Goal: Task Accomplishment & Management: Use online tool/utility

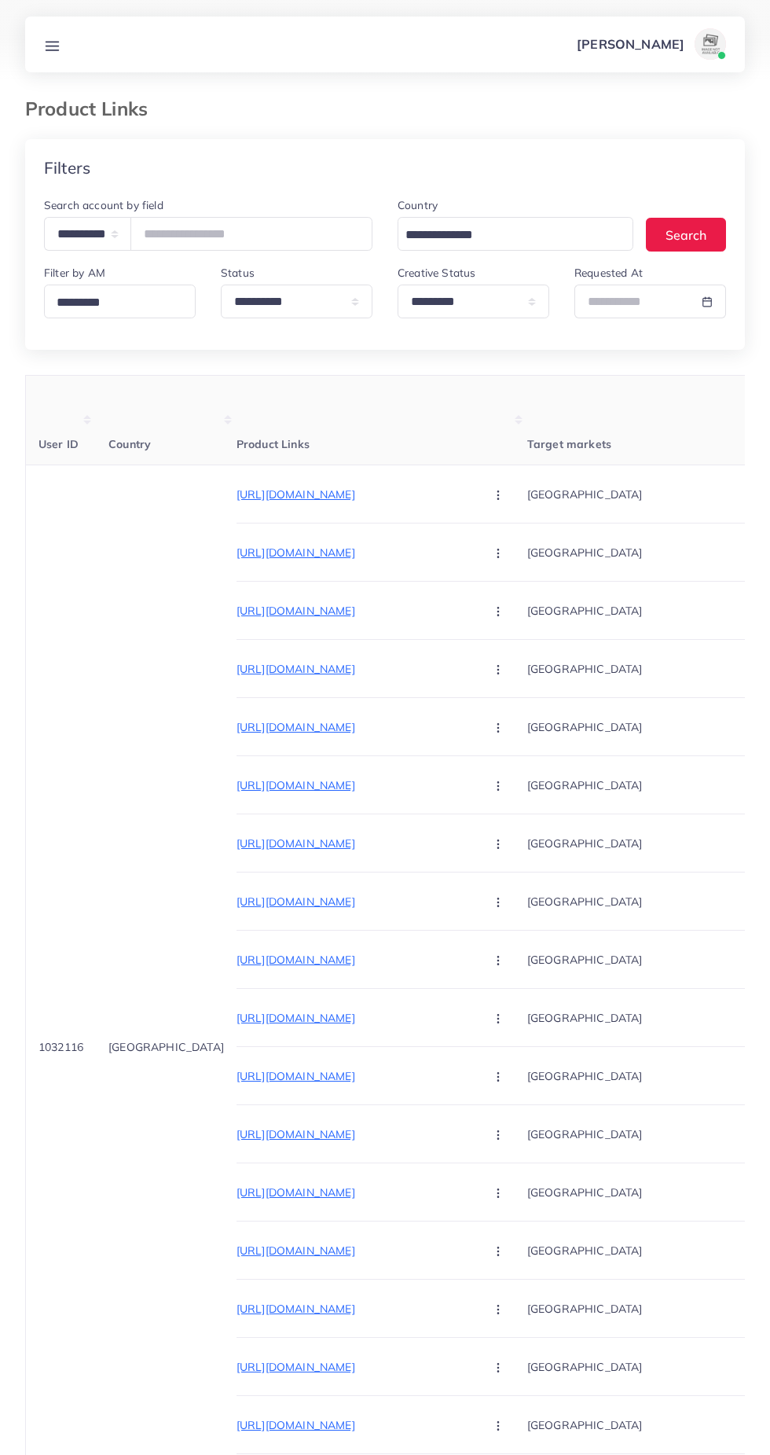
select select "*****"
select select "*********"
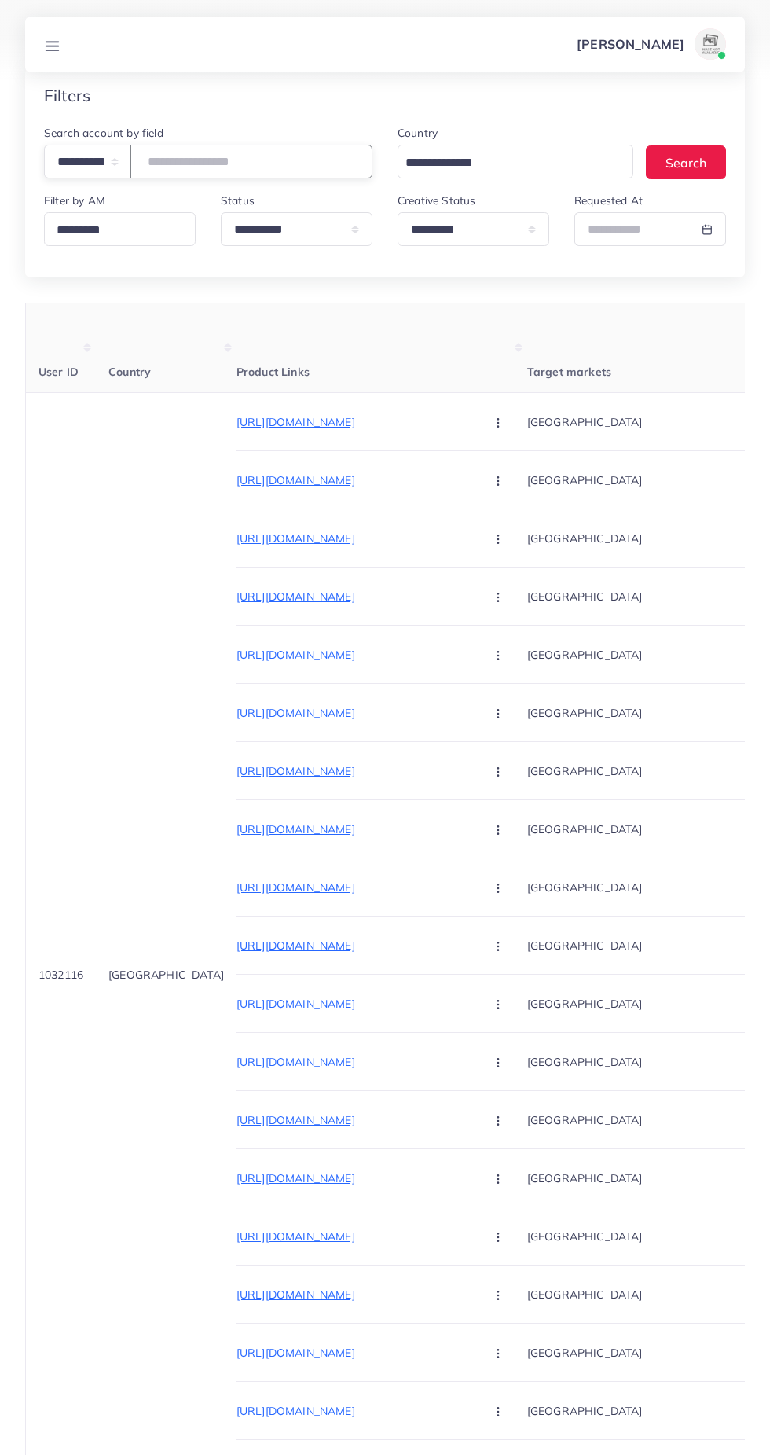
click at [207, 161] on input "****" at bounding box center [251, 162] width 242 height 34
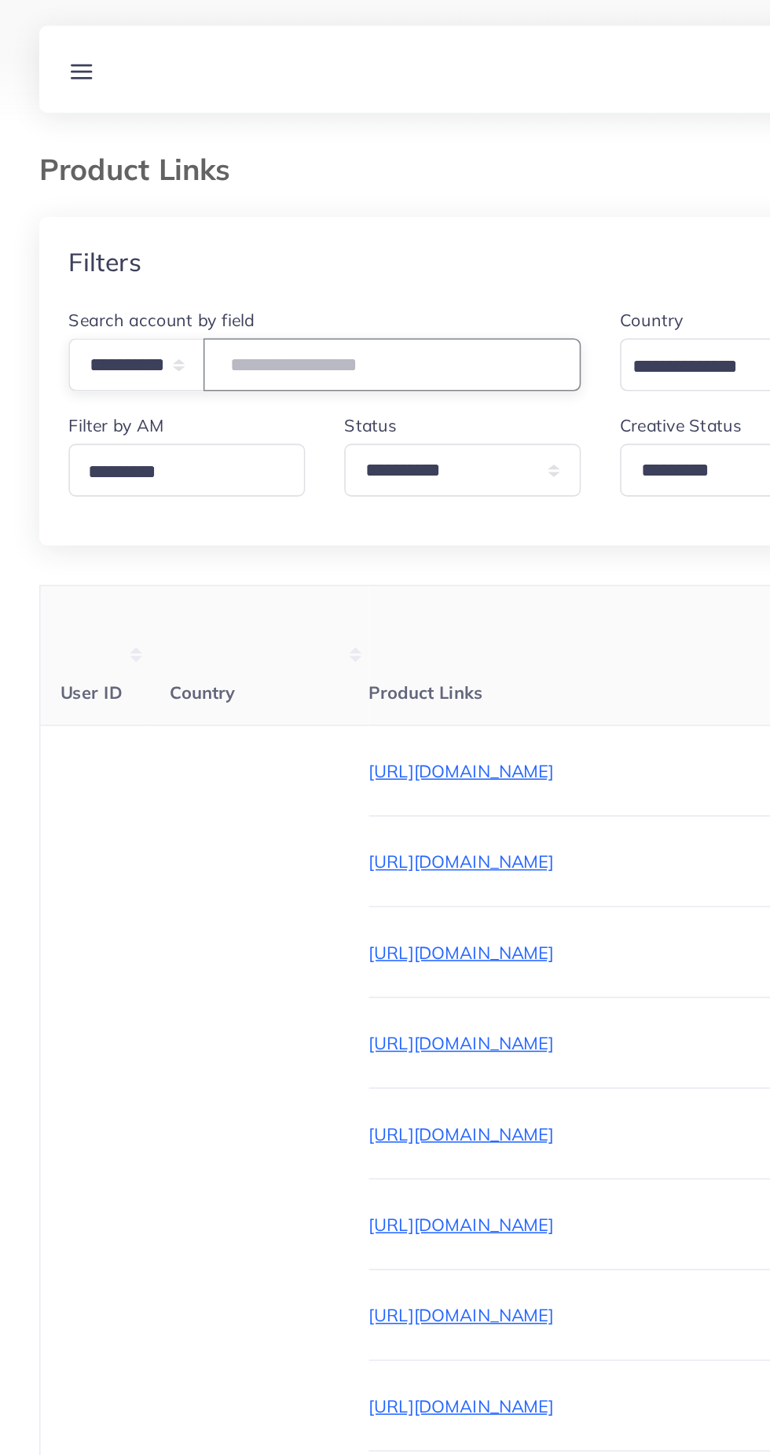
type input "*"
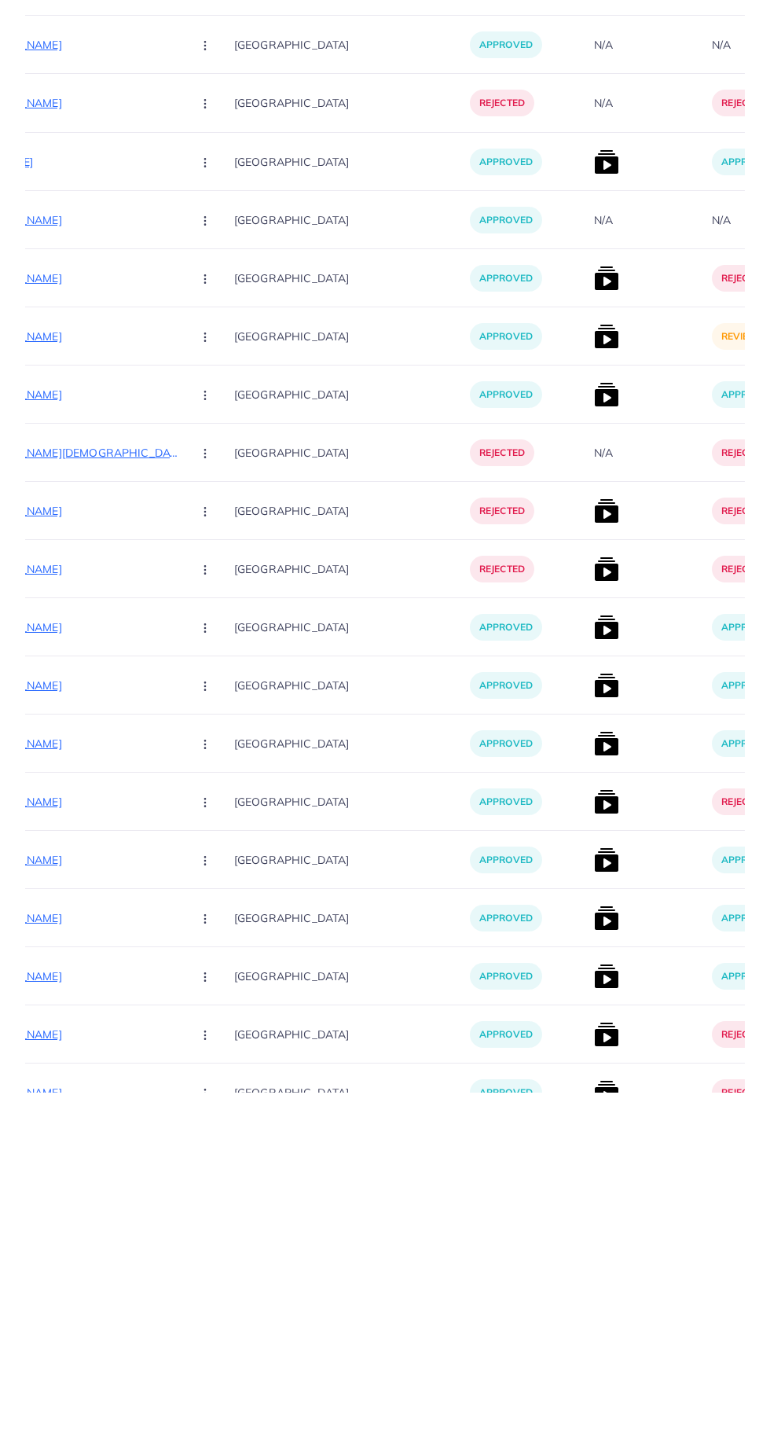
scroll to position [9744, 0]
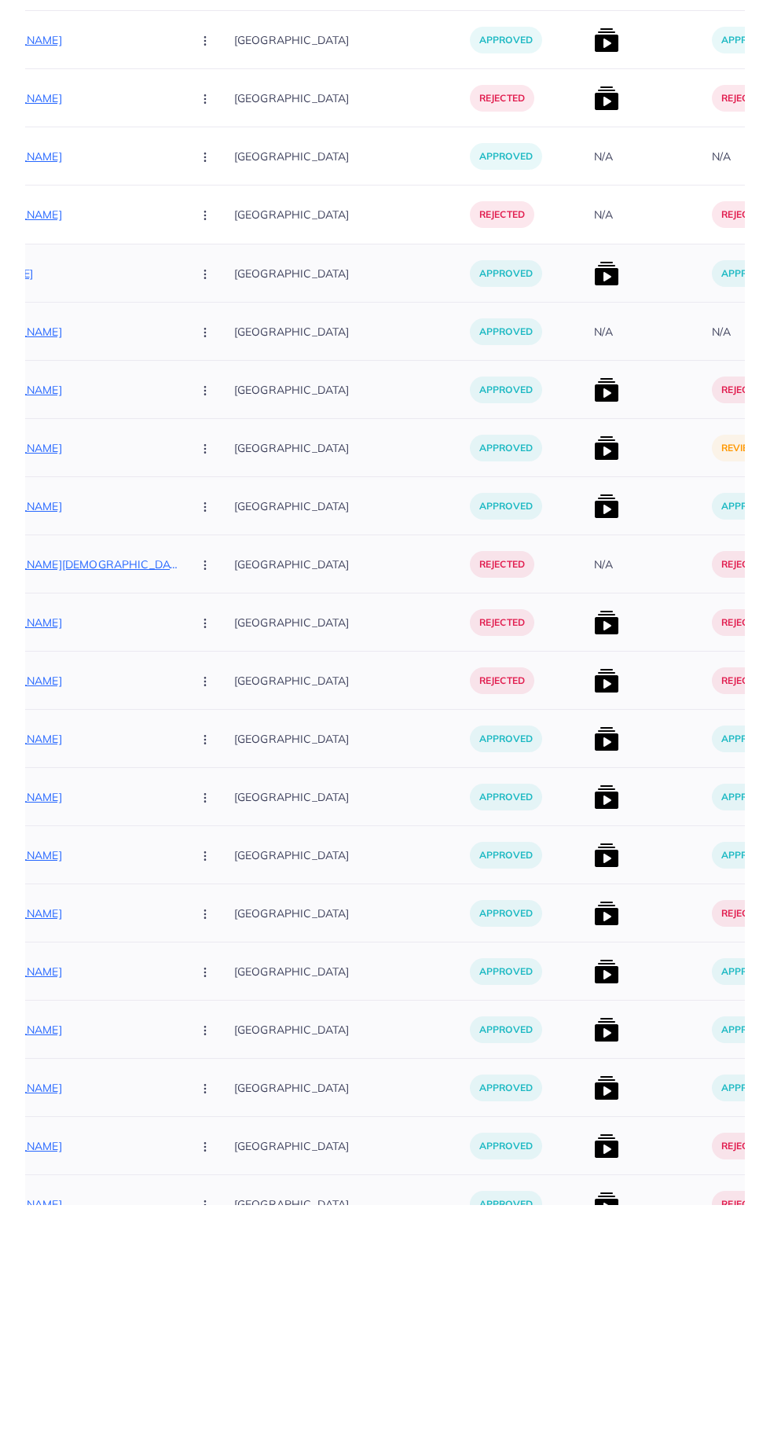
click at [594, 699] on img at bounding box center [606, 698] width 25 height 25
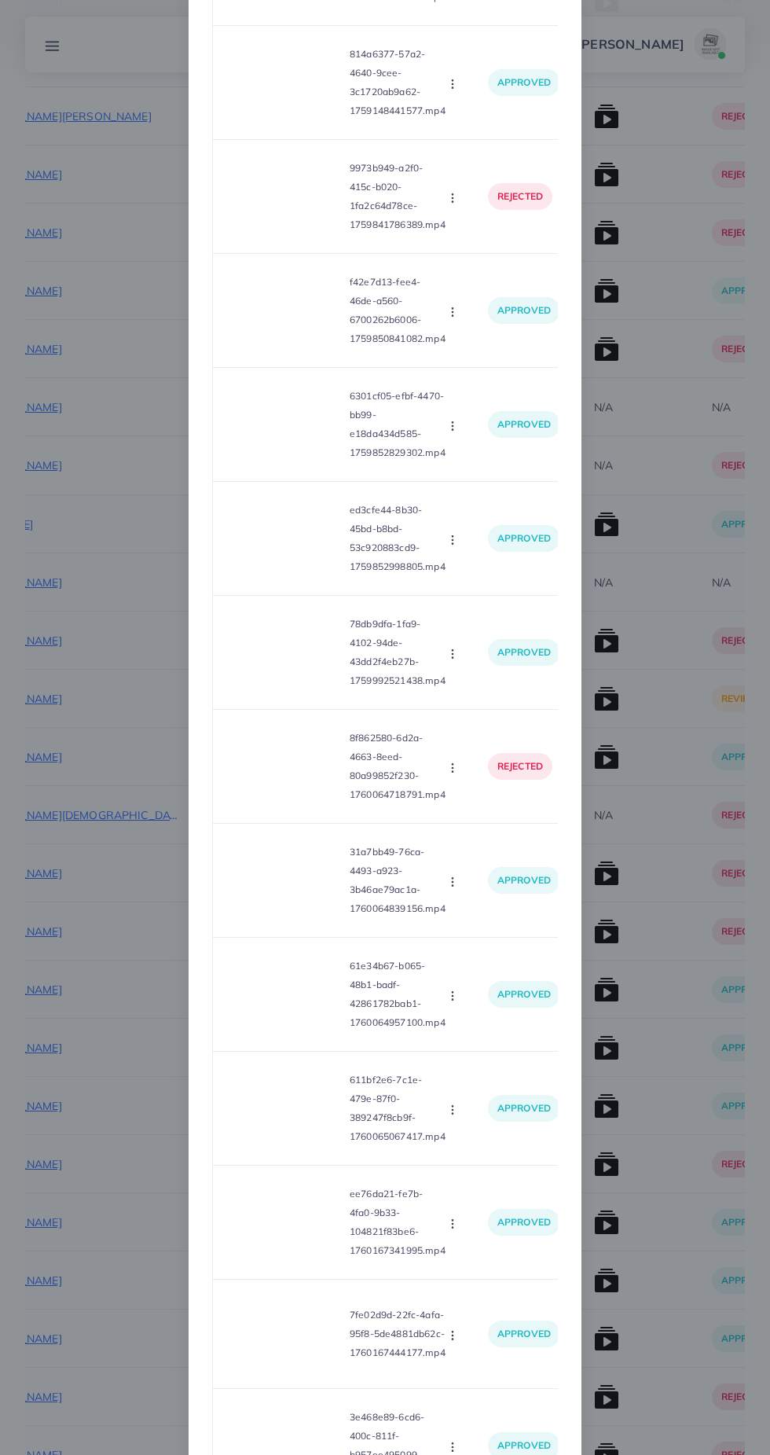
scroll to position [0, 0]
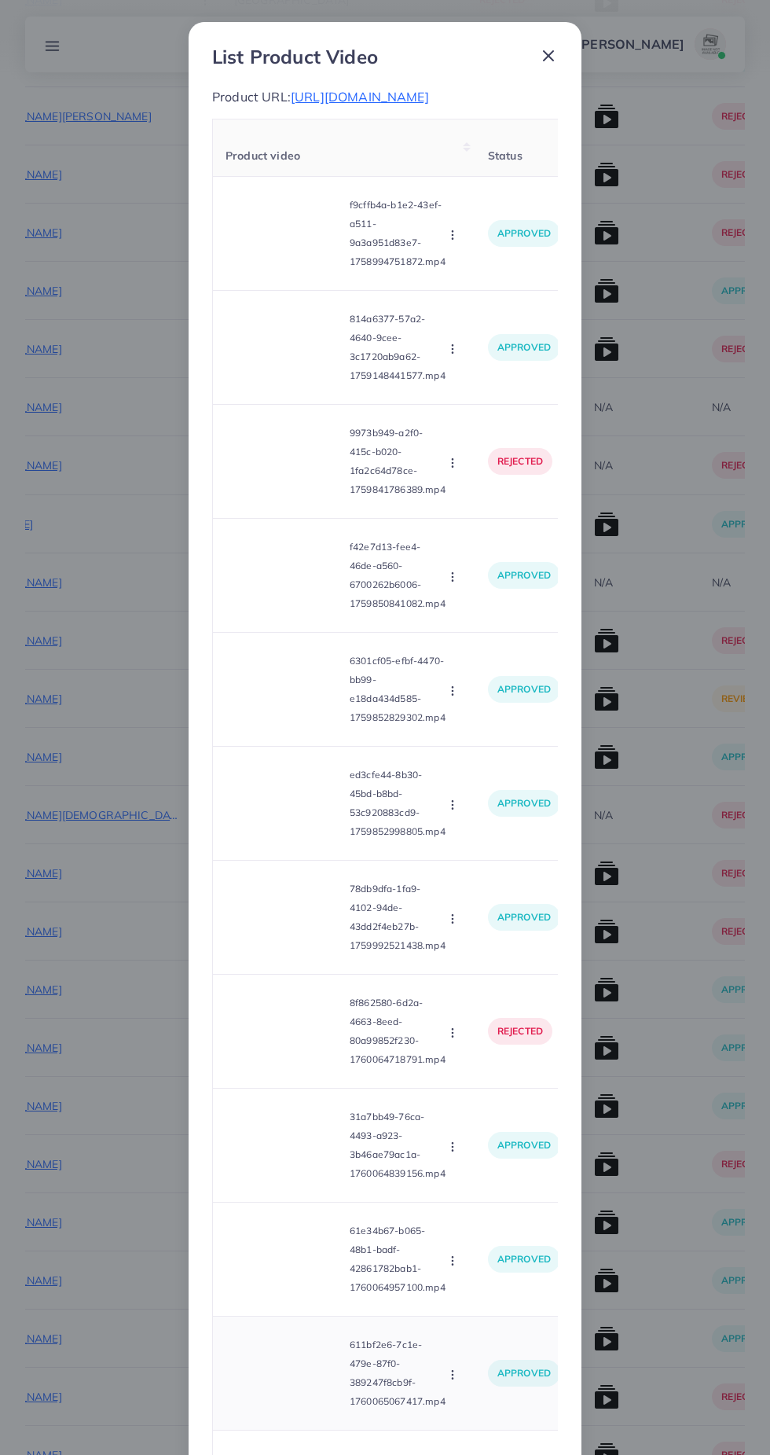
click at [533, 1386] on p "approved" at bounding box center [524, 1373] width 72 height 27
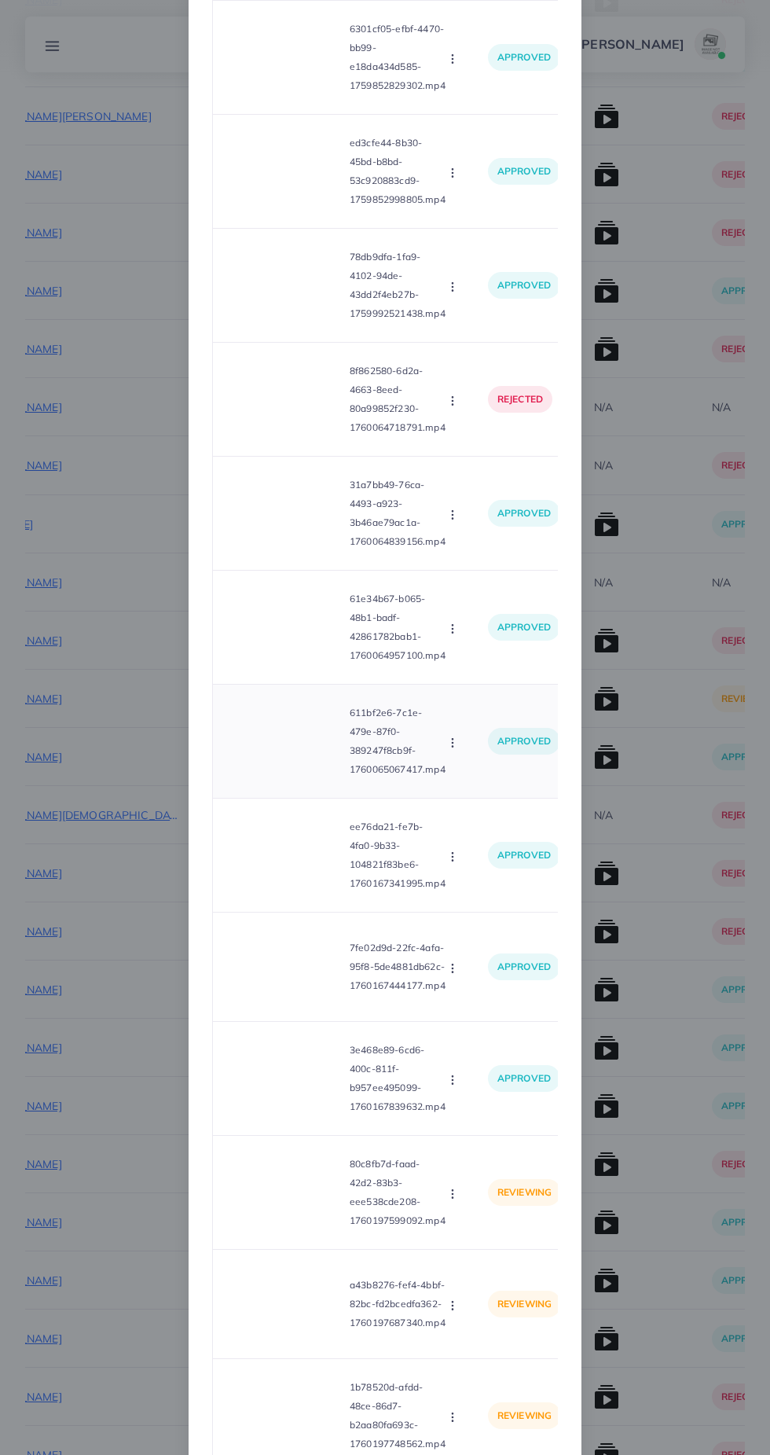
scroll to position [781, 0]
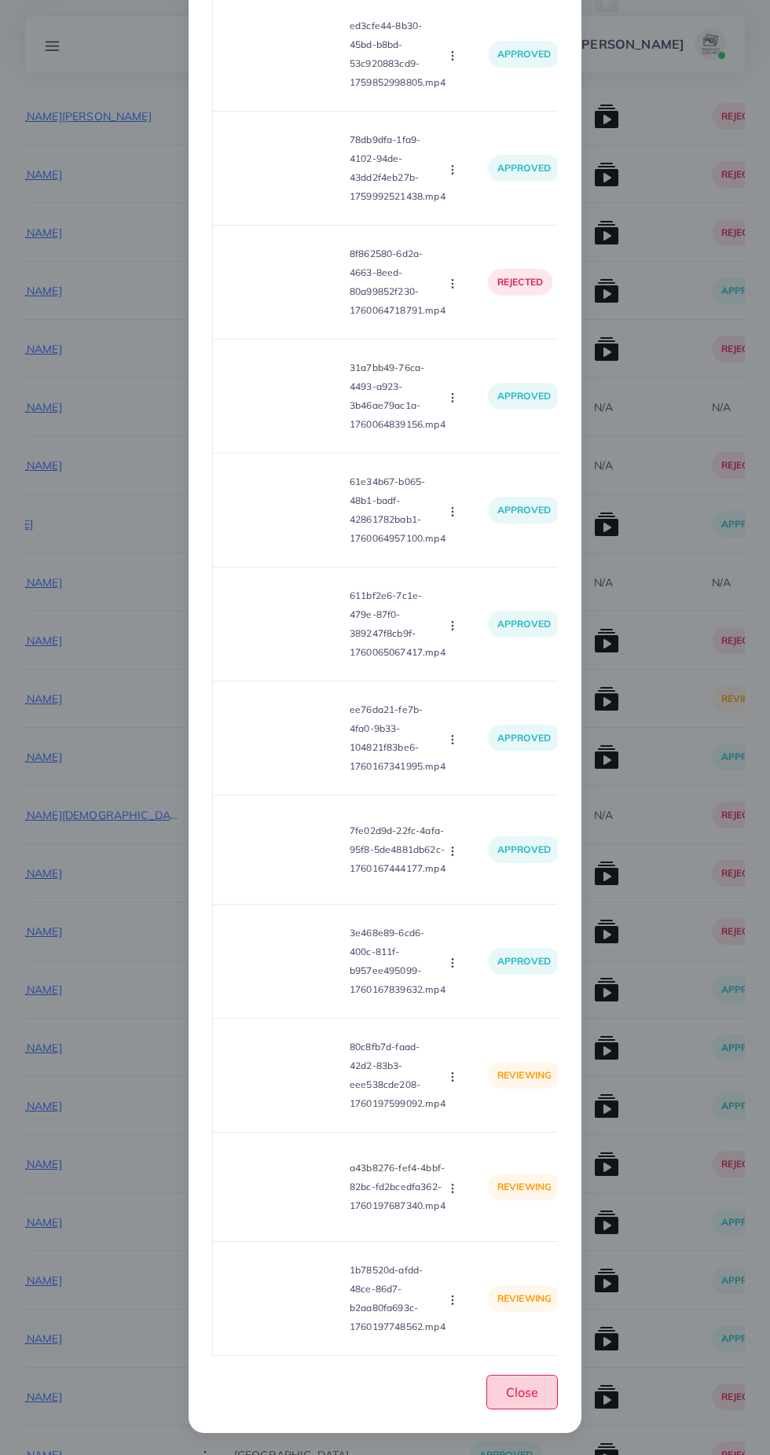
click at [534, 1392] on span "Close" at bounding box center [522, 1392] width 32 height 16
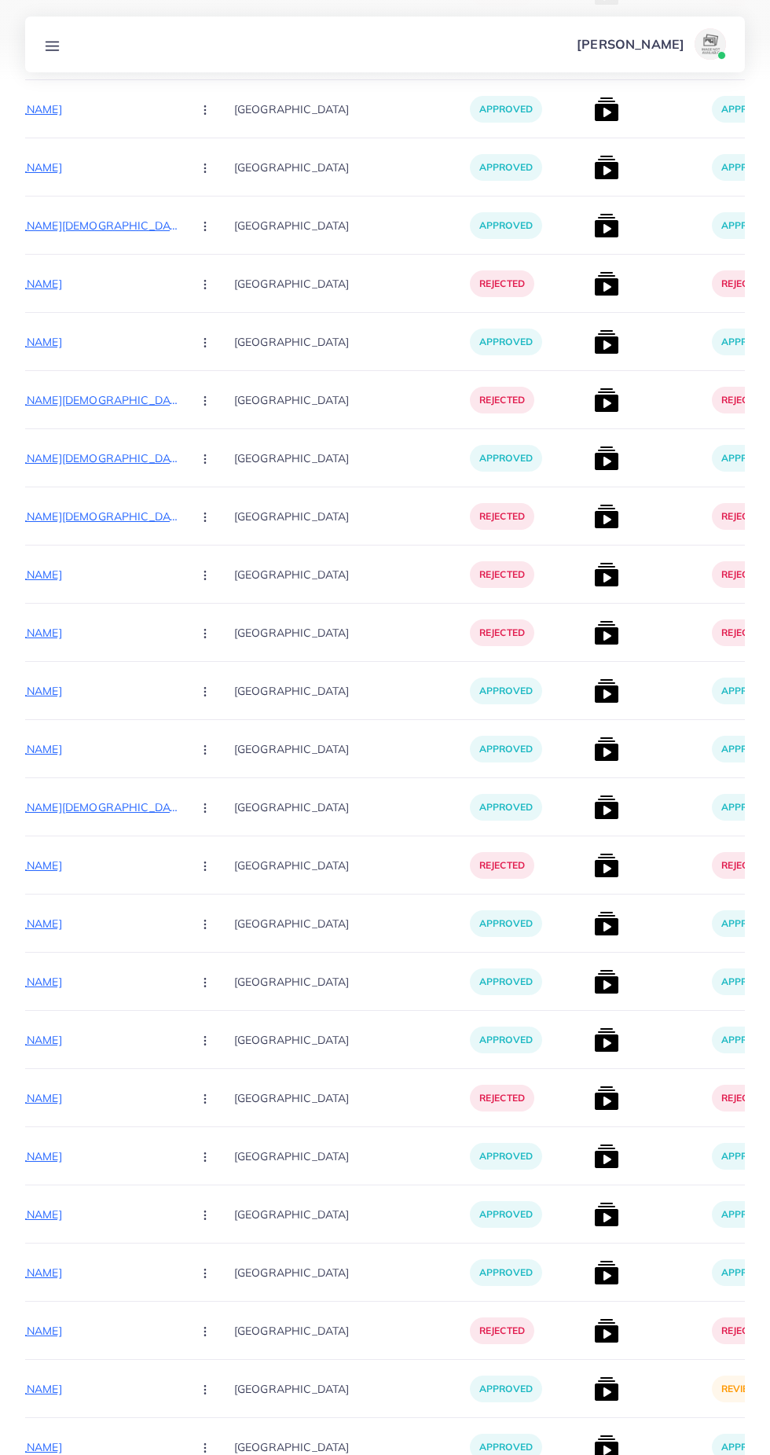
scroll to position [0, 0]
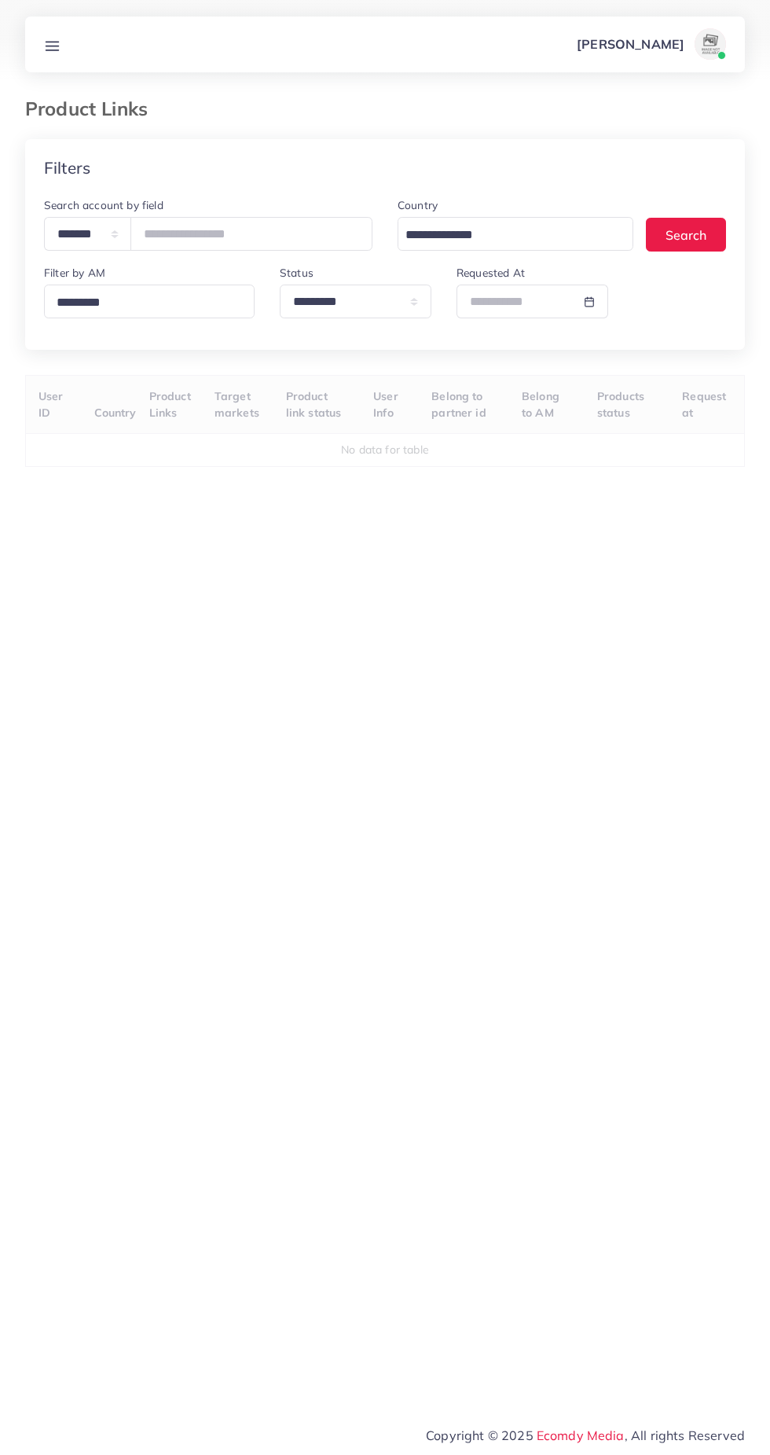
select select "*********"
select select
select select "*********"
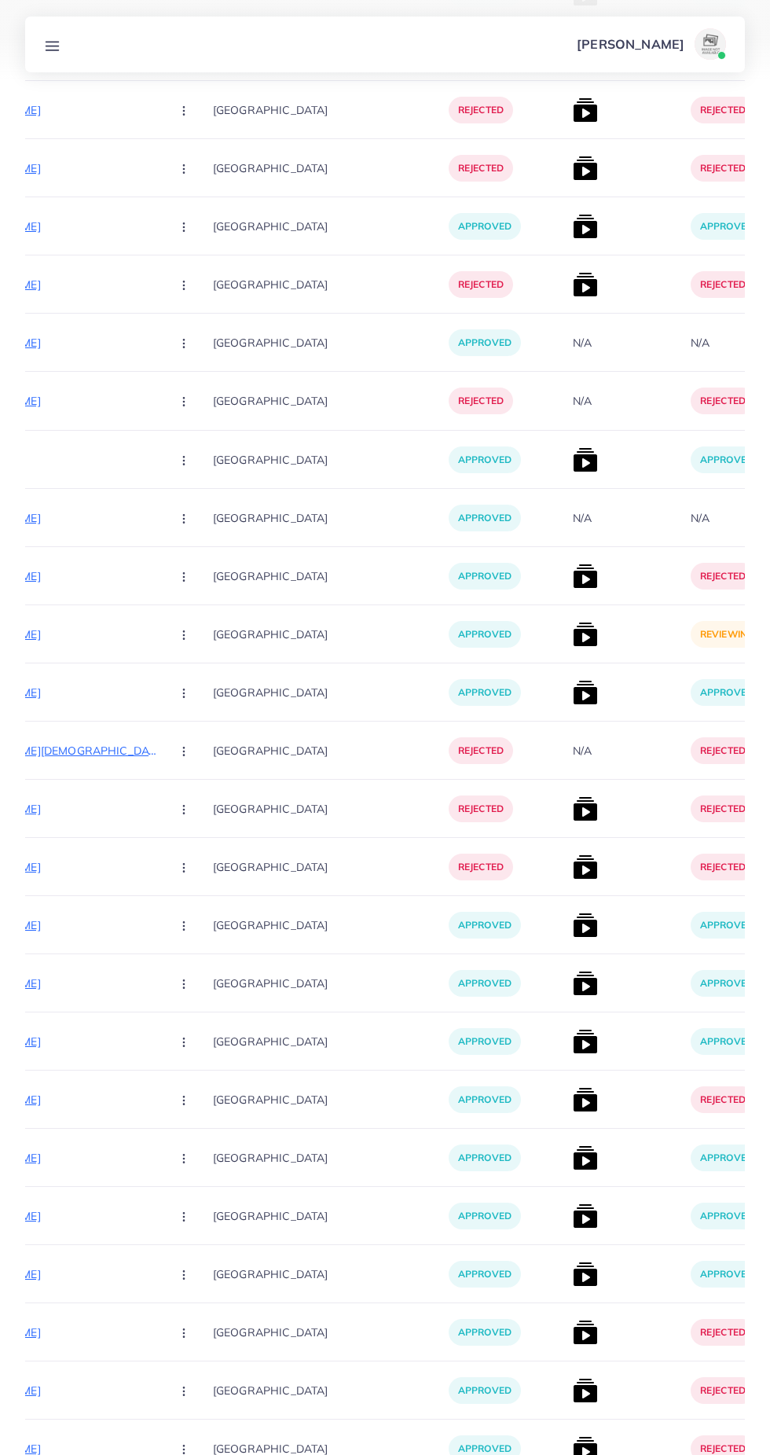
scroll to position [0, 316]
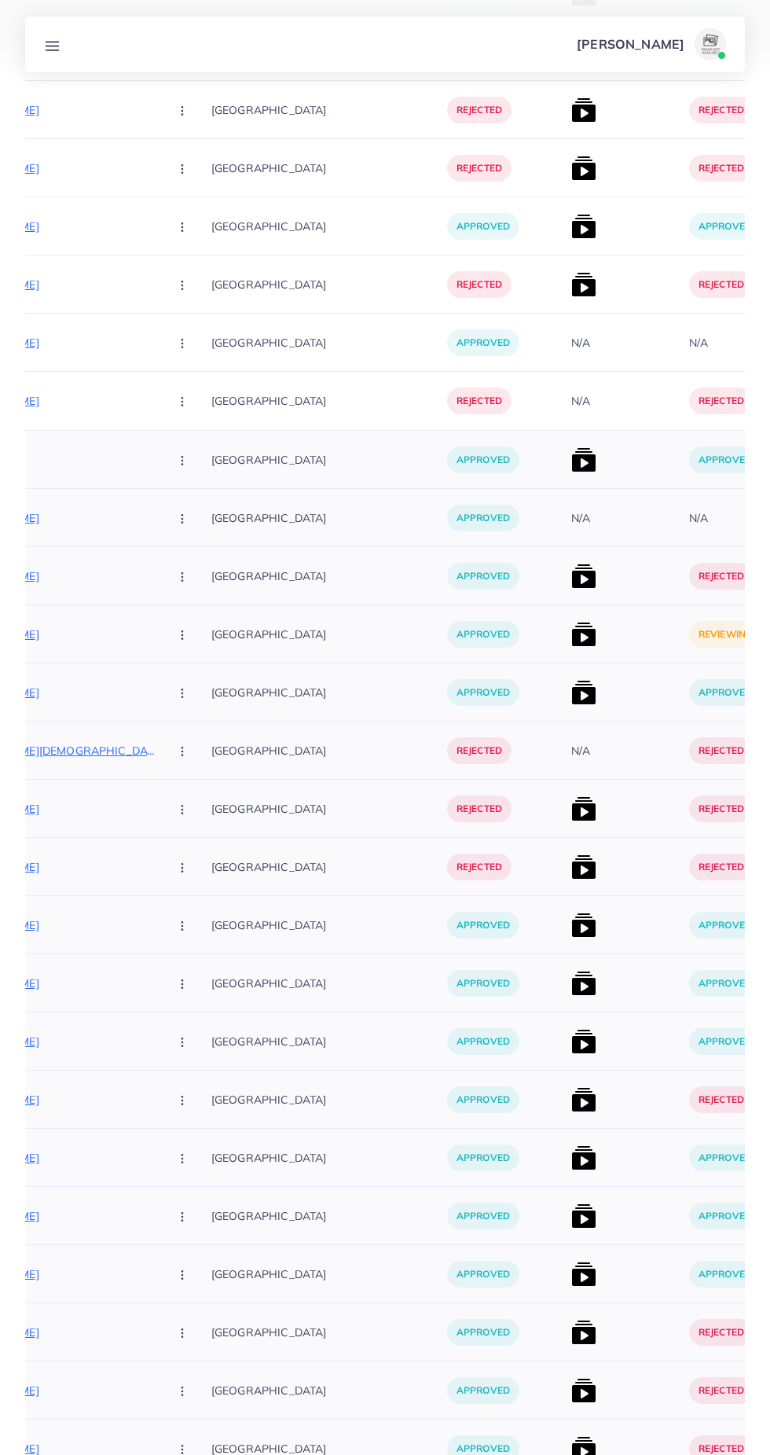
click at [571, 633] on img at bounding box center [583, 634] width 25 height 25
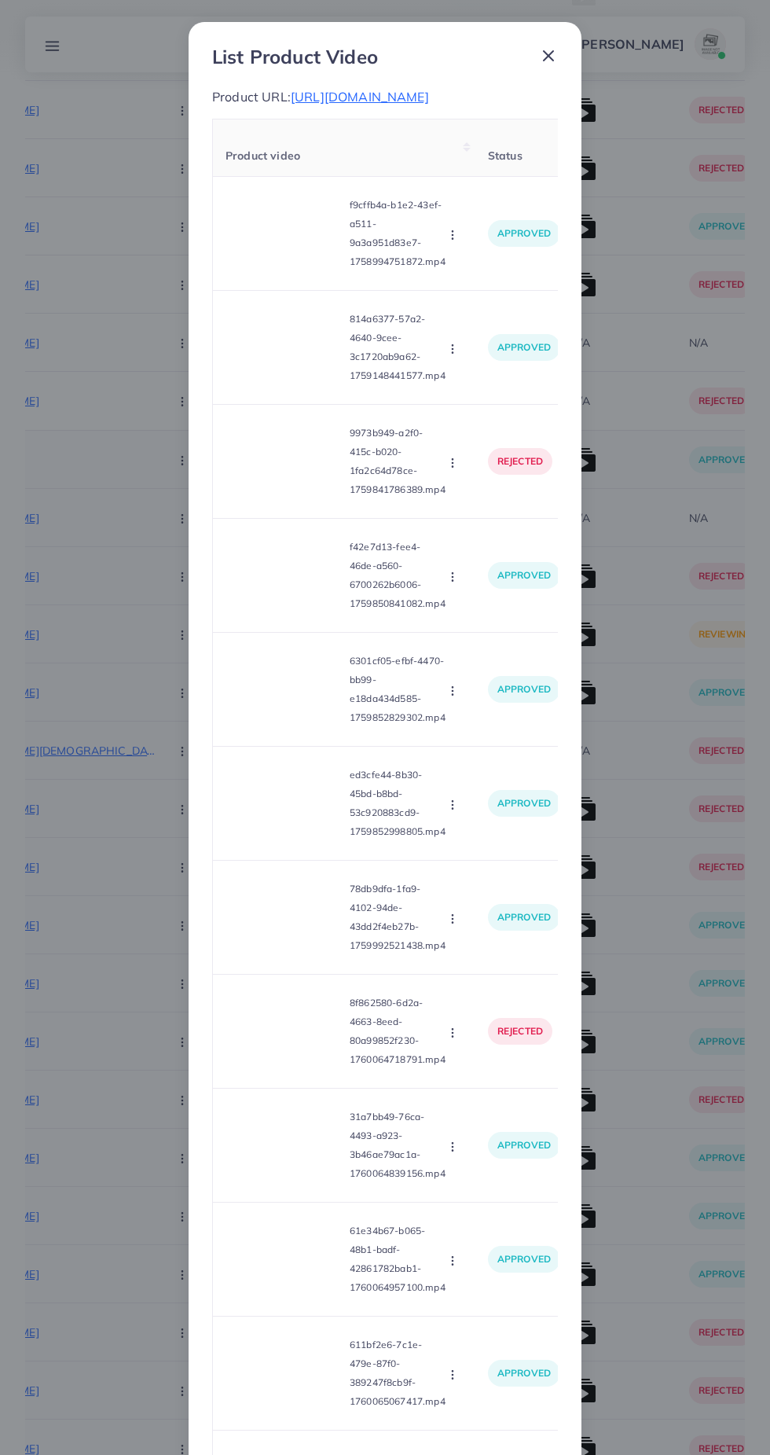
scroll to position [781, 0]
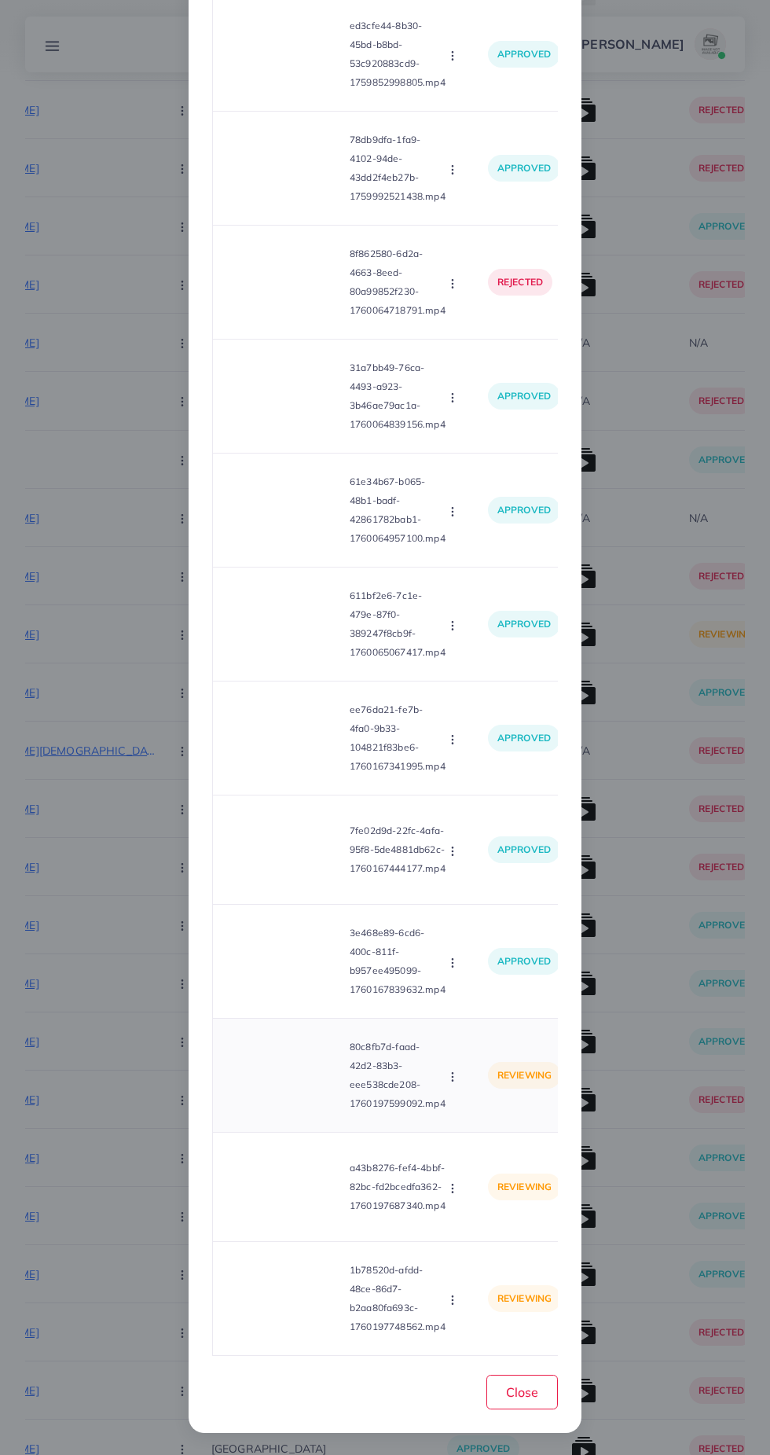
click at [280, 1069] on video at bounding box center [285, 1075] width 118 height 71
click at [277, 1070] on circle at bounding box center [284, 1075] width 21 height 21
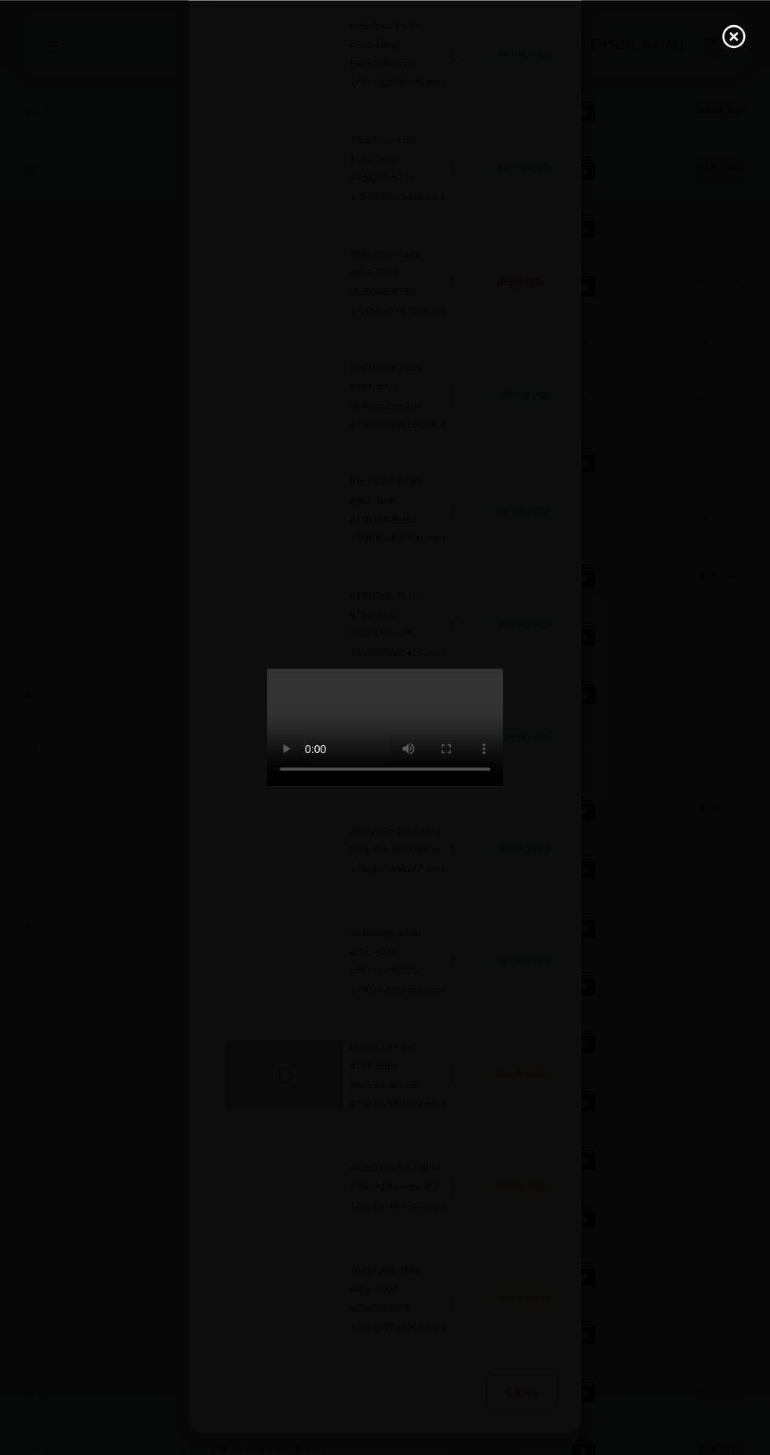
click at [733, 45] on icon at bounding box center [734, 36] width 25 height 25
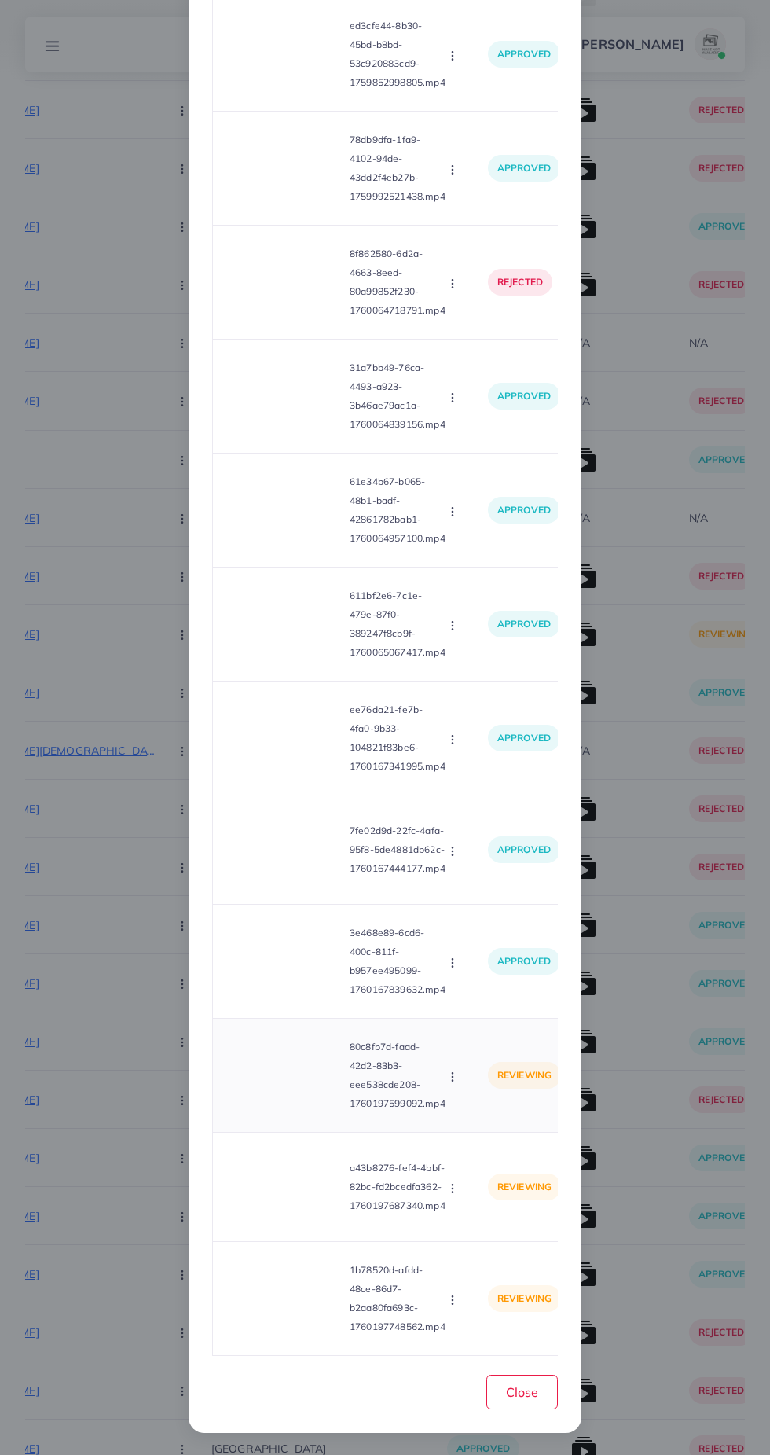
click at [453, 1081] on circle "button" at bounding box center [452, 1080] width 1 height 1
click at [483, 1113] on span "Approve" at bounding box center [487, 1115] width 52 height 16
click at [294, 1176] on div "Product video Status Reason reject f9cffb4a-b1e2-43ef-a511-9a3a951d83e7-1758994…" at bounding box center [385, 363] width 346 height 1987
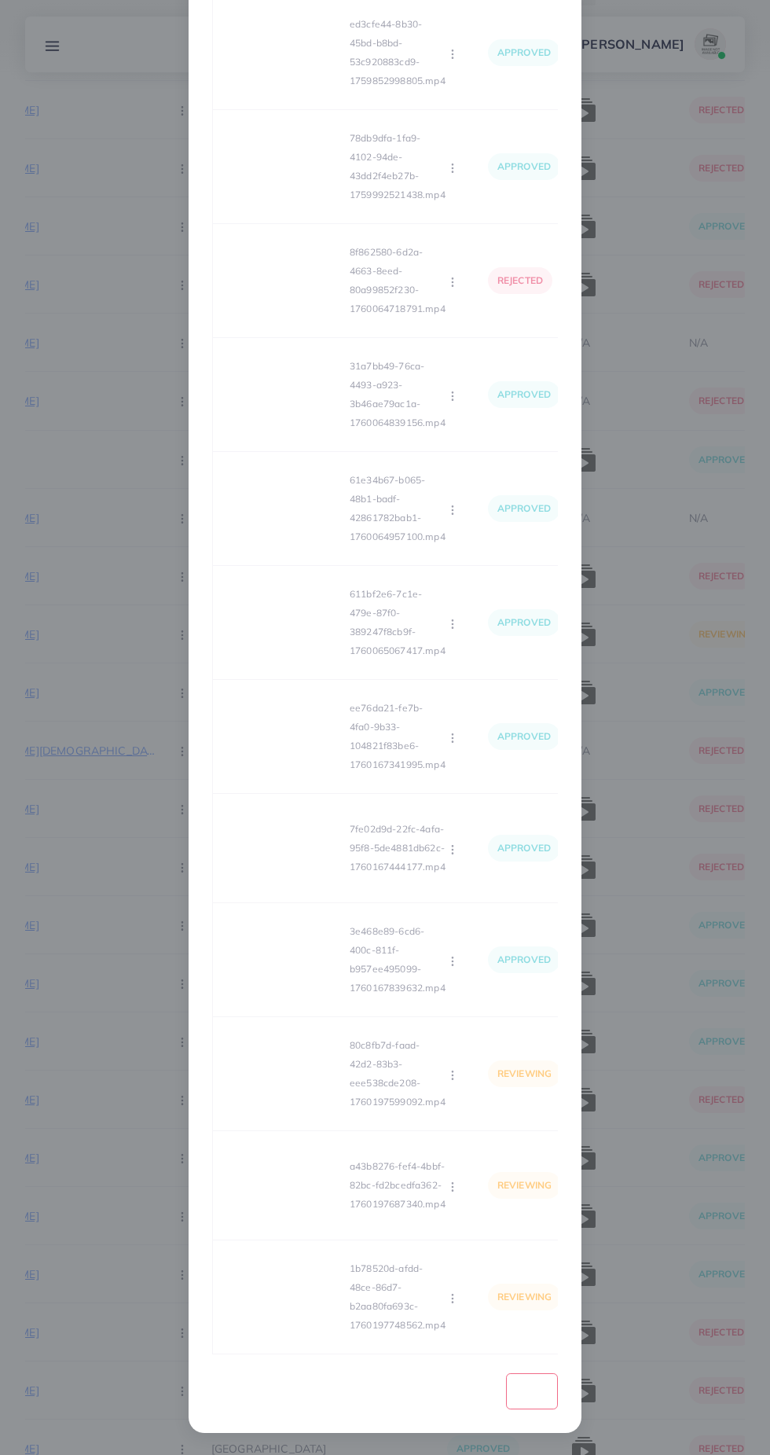
click at [280, 1203] on div "Loading... Product video Status Reason reject f9cffb4a-b1e2-43ef-a511-9a3a951d8…" at bounding box center [385, 361] width 346 height 1987
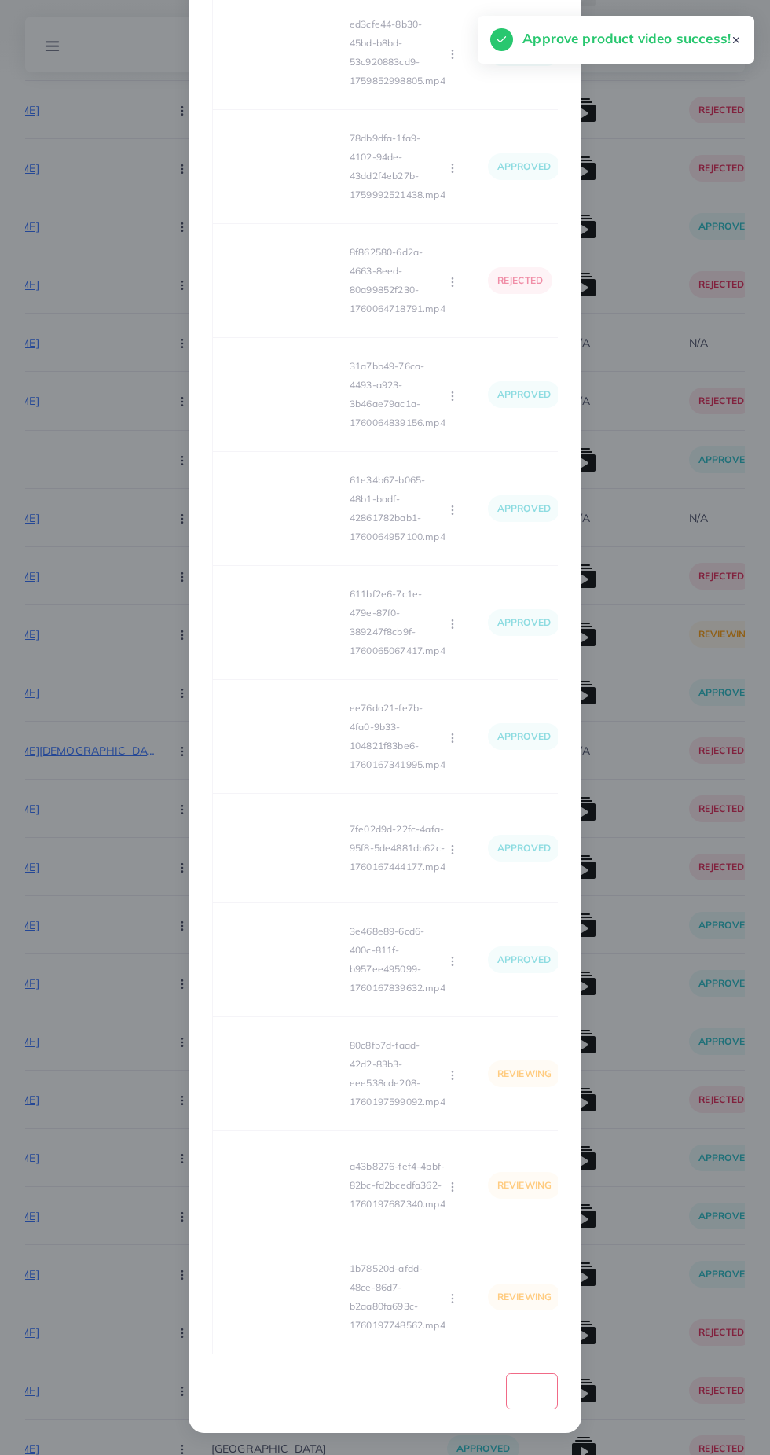
click at [292, 1188] on div "Loading... Product video Status Reason reject f9cffb4a-b1e2-43ef-a511-9a3a951d8…" at bounding box center [385, 361] width 346 height 1987
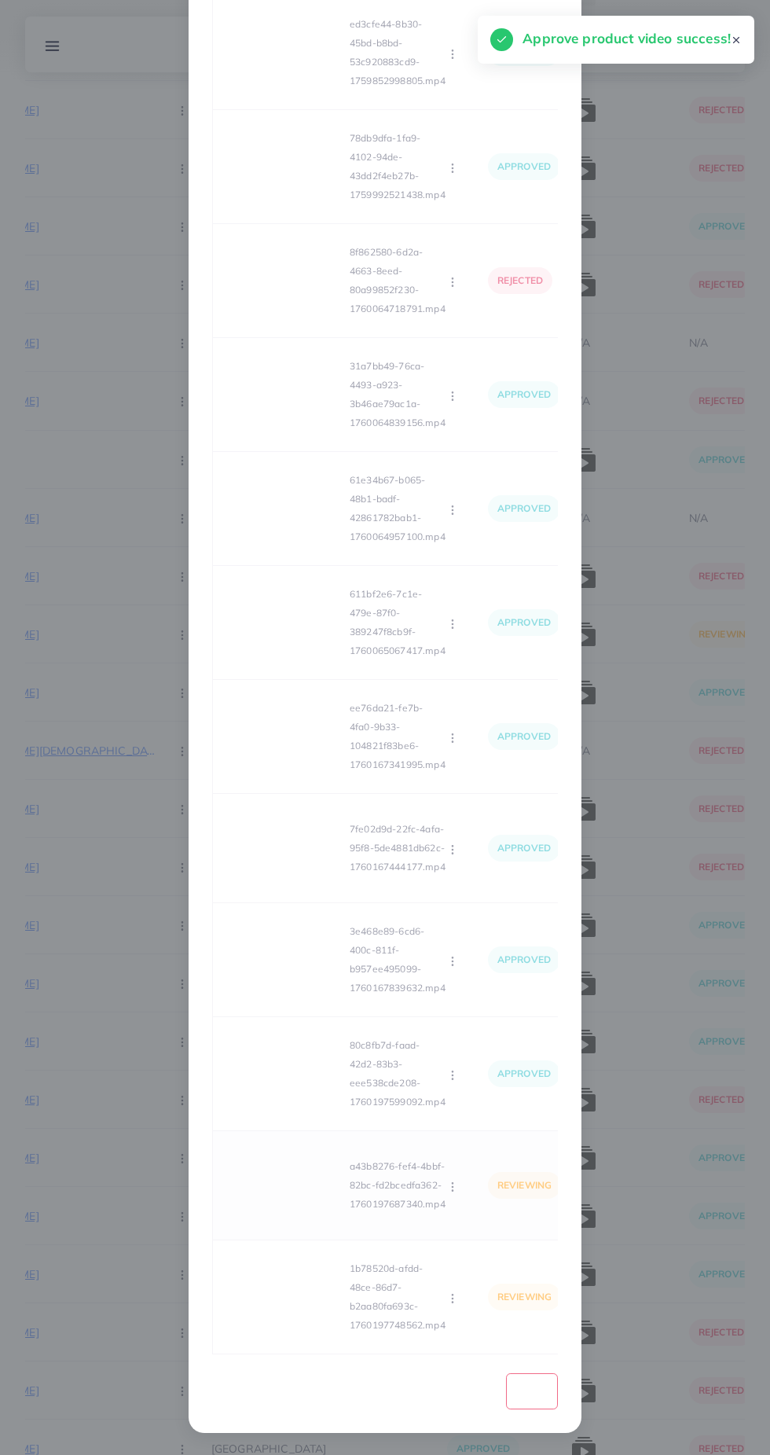
click at [314, 1184] on video at bounding box center [285, 1185] width 118 height 71
click at [310, 1195] on video at bounding box center [285, 1185] width 118 height 71
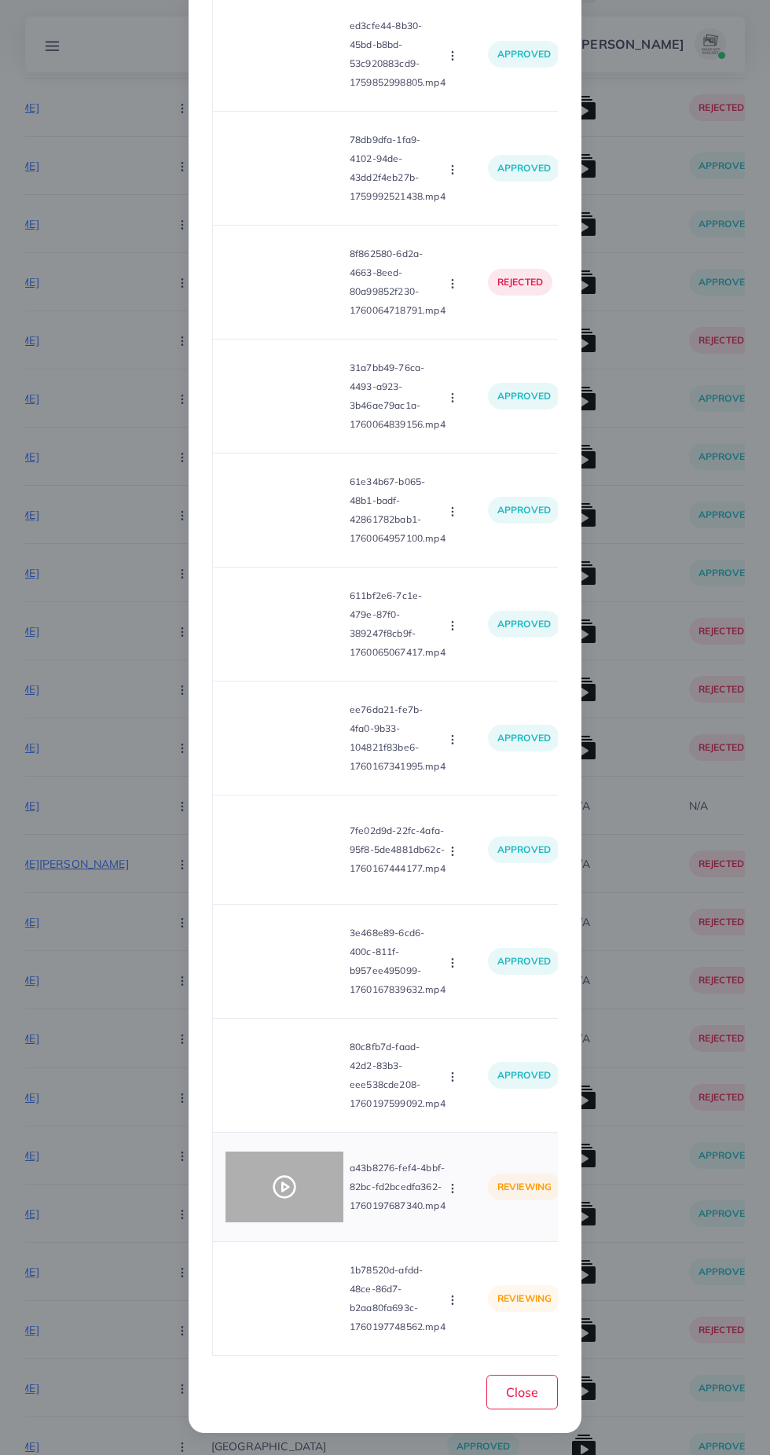
scroll to position [17486, 0]
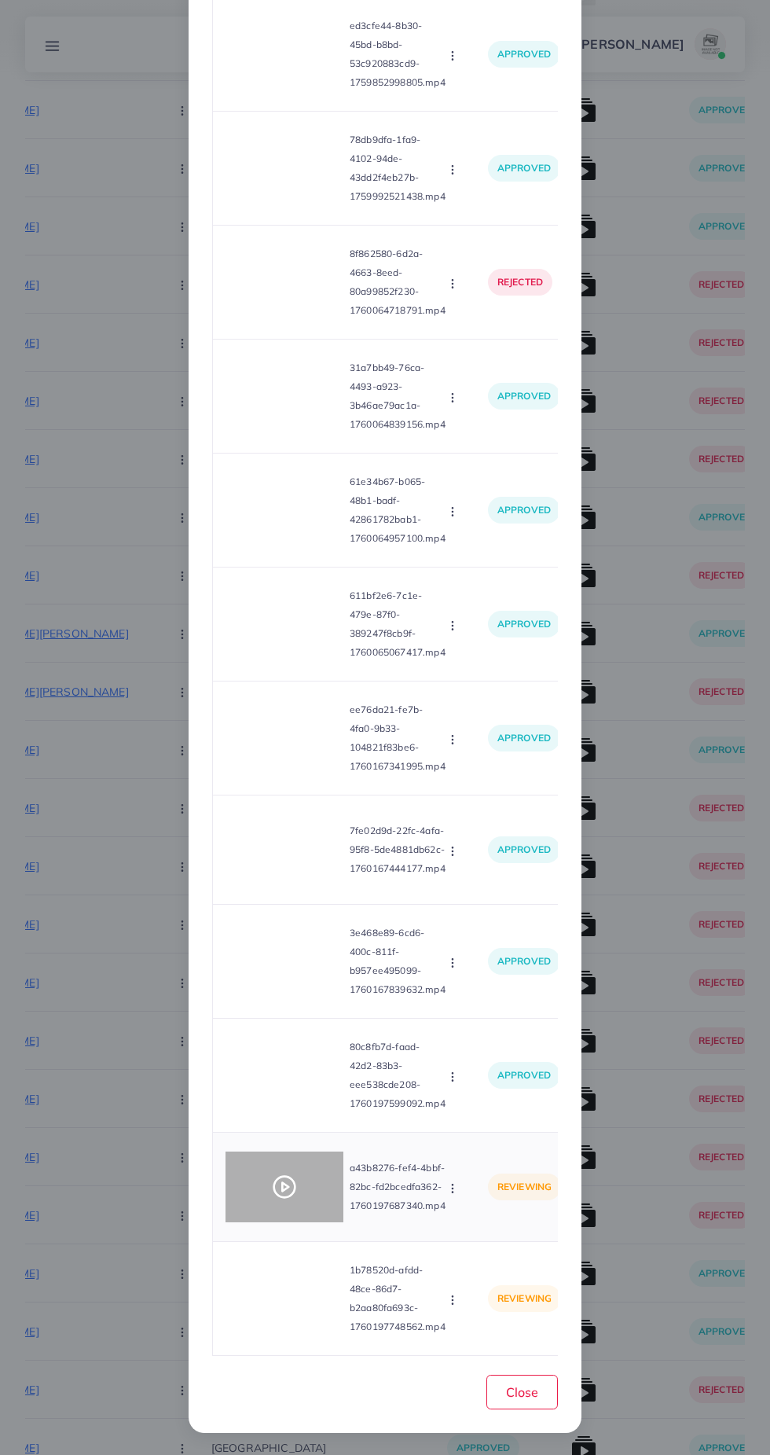
click at [289, 1204] on div at bounding box center [285, 1186] width 118 height 71
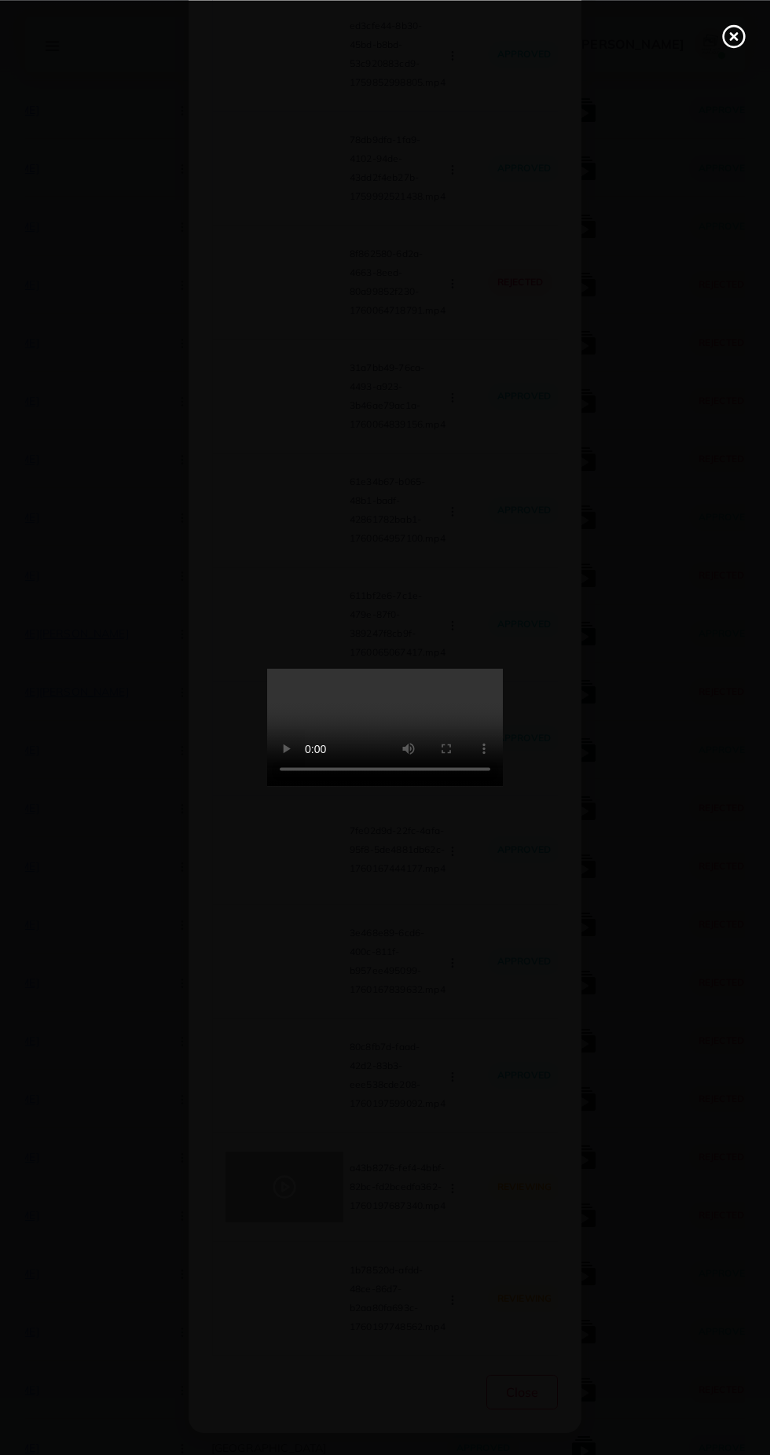
click at [728, 43] on circle at bounding box center [734, 36] width 21 height 21
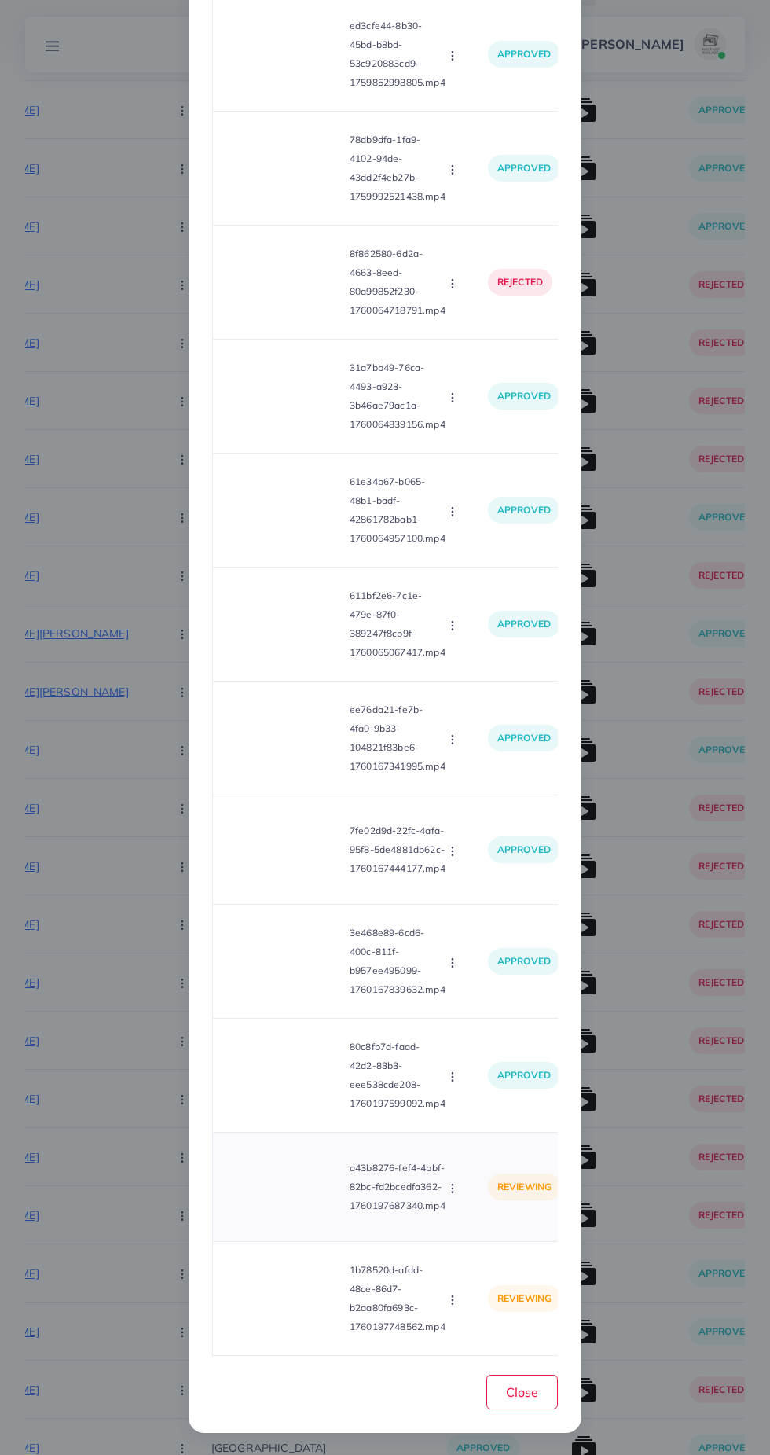
click at [453, 1192] on circle "button" at bounding box center [452, 1192] width 1 height 1
click at [498, 1215] on link "Approve" at bounding box center [490, 1226] width 124 height 35
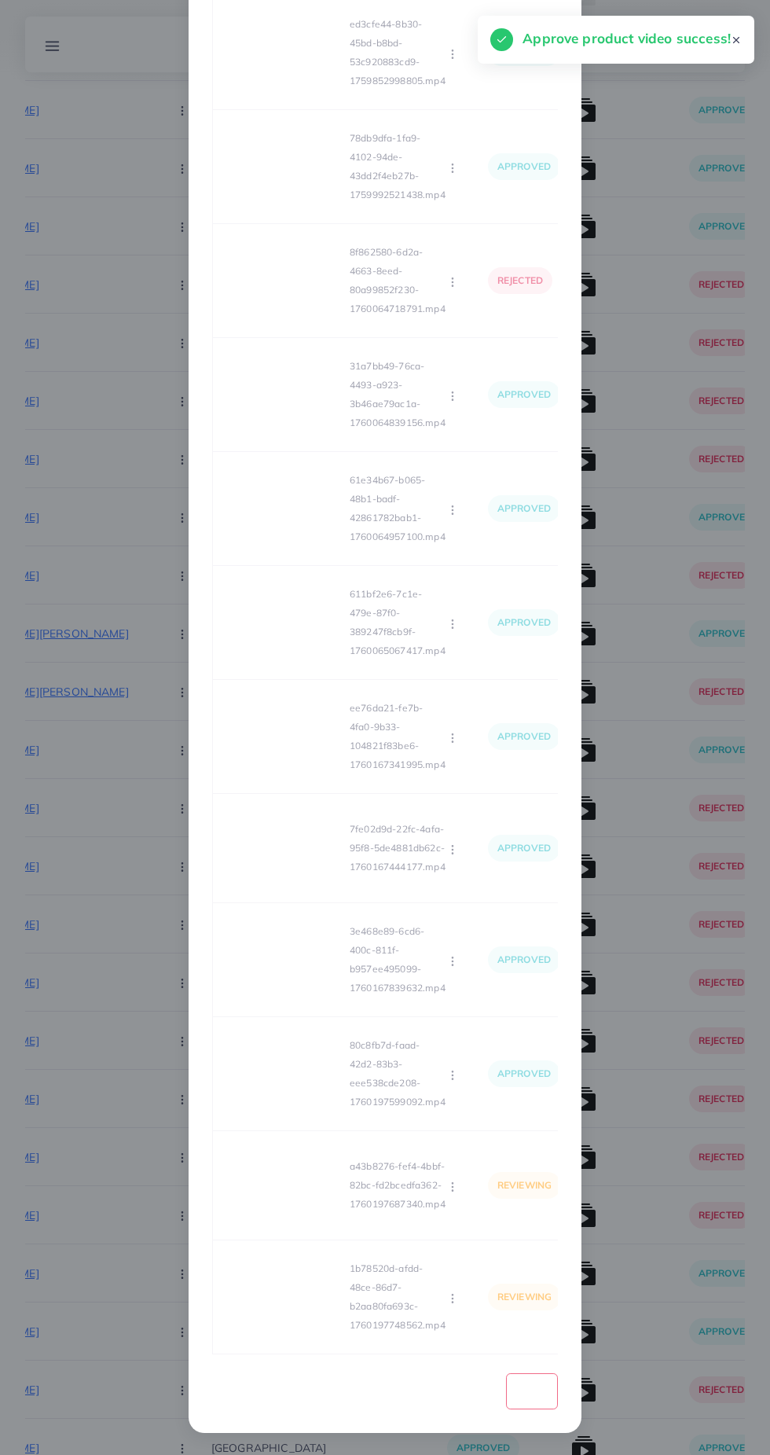
click at [309, 1306] on div "Loading... Product video Status Reason reject f9cffb4a-b1e2-43ef-a511-9a3a951d8…" at bounding box center [385, 361] width 346 height 1987
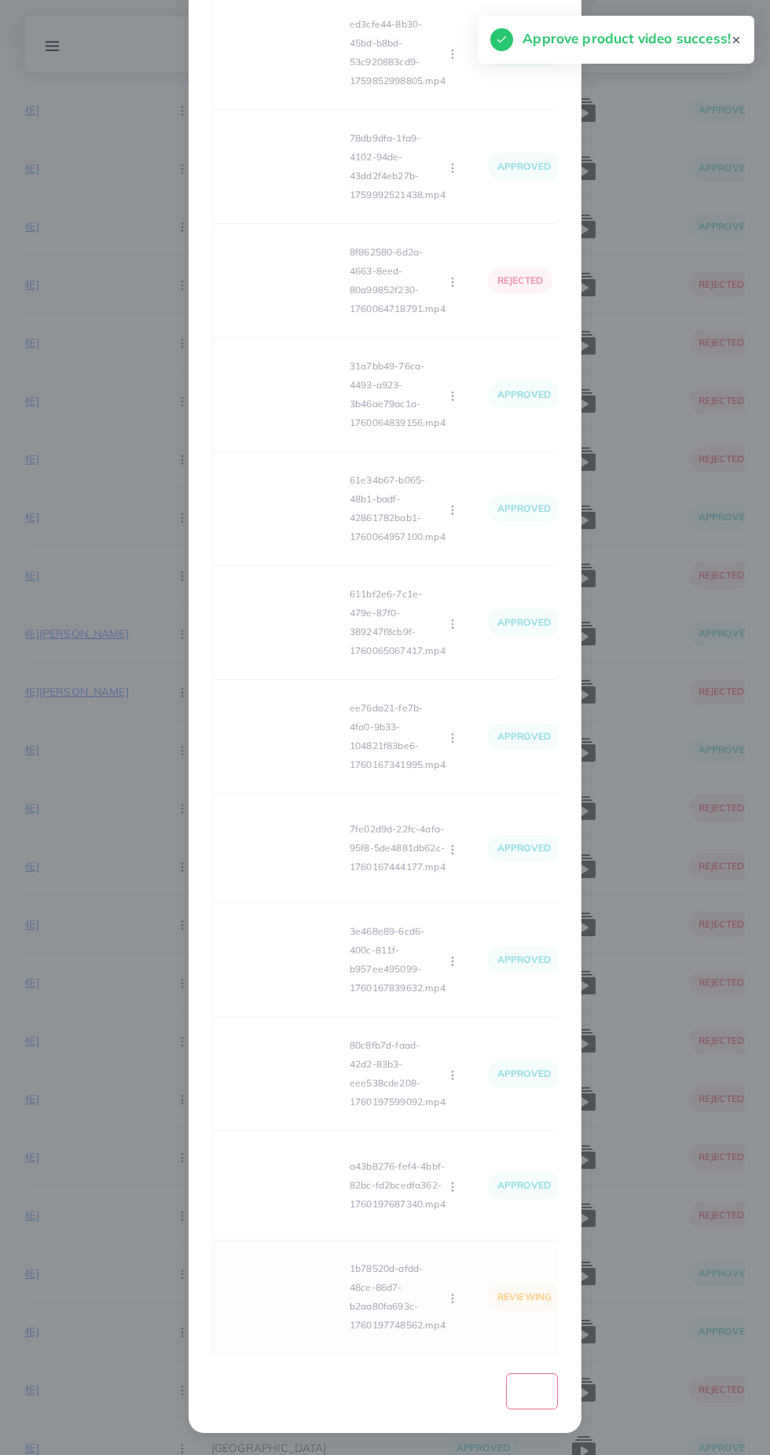
click at [306, 1319] on video at bounding box center [285, 1296] width 118 height 71
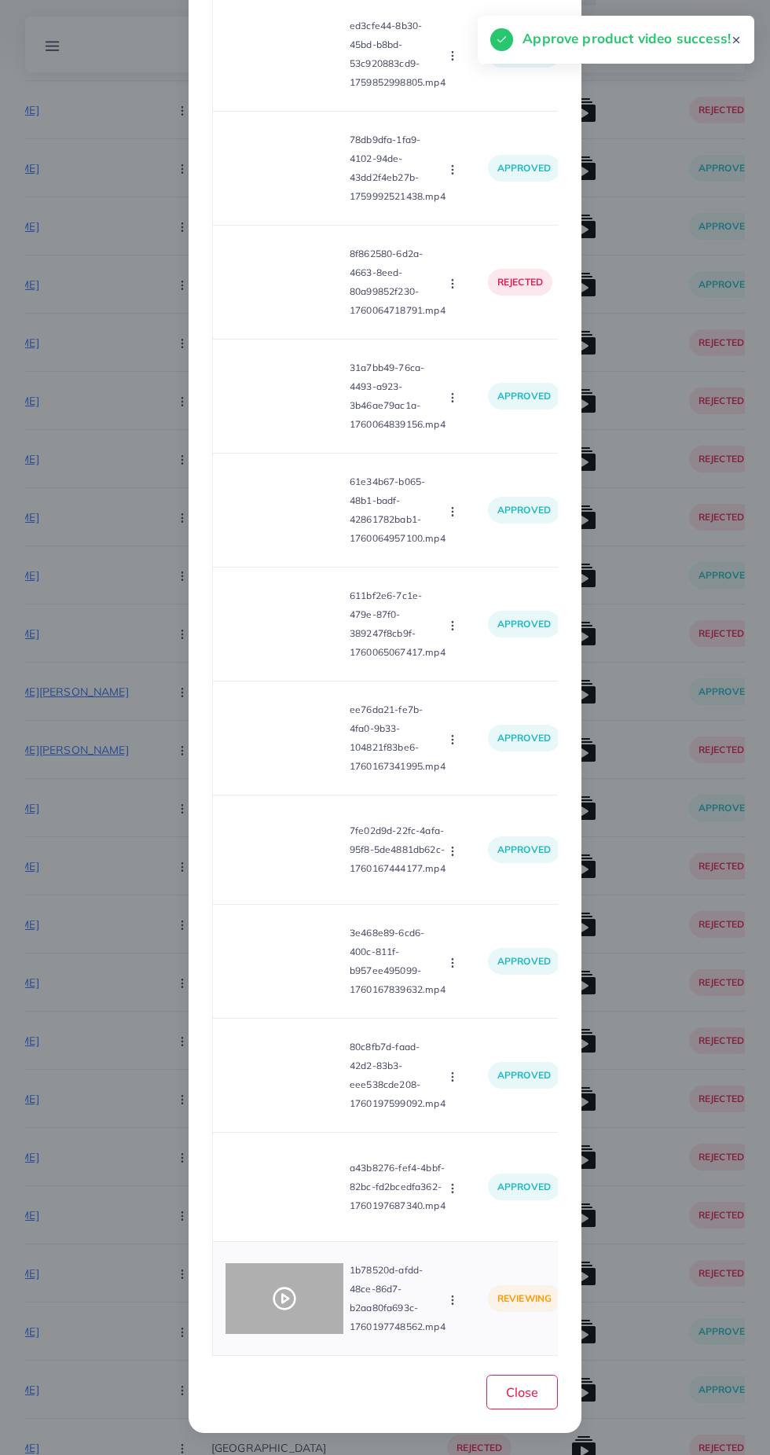
scroll to position [17544, 0]
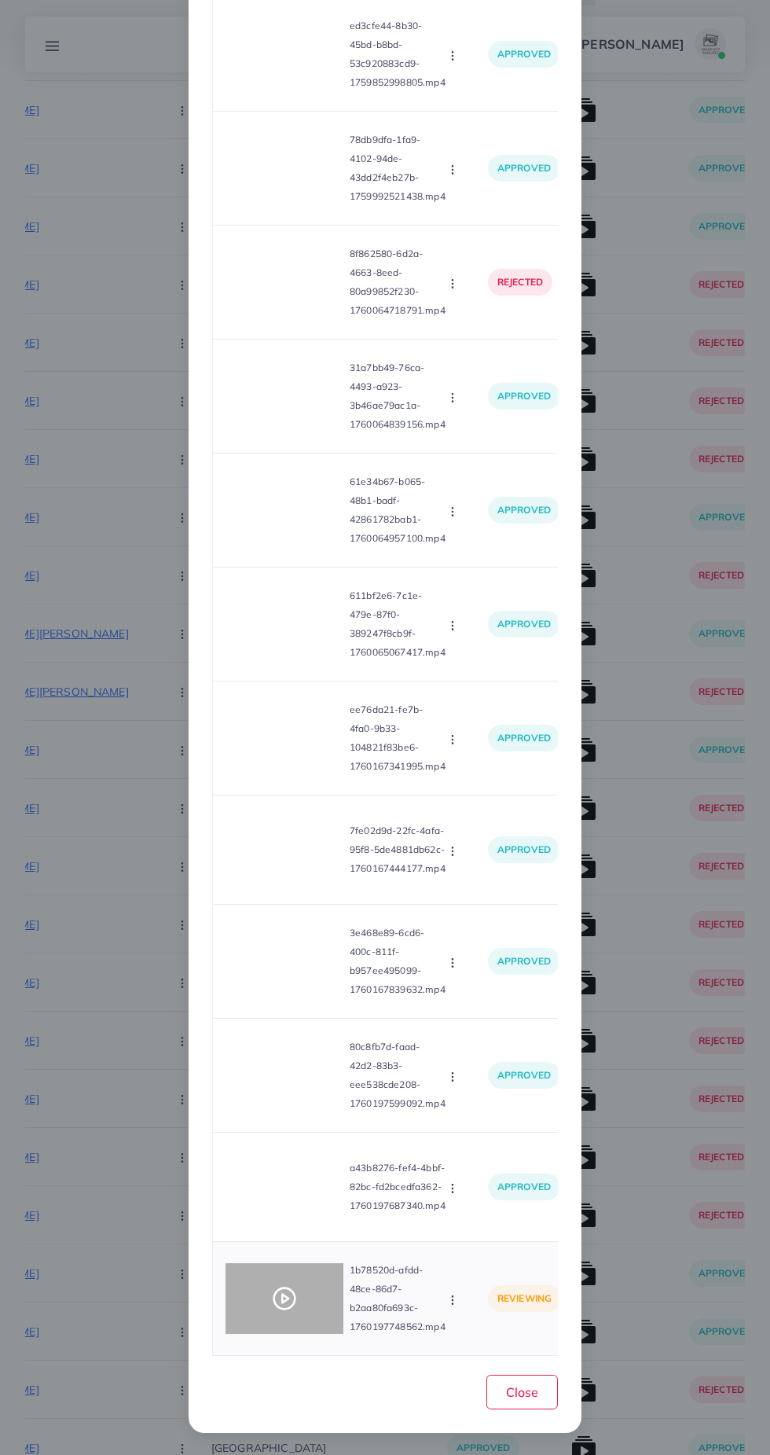
click at [296, 1281] on div at bounding box center [285, 1298] width 118 height 71
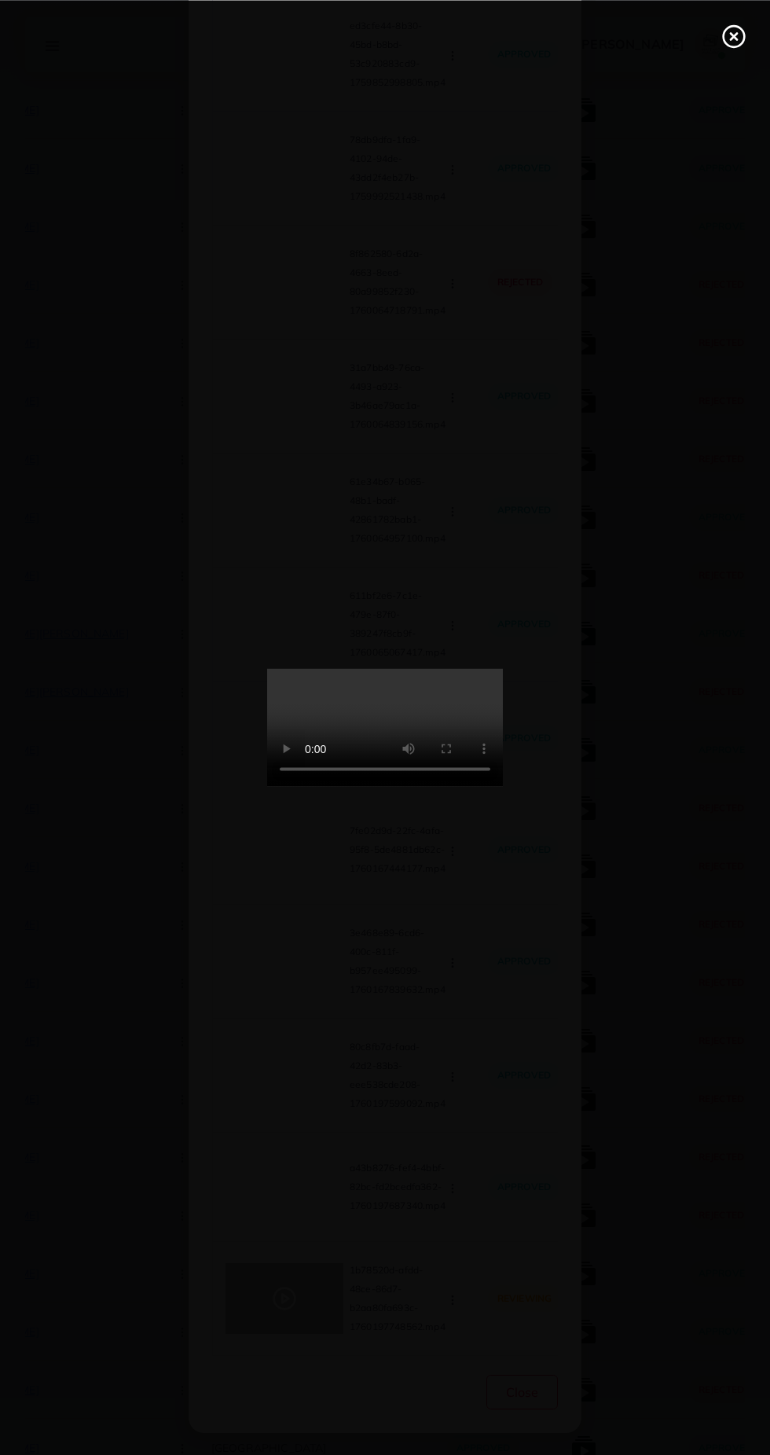
click at [733, 44] on icon at bounding box center [734, 36] width 25 height 25
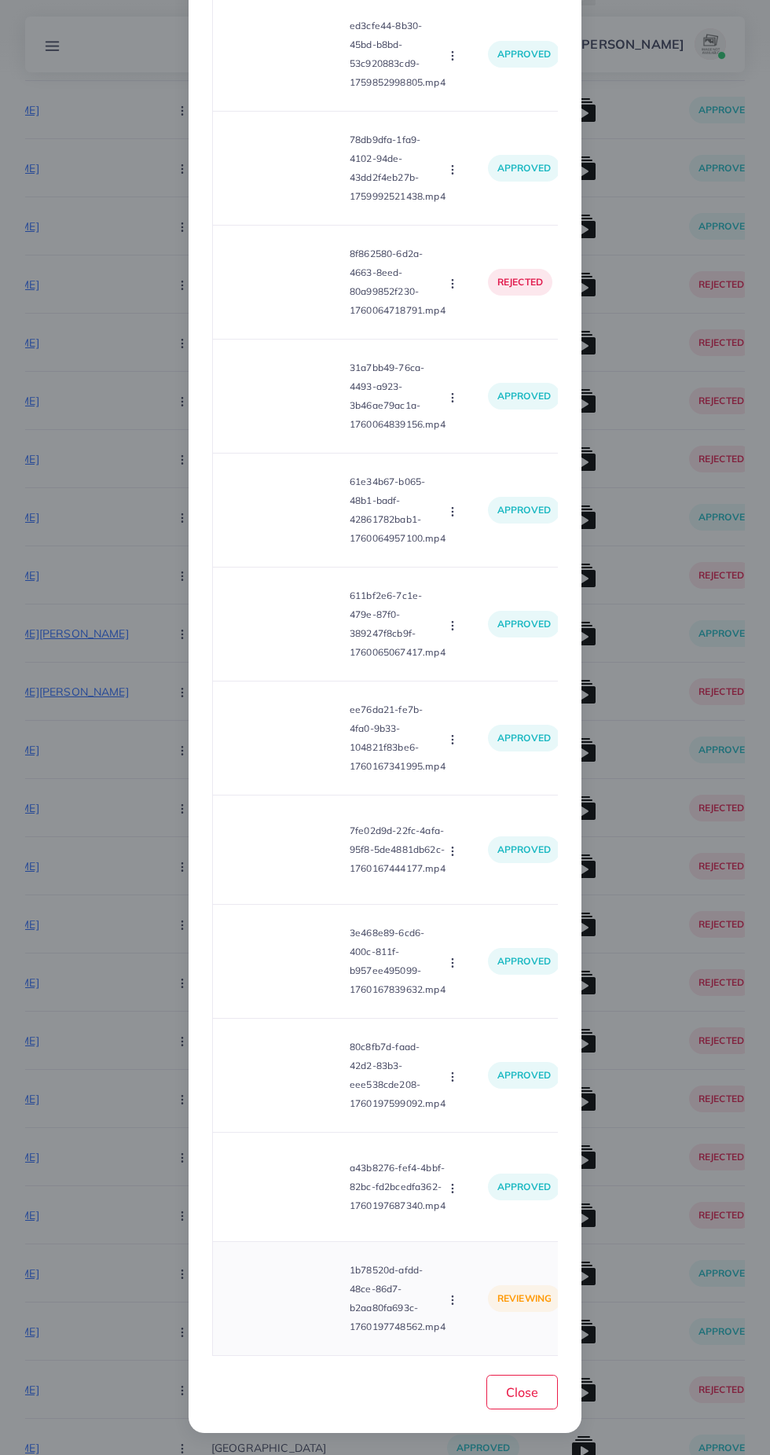
click at [455, 1300] on icon "button" at bounding box center [452, 1300] width 13 height 13
click at [483, 1227] on span "Approve" at bounding box center [487, 1227] width 52 height 16
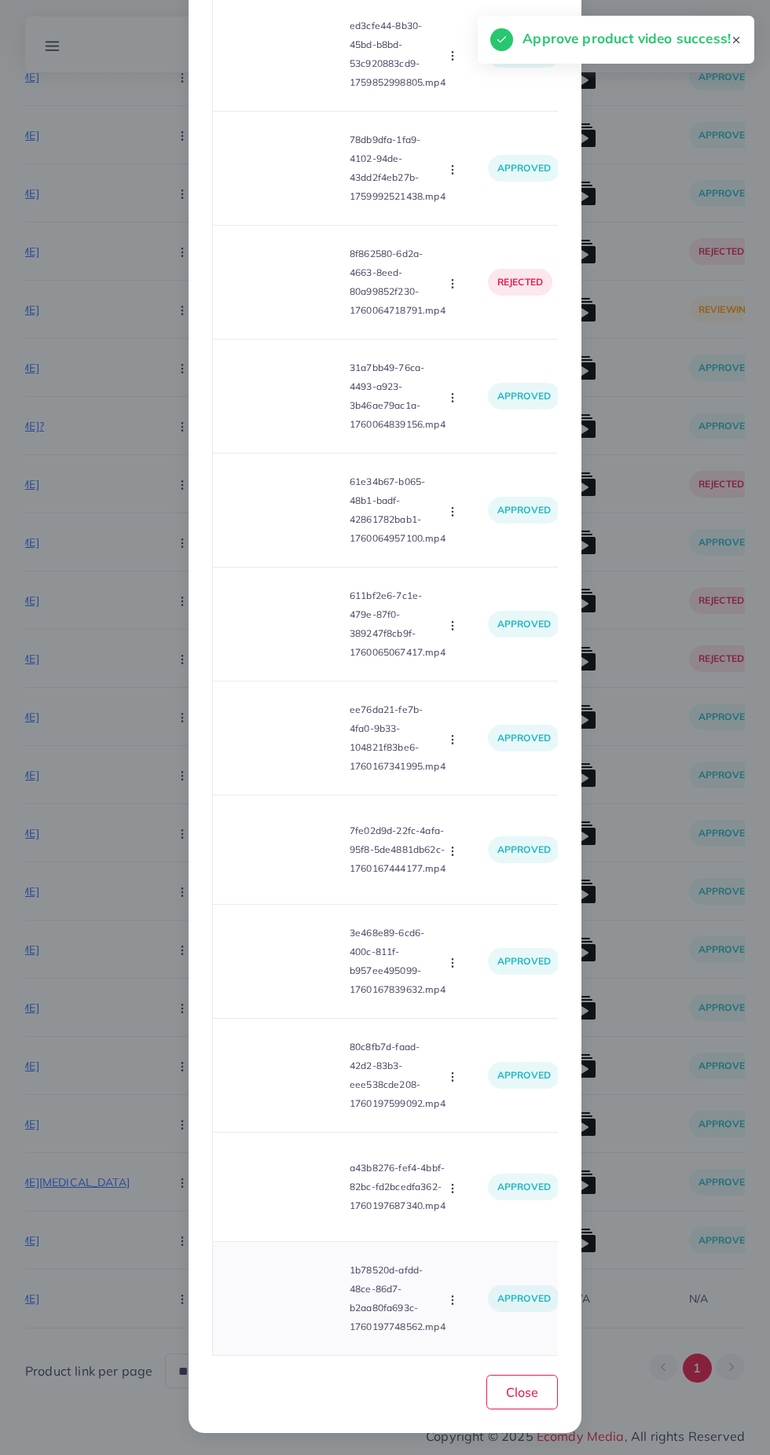
scroll to position [15192, 0]
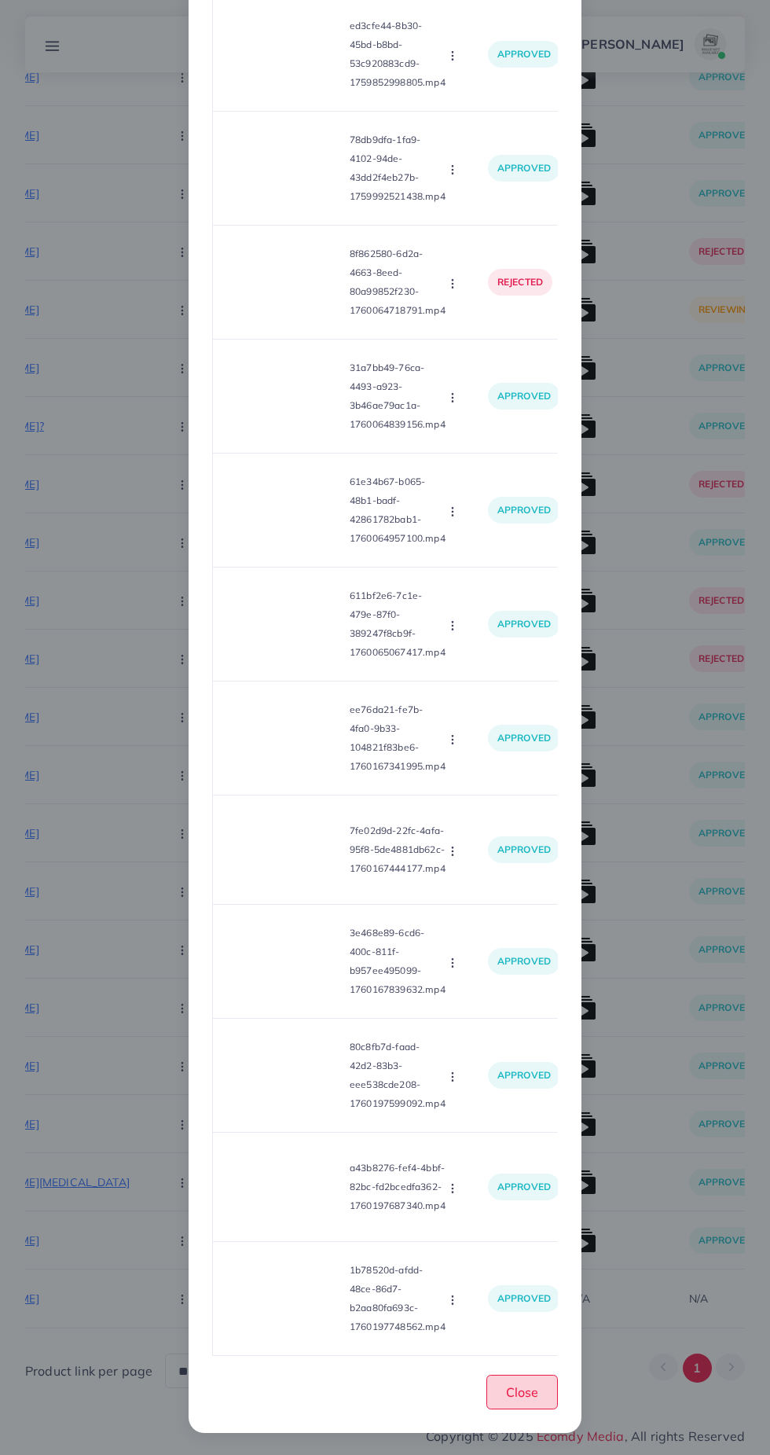
click at [529, 1393] on span "Close" at bounding box center [522, 1392] width 32 height 16
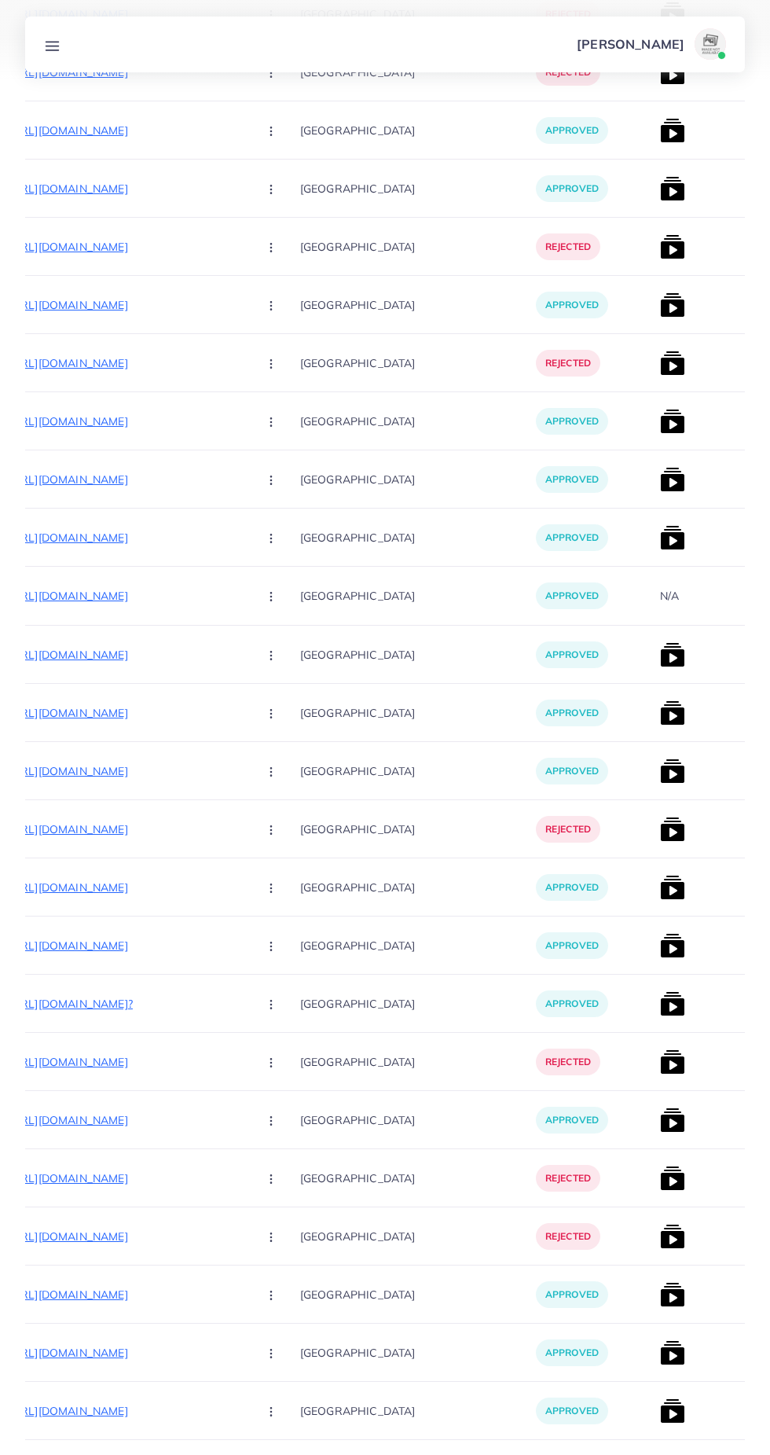
scroll to position [0, 357]
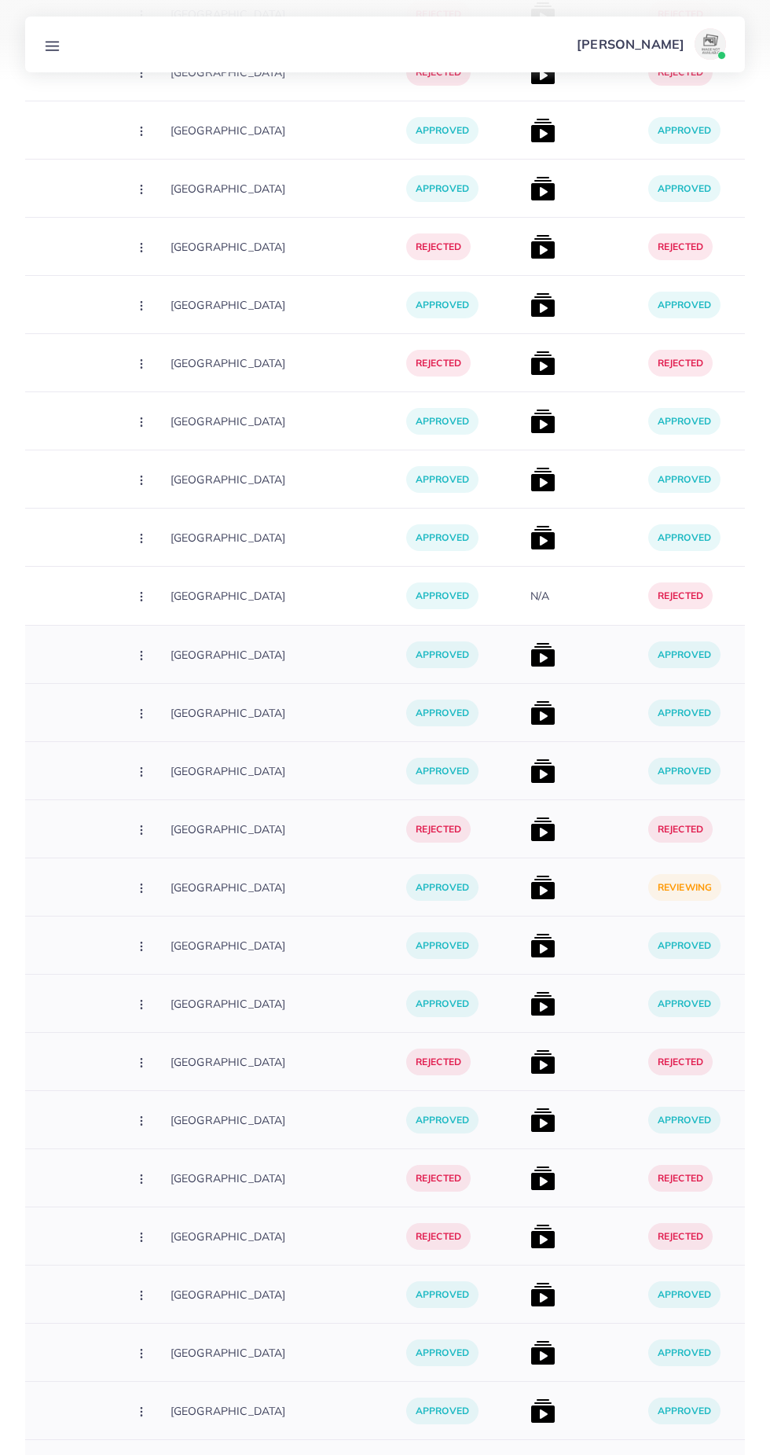
click at [531, 876] on img at bounding box center [543, 887] width 25 height 25
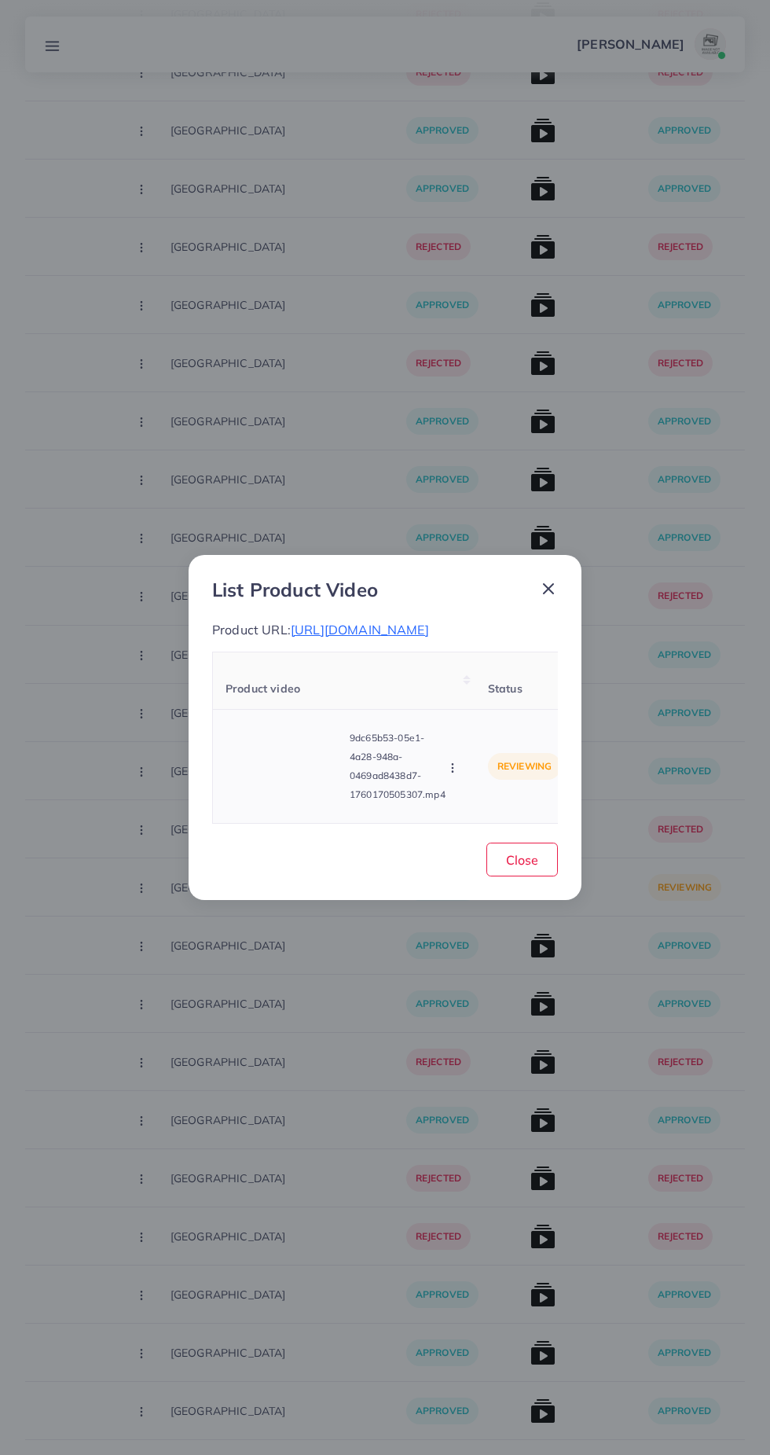
click at [276, 775] on video at bounding box center [285, 766] width 118 height 71
click at [288, 777] on icon at bounding box center [284, 766] width 25 height 25
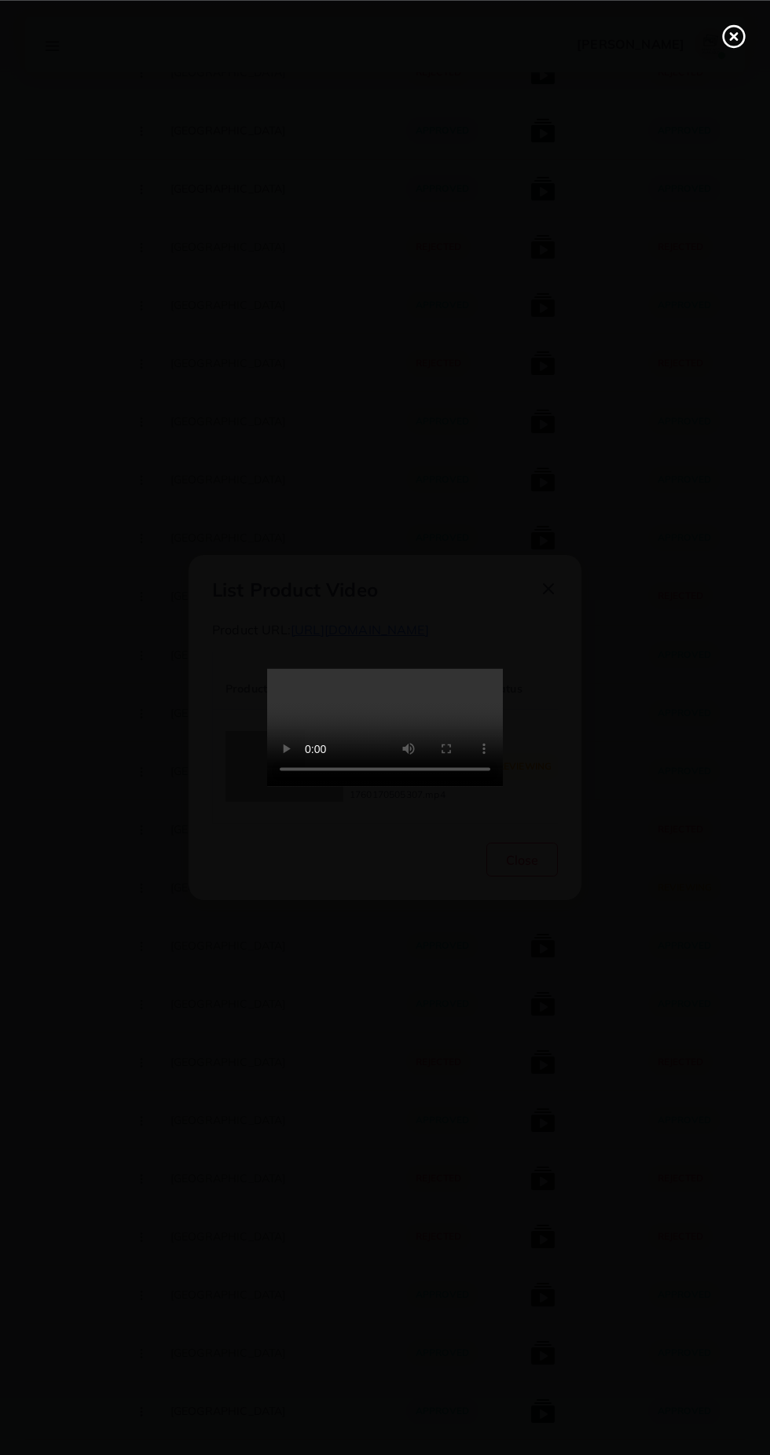
click at [723, 69] on div at bounding box center [385, 727] width 770 height 1455
click at [733, 35] on line at bounding box center [734, 36] width 6 height 6
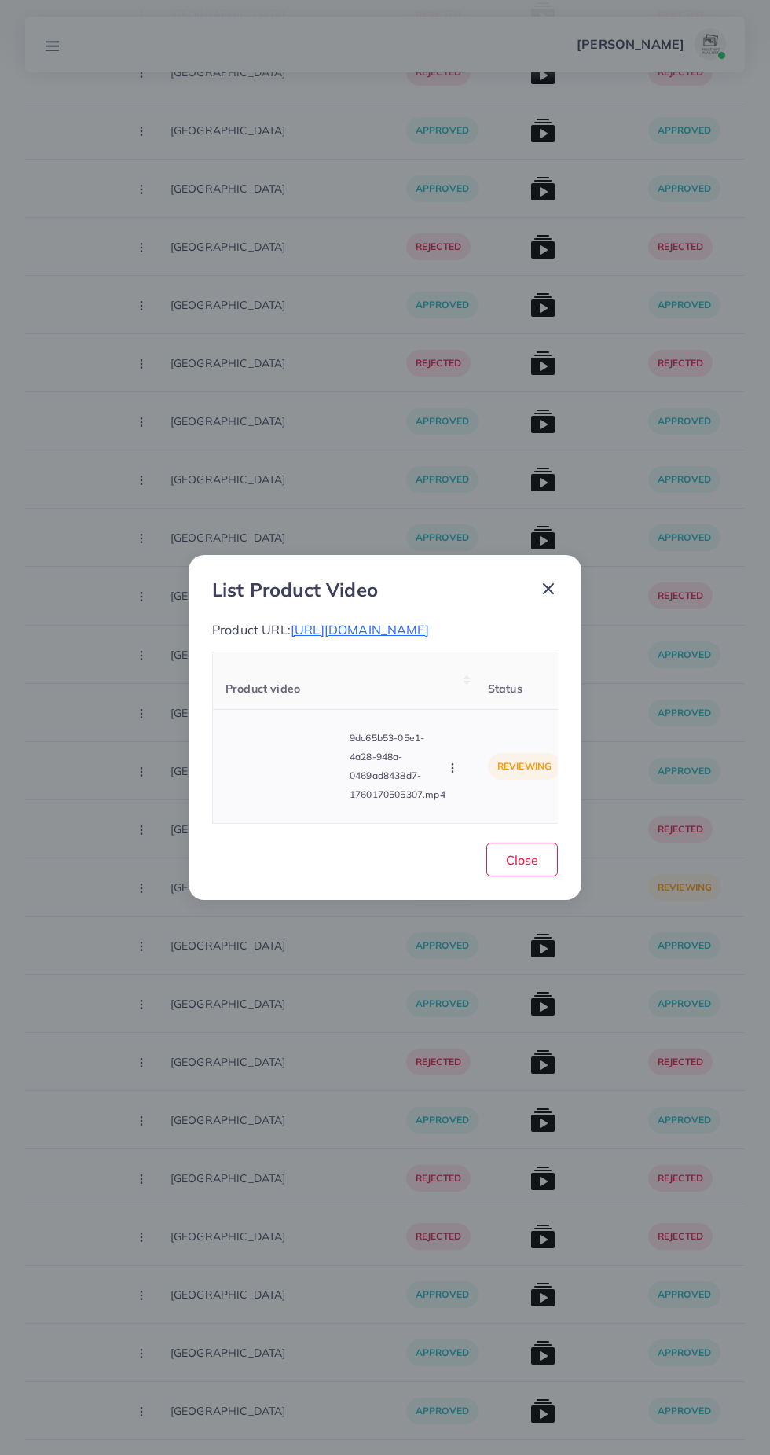
click at [453, 768] on circle "button" at bounding box center [452, 767] width 1 height 1
click at [509, 702] on span "Approve" at bounding box center [487, 694] width 52 height 16
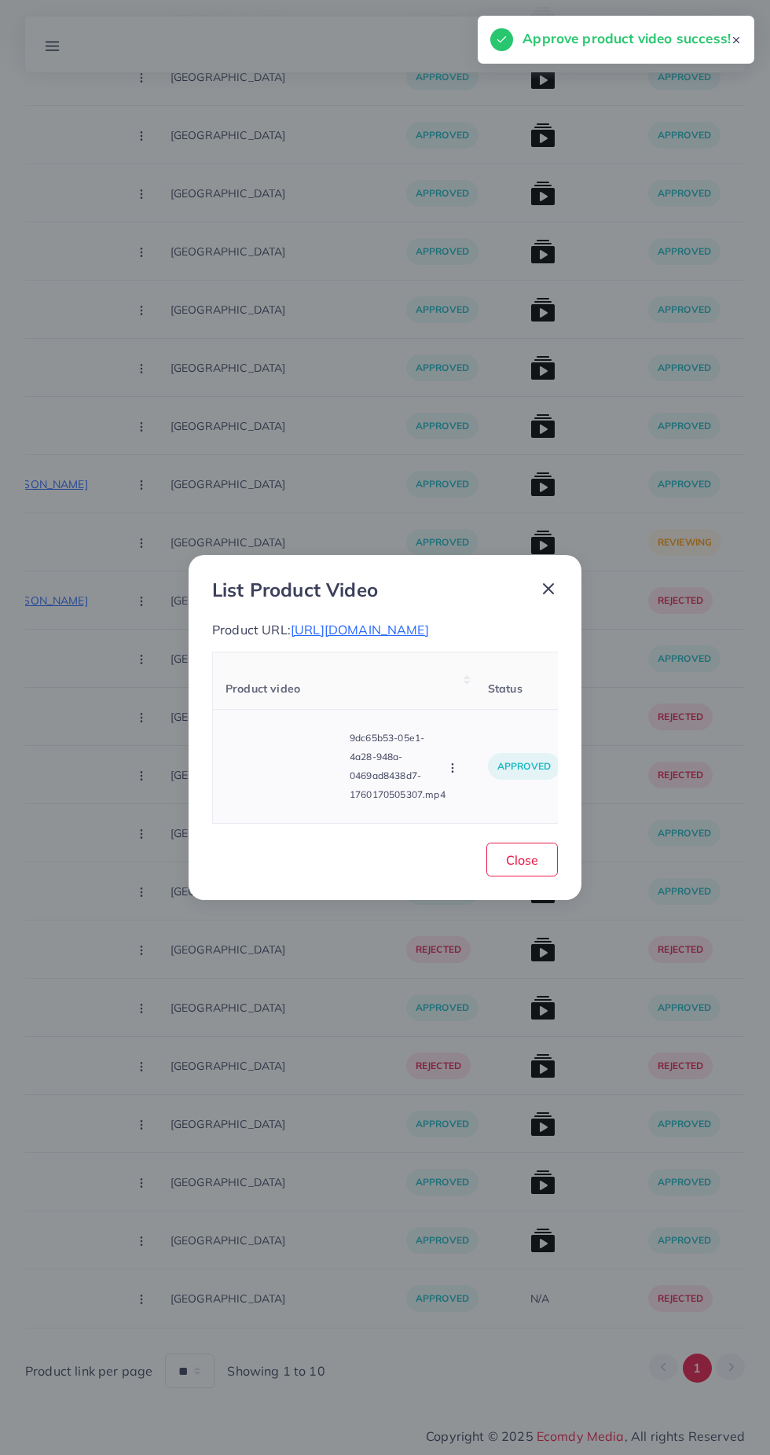
scroll to position [13970, 0]
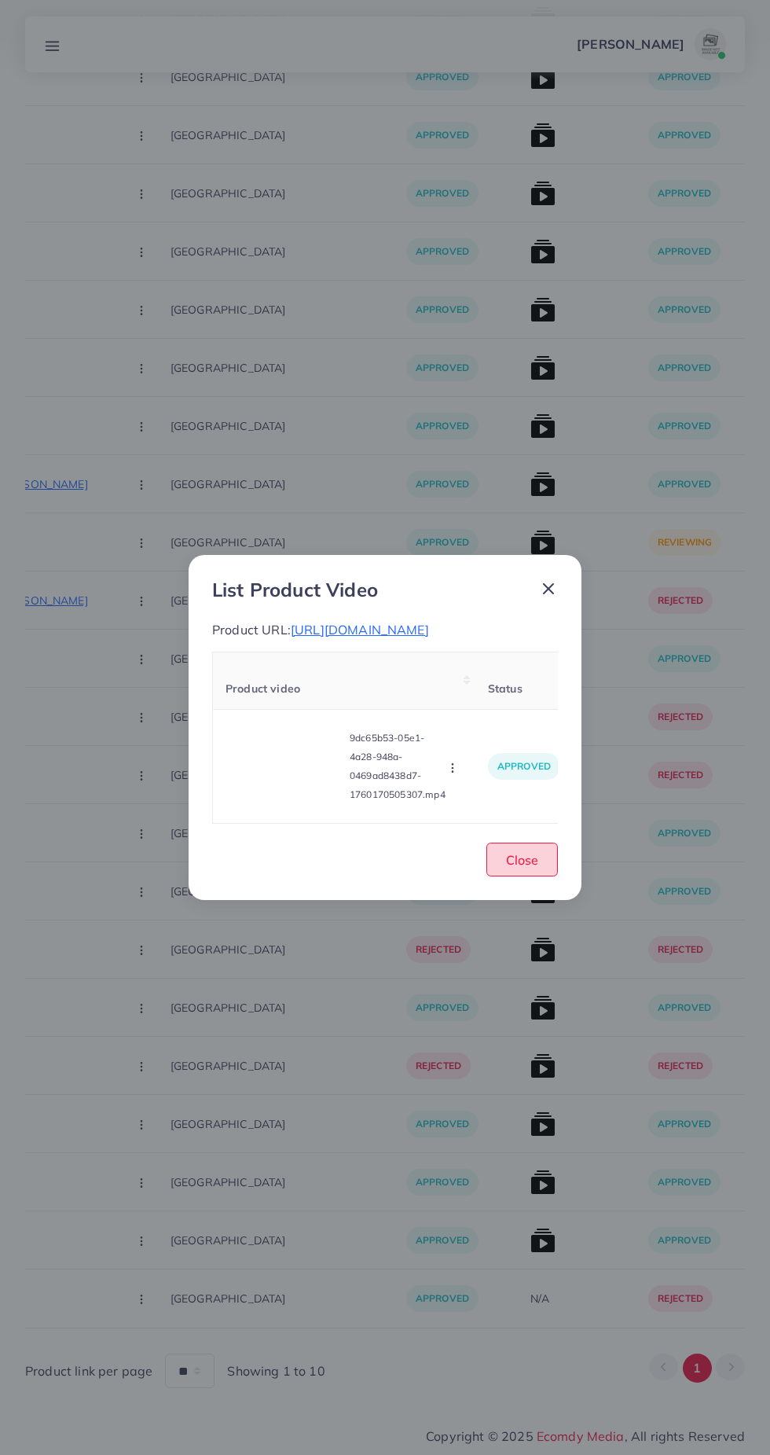
click at [530, 868] on span "Close" at bounding box center [522, 860] width 32 height 16
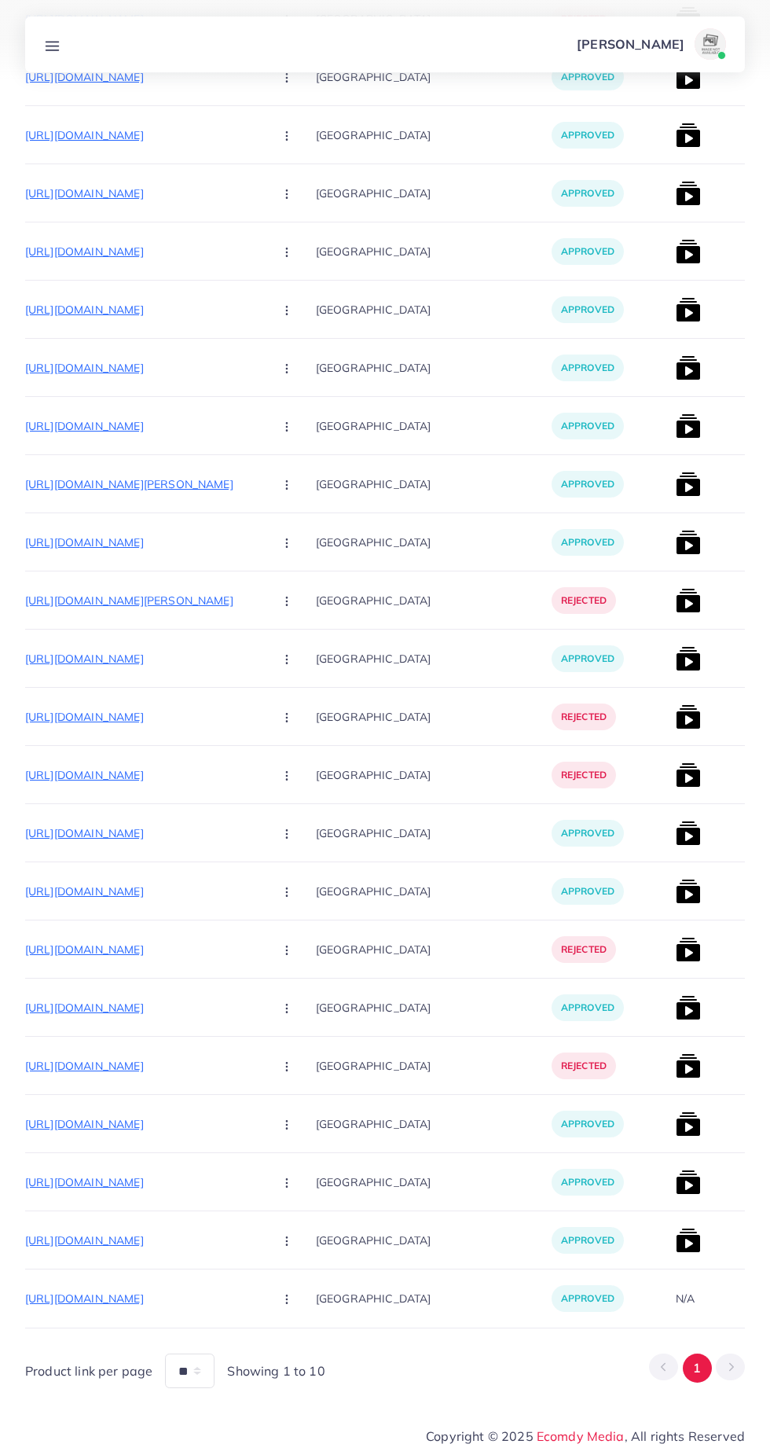
scroll to position [0, 238]
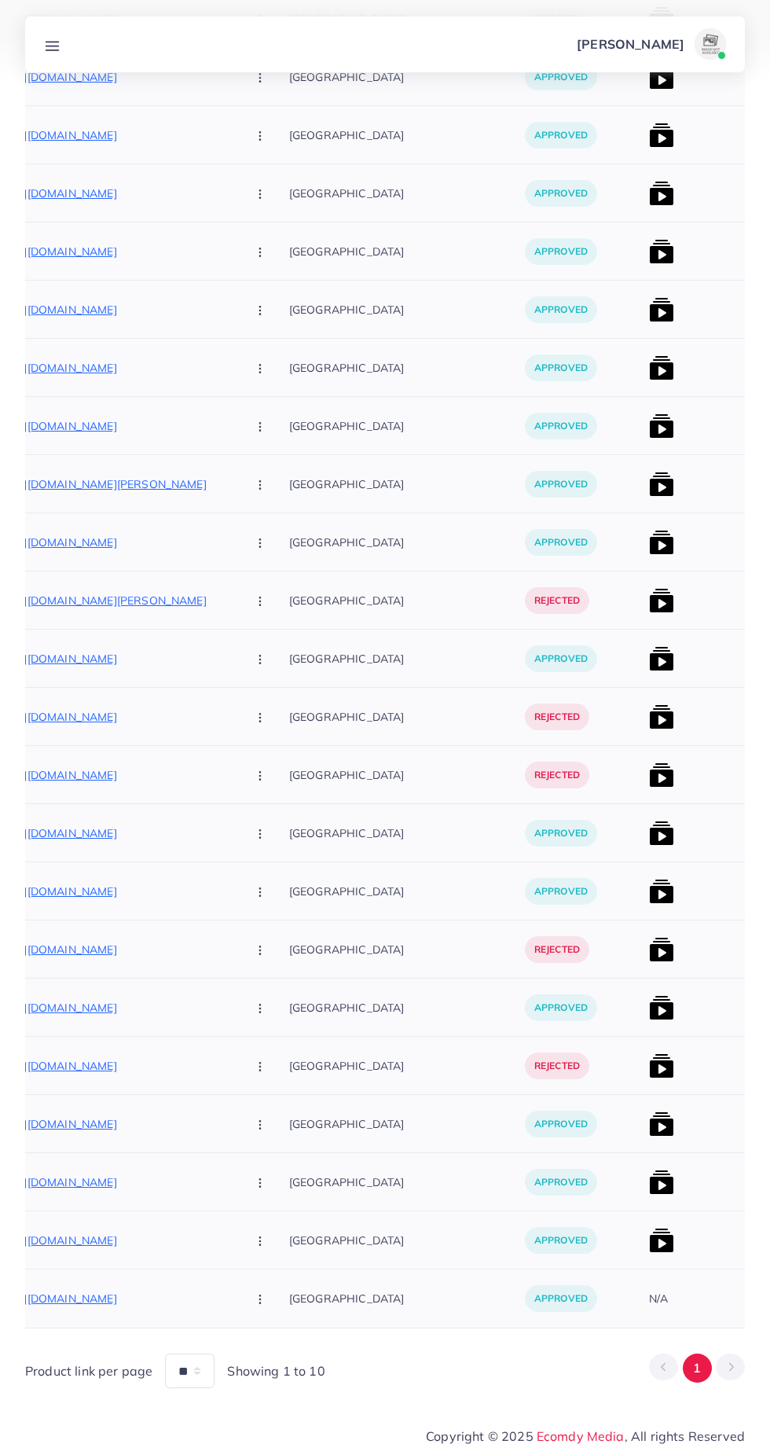
click at [125, 540] on p "https://wristandstyle.store/products/yikai-iced-out-watch-premium-straps-watch" at bounding box center [116, 542] width 236 height 19
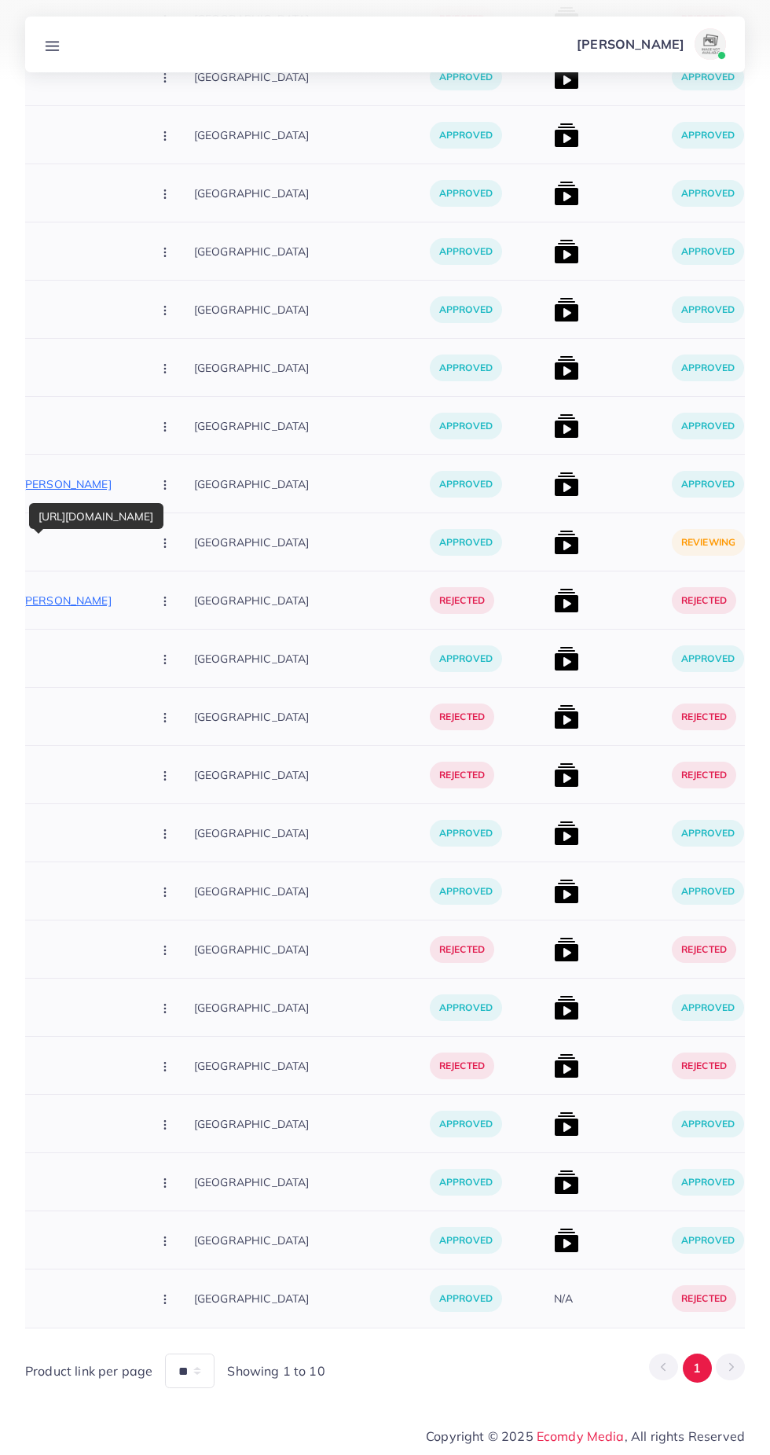
scroll to position [0, 376]
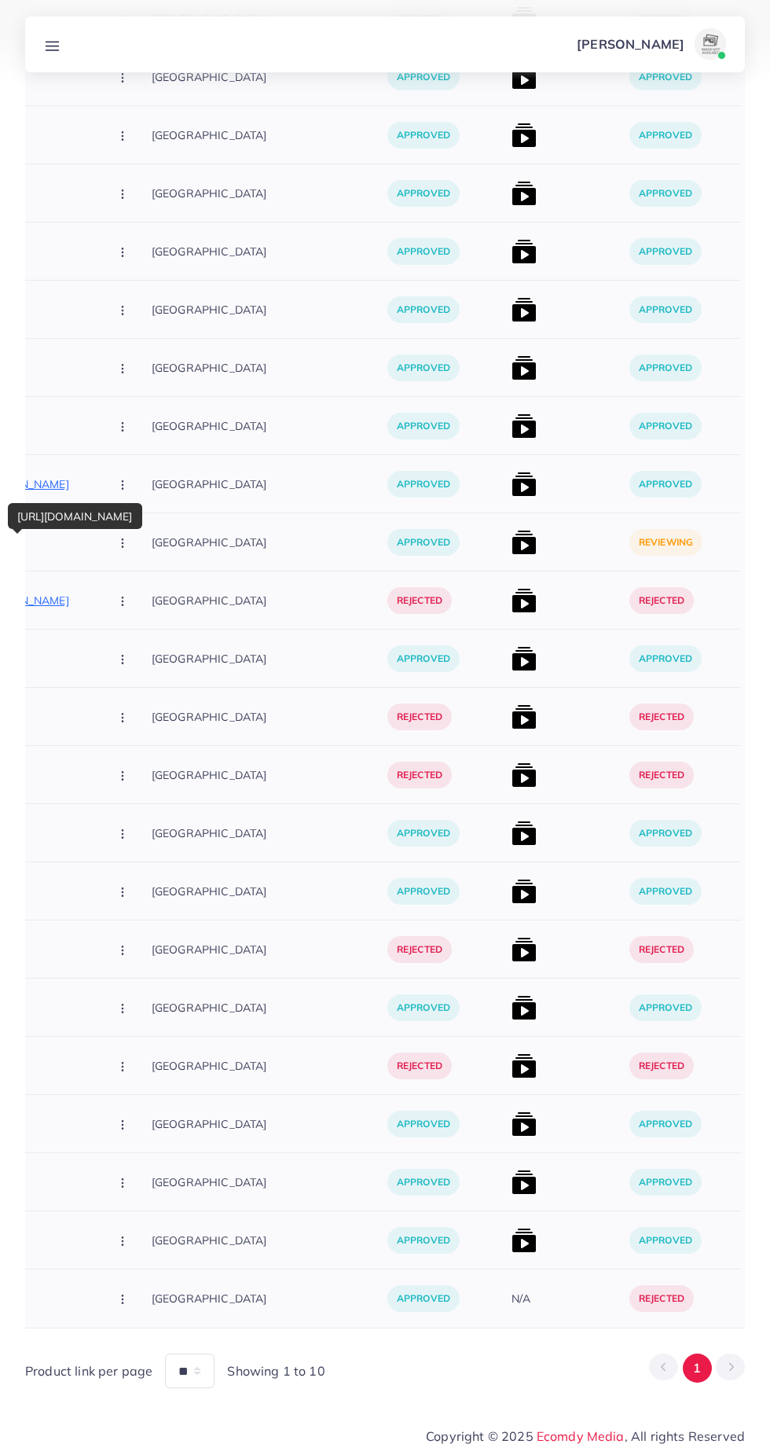
click at [512, 535] on img at bounding box center [524, 542] width 25 height 25
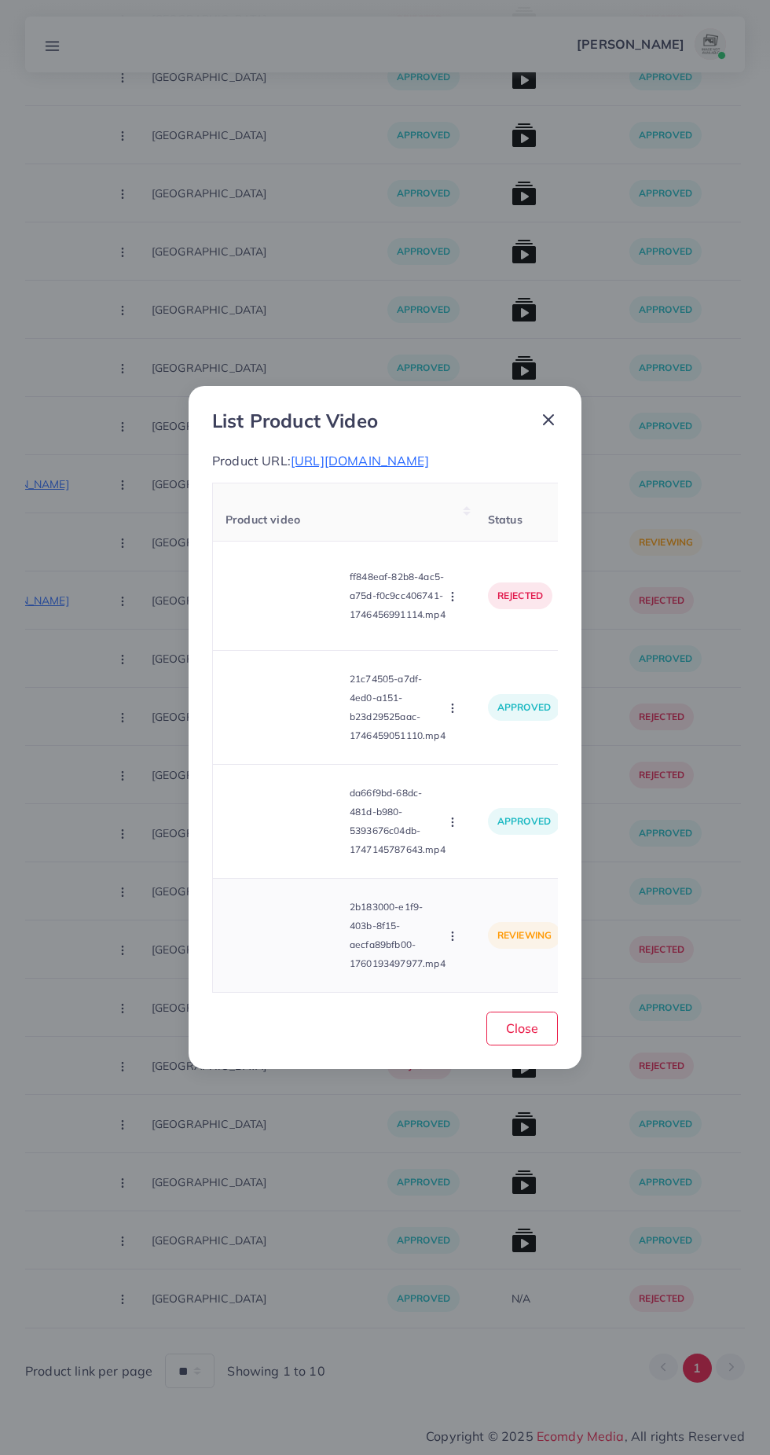
click at [291, 964] on video at bounding box center [285, 935] width 118 height 71
click at [301, 960] on div at bounding box center [285, 935] width 118 height 71
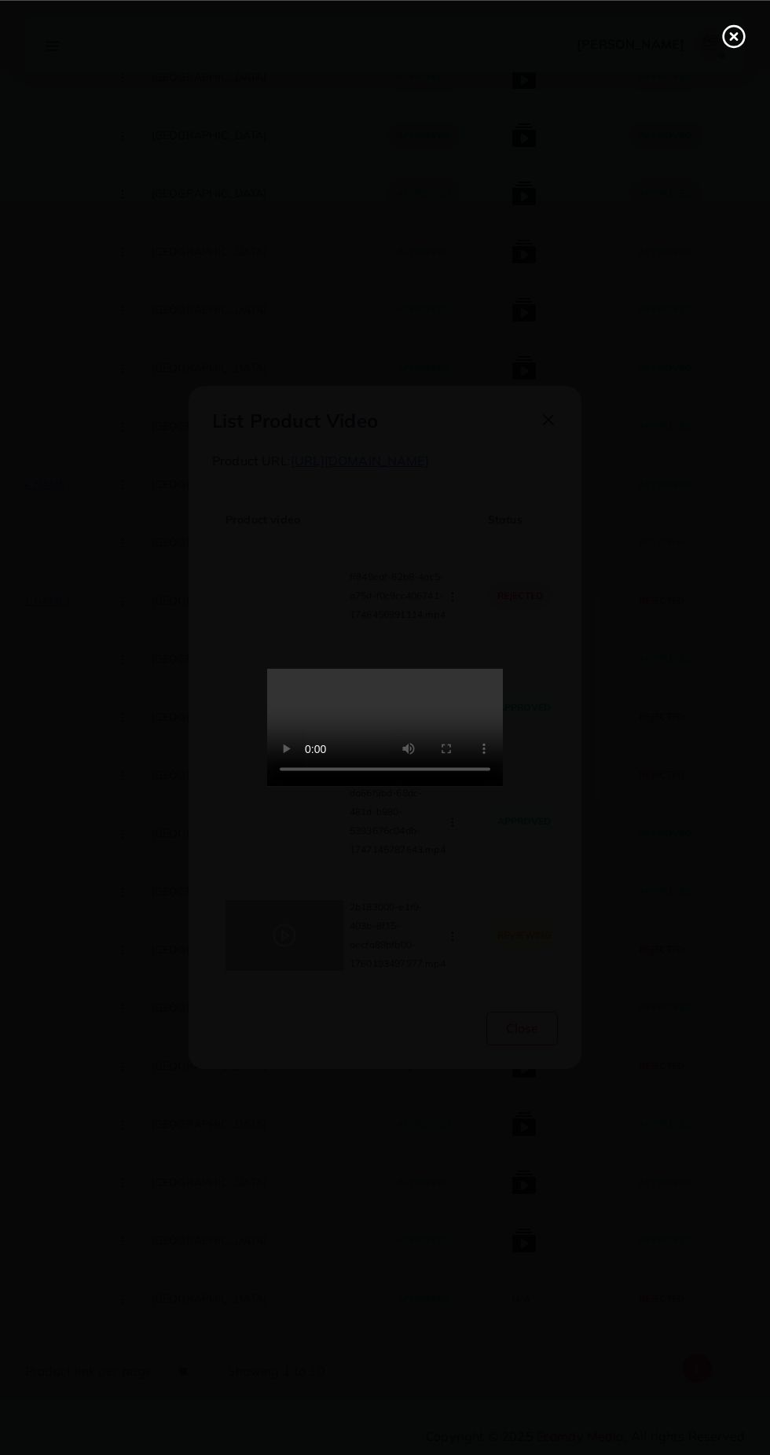
click at [726, 39] on icon at bounding box center [734, 36] width 25 height 25
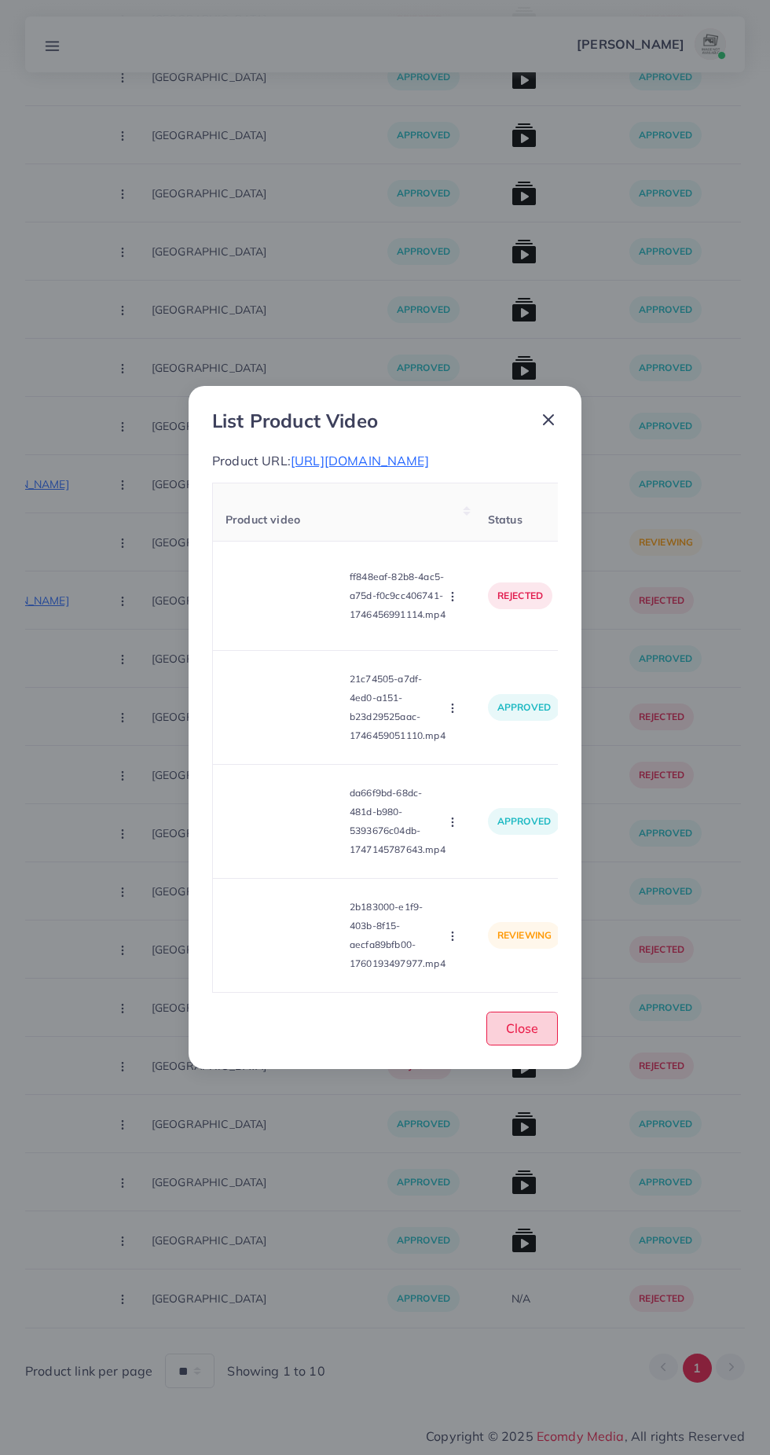
click at [525, 1036] on span "Close" at bounding box center [522, 1028] width 32 height 16
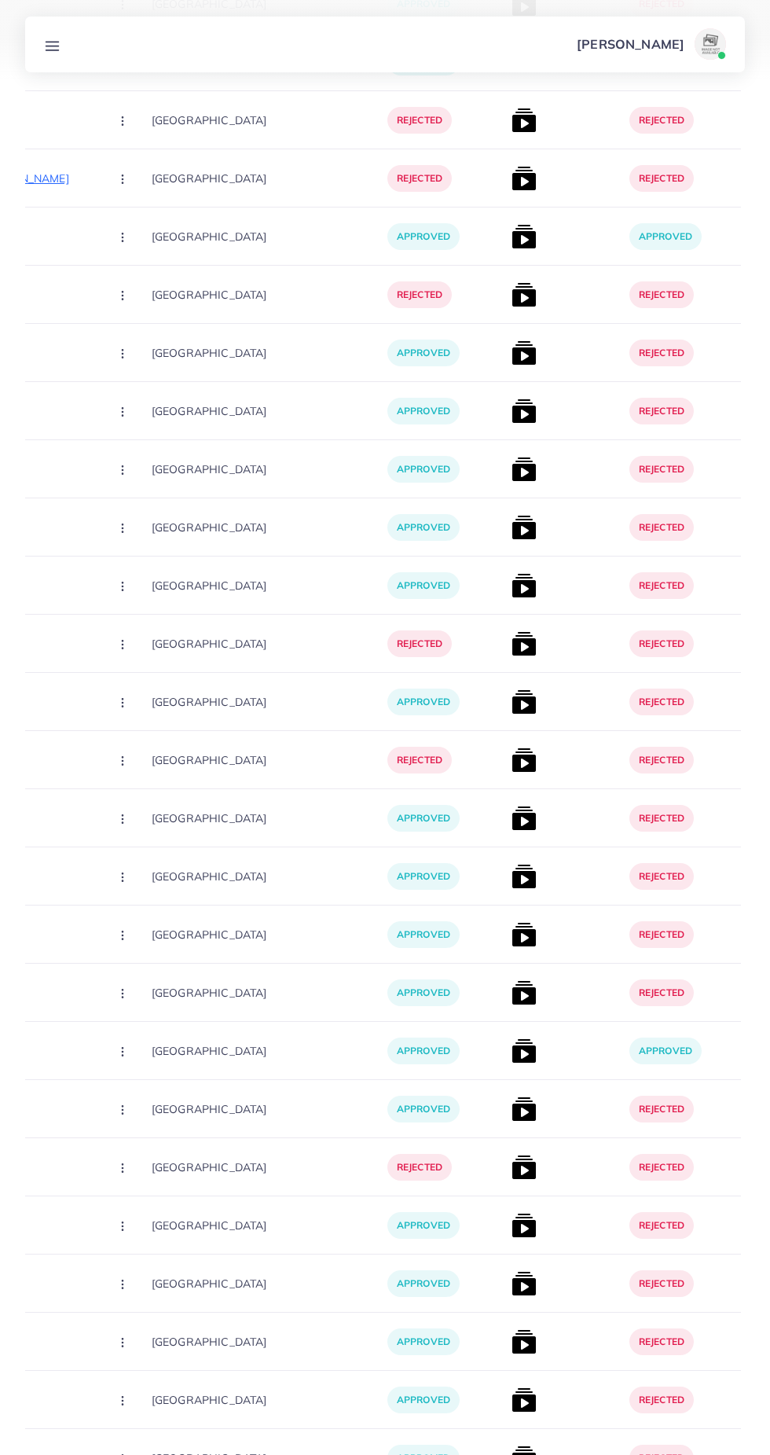
scroll to position [0, 0]
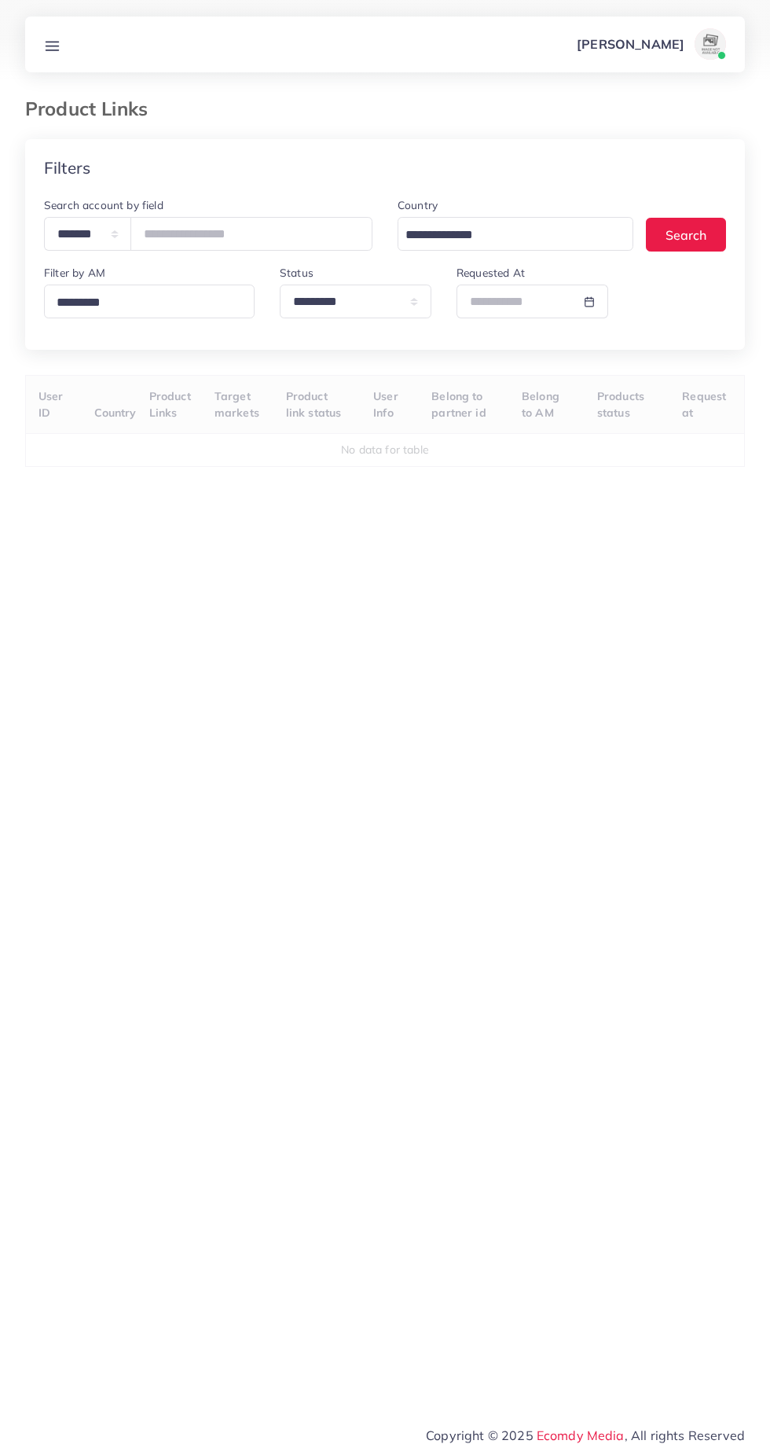
select select "*********"
select select
select select "*********"
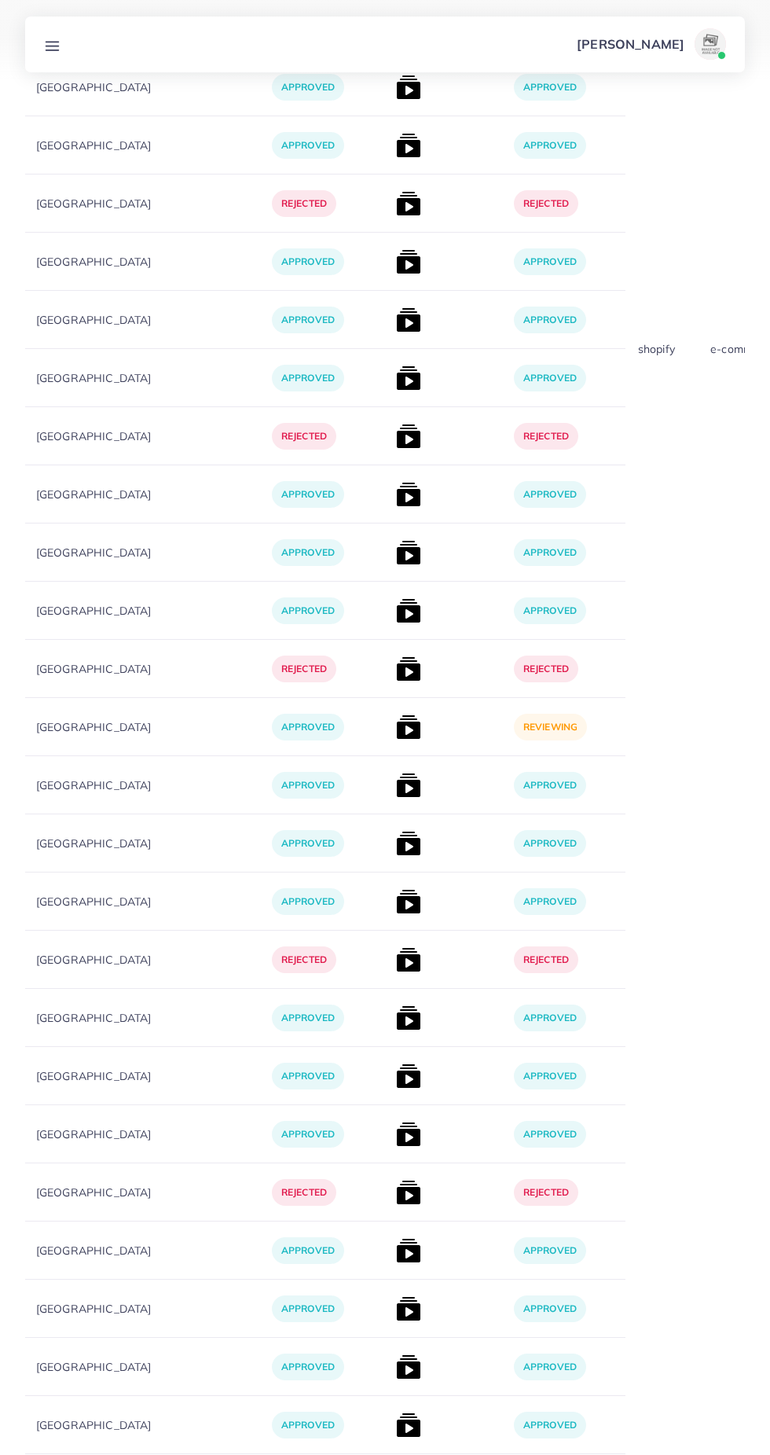
scroll to position [12537, 0]
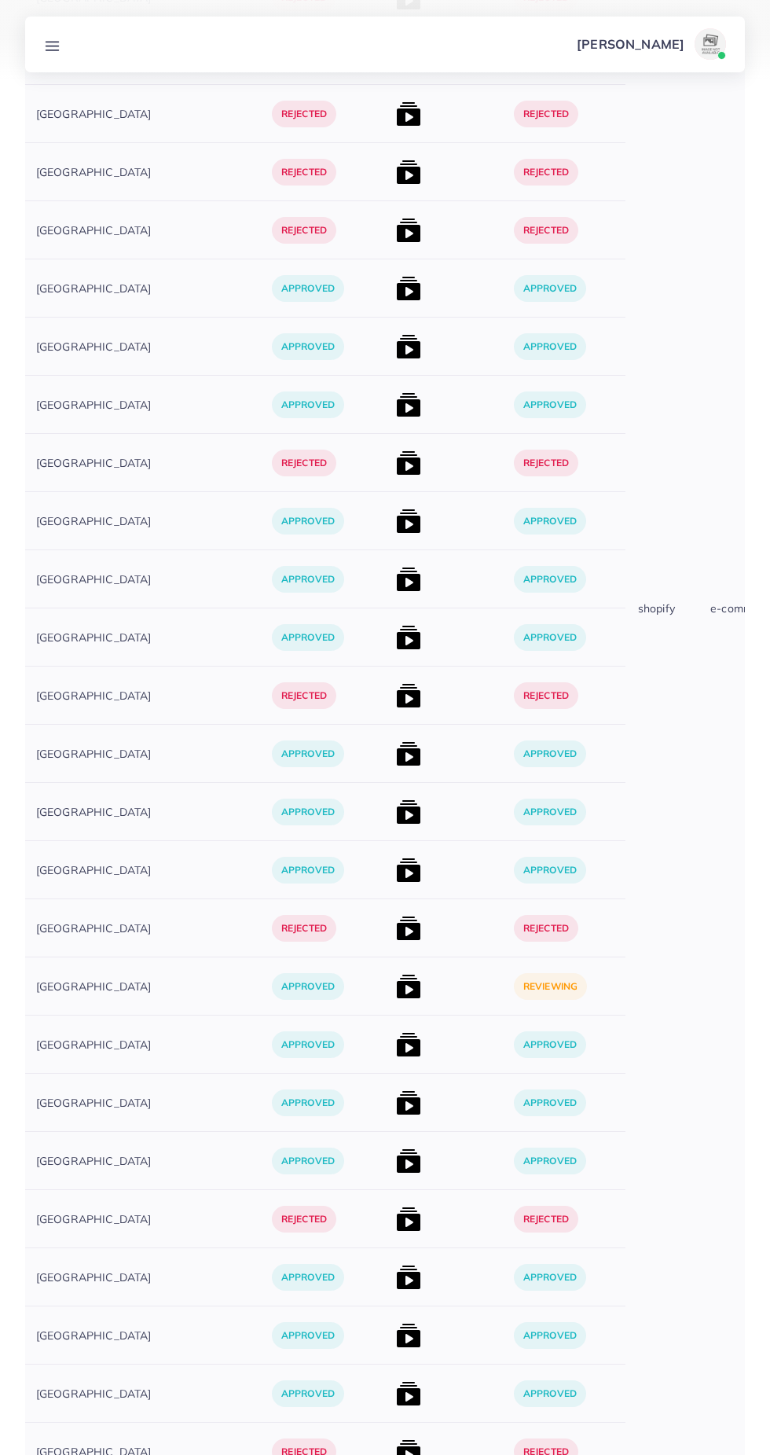
click at [626, 1104] on td "shopify" at bounding box center [662, 608] width 72 height 4305
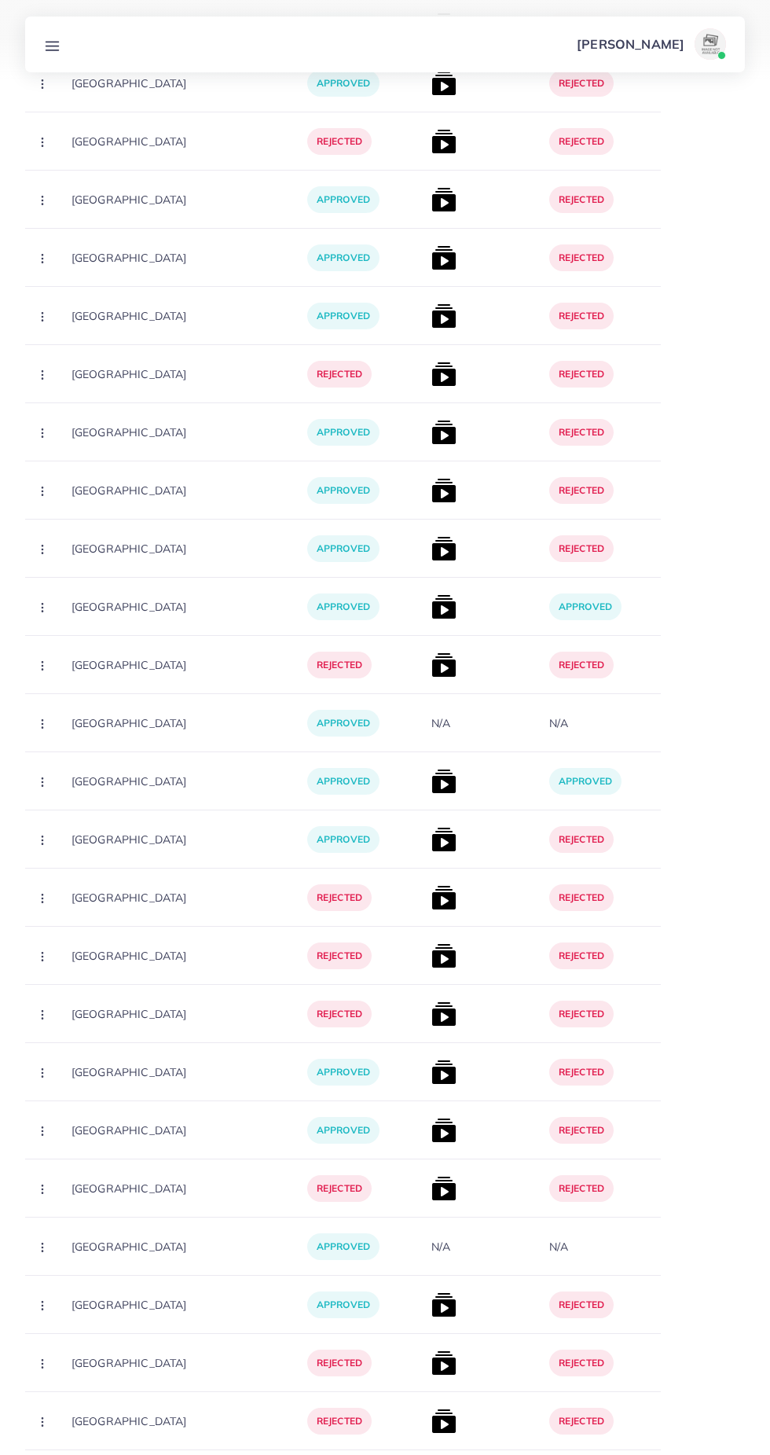
scroll to position [0, 0]
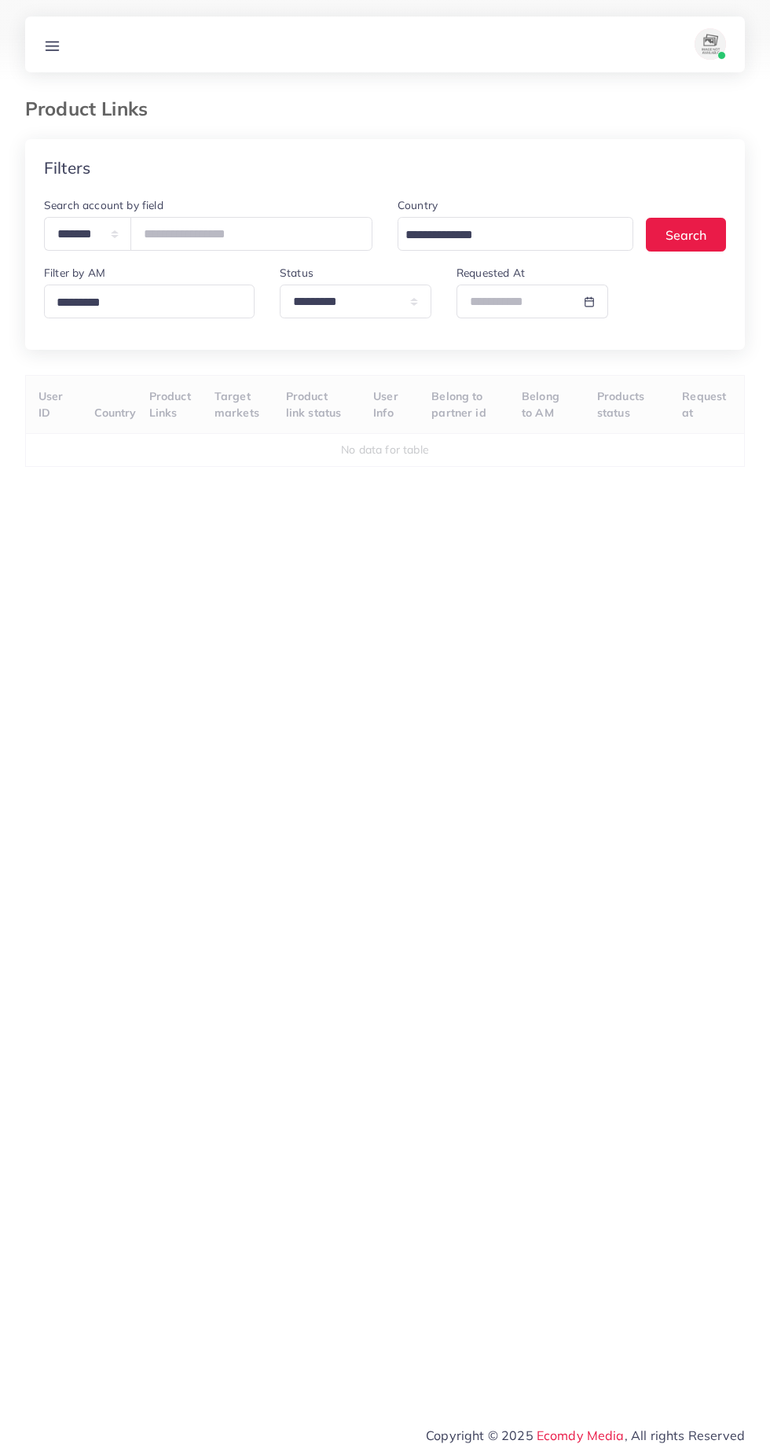
select select "*********"
select select
select select "*********"
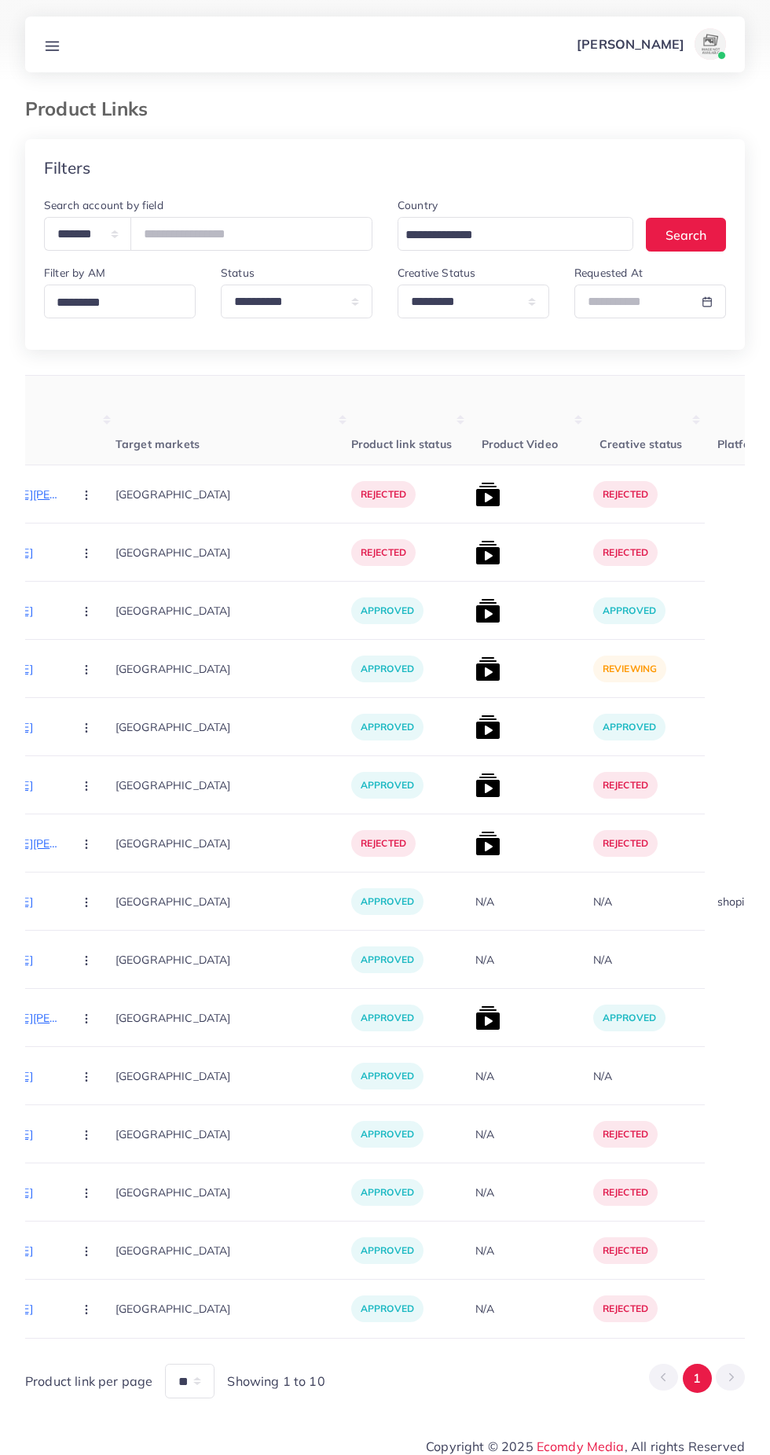
scroll to position [0, 453]
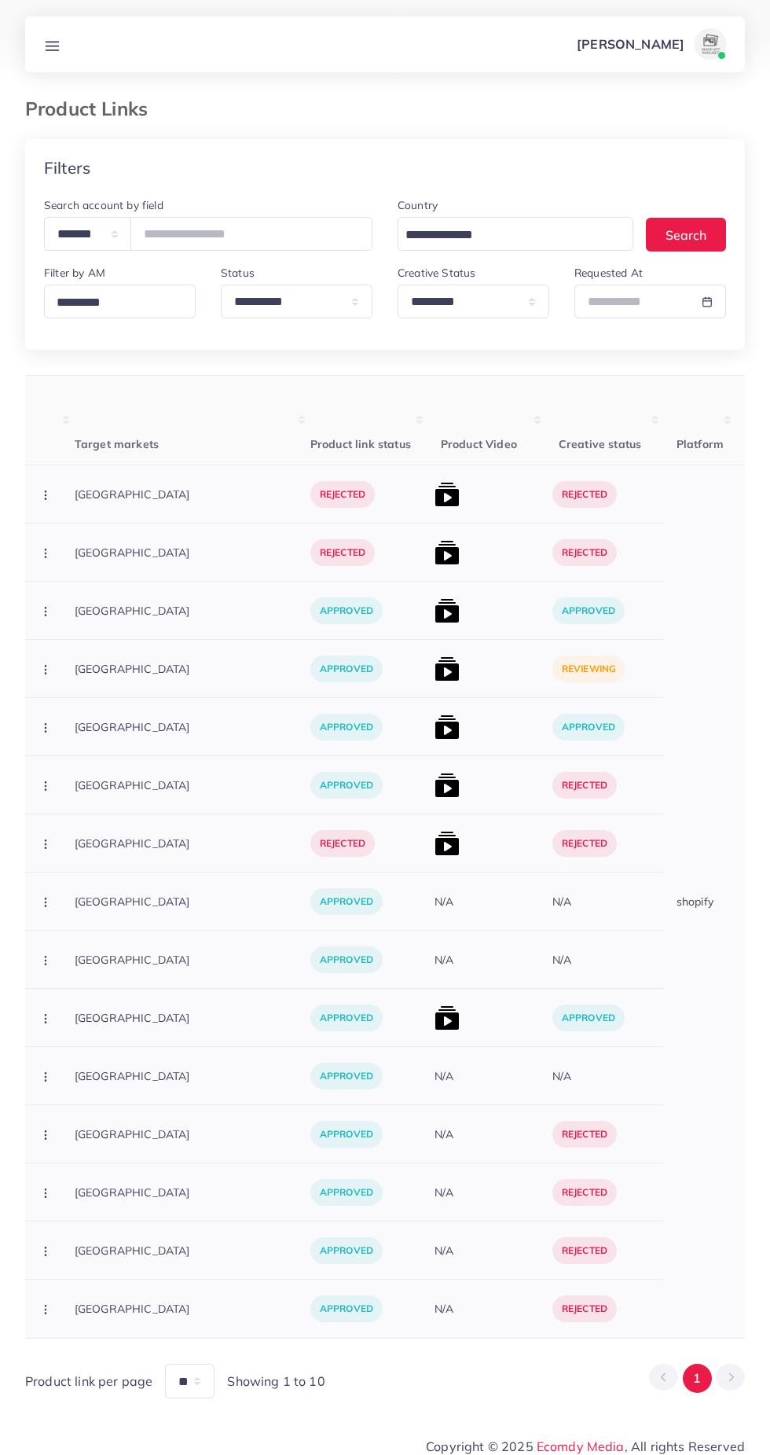
click at [435, 666] on img at bounding box center [447, 668] width 25 height 25
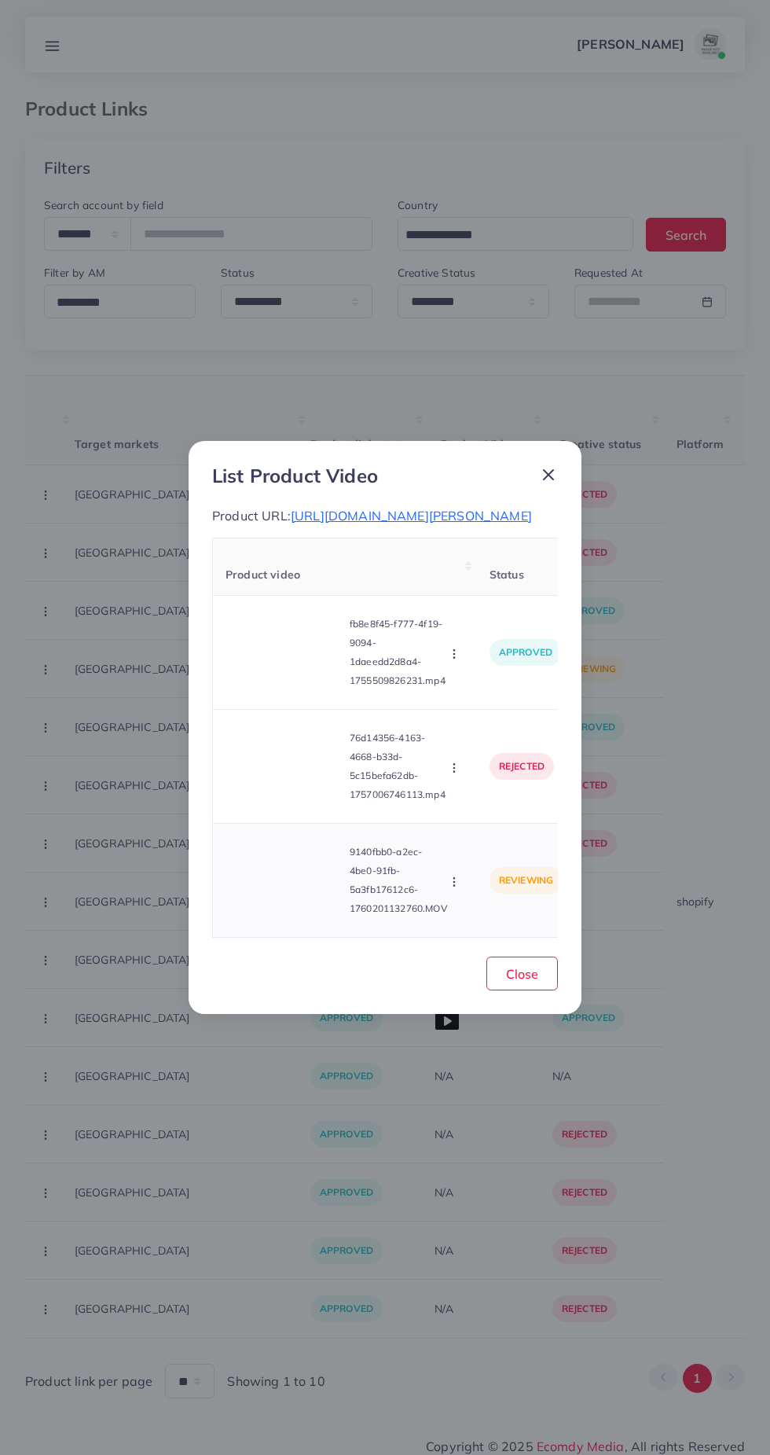
click at [293, 894] on video at bounding box center [285, 880] width 118 height 71
click at [295, 893] on icon at bounding box center [284, 880] width 25 height 25
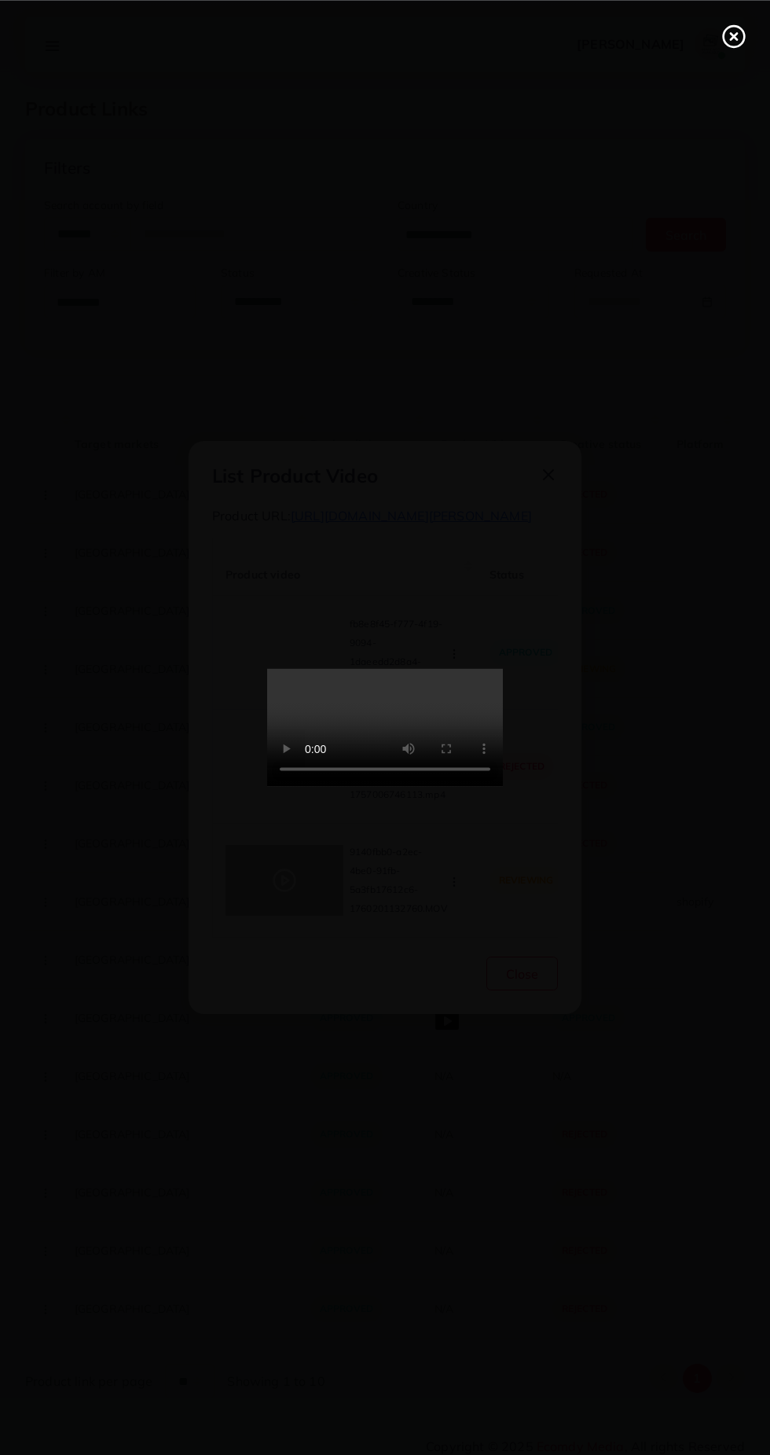
click at [726, 33] on icon at bounding box center [734, 36] width 25 height 25
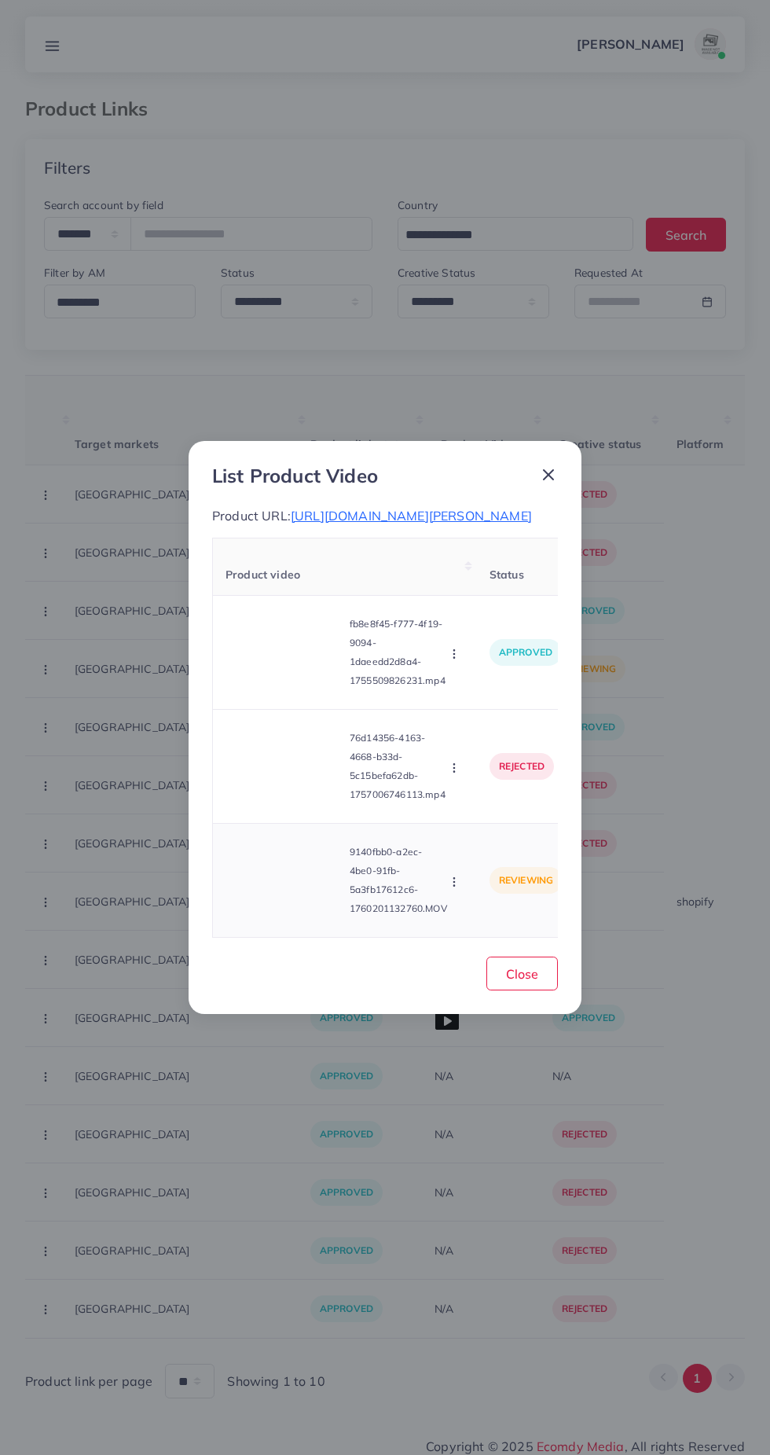
click at [454, 882] on circle "button" at bounding box center [453, 881] width 1 height 1
click at [481, 850] on span "Reject" at bounding box center [479, 843] width 38 height 16
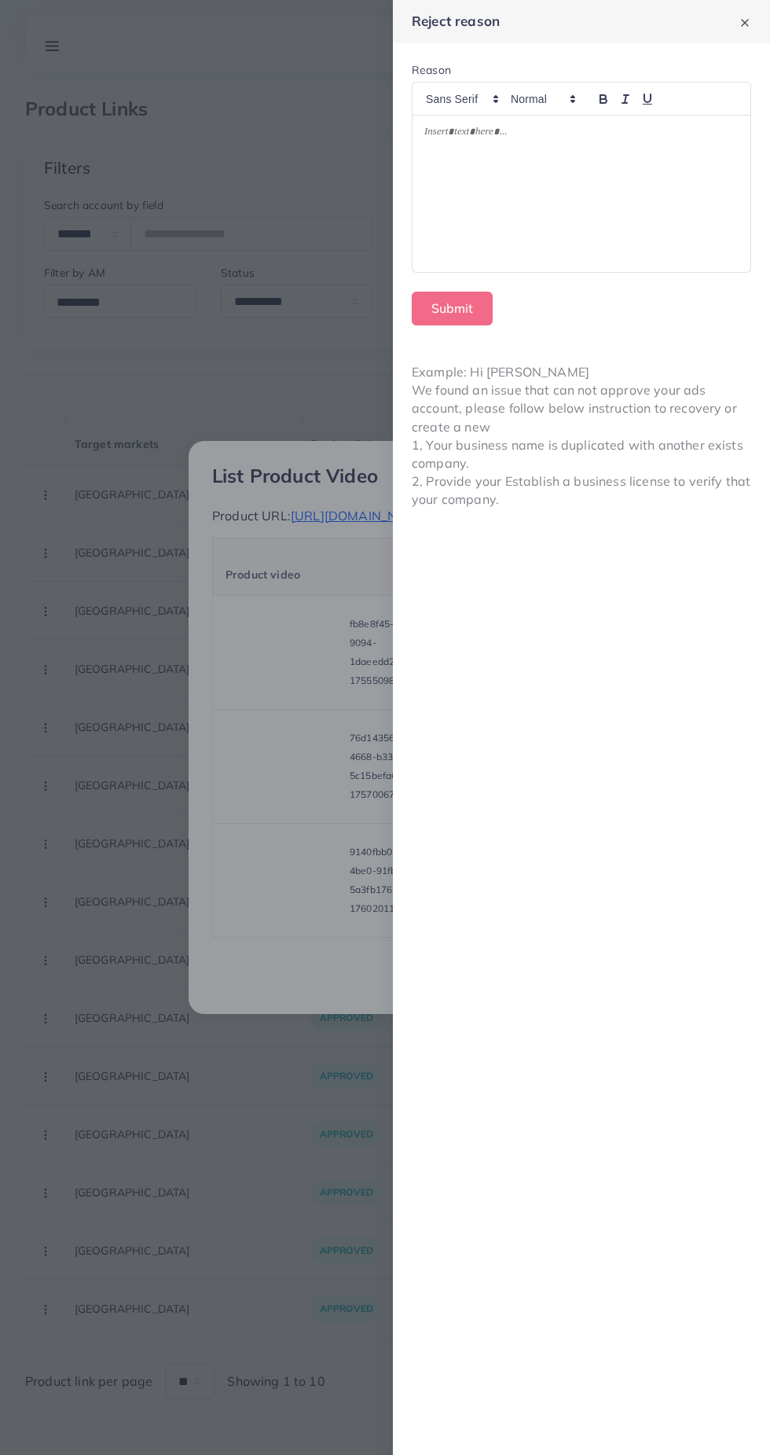
click at [625, 206] on div at bounding box center [582, 194] width 338 height 156
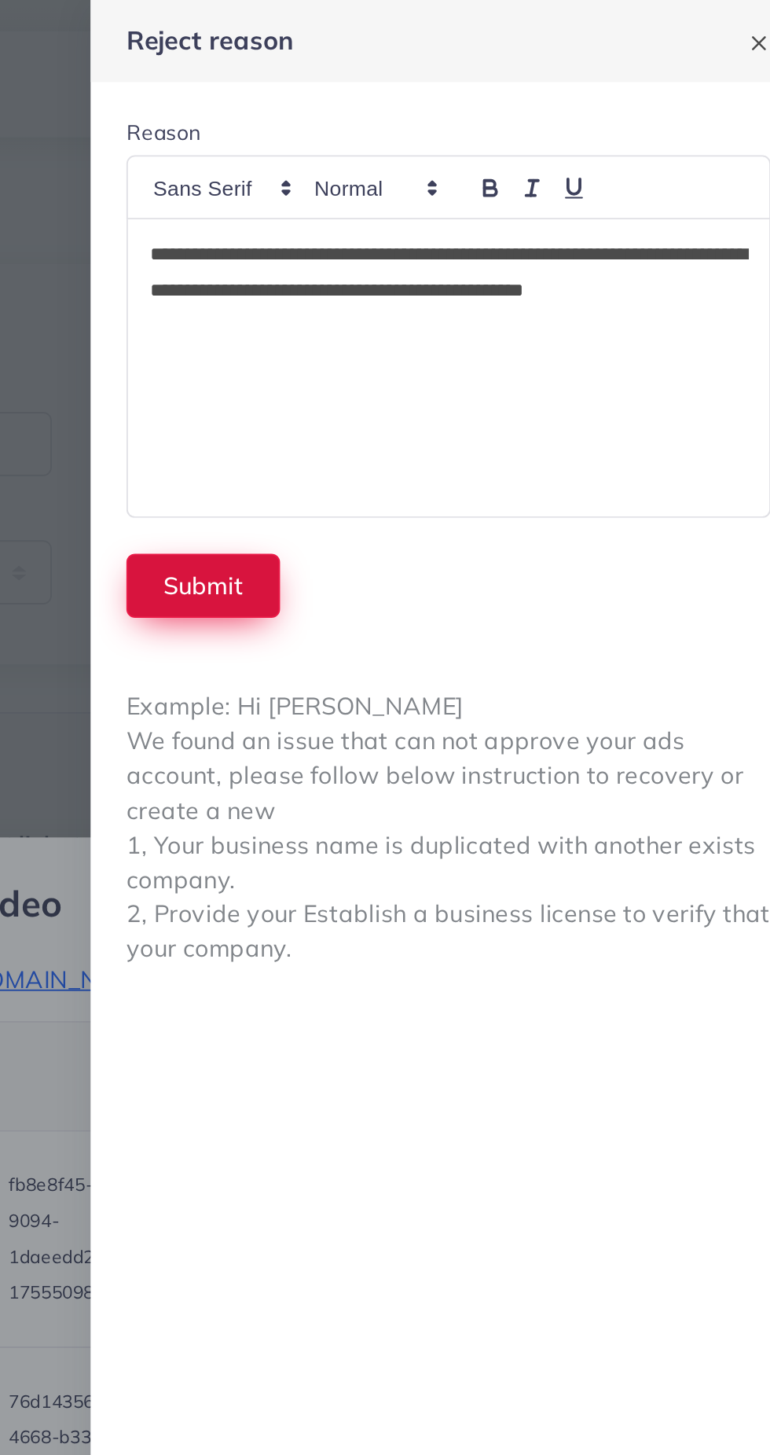
click at [442, 314] on button "Submit" at bounding box center [452, 309] width 81 height 34
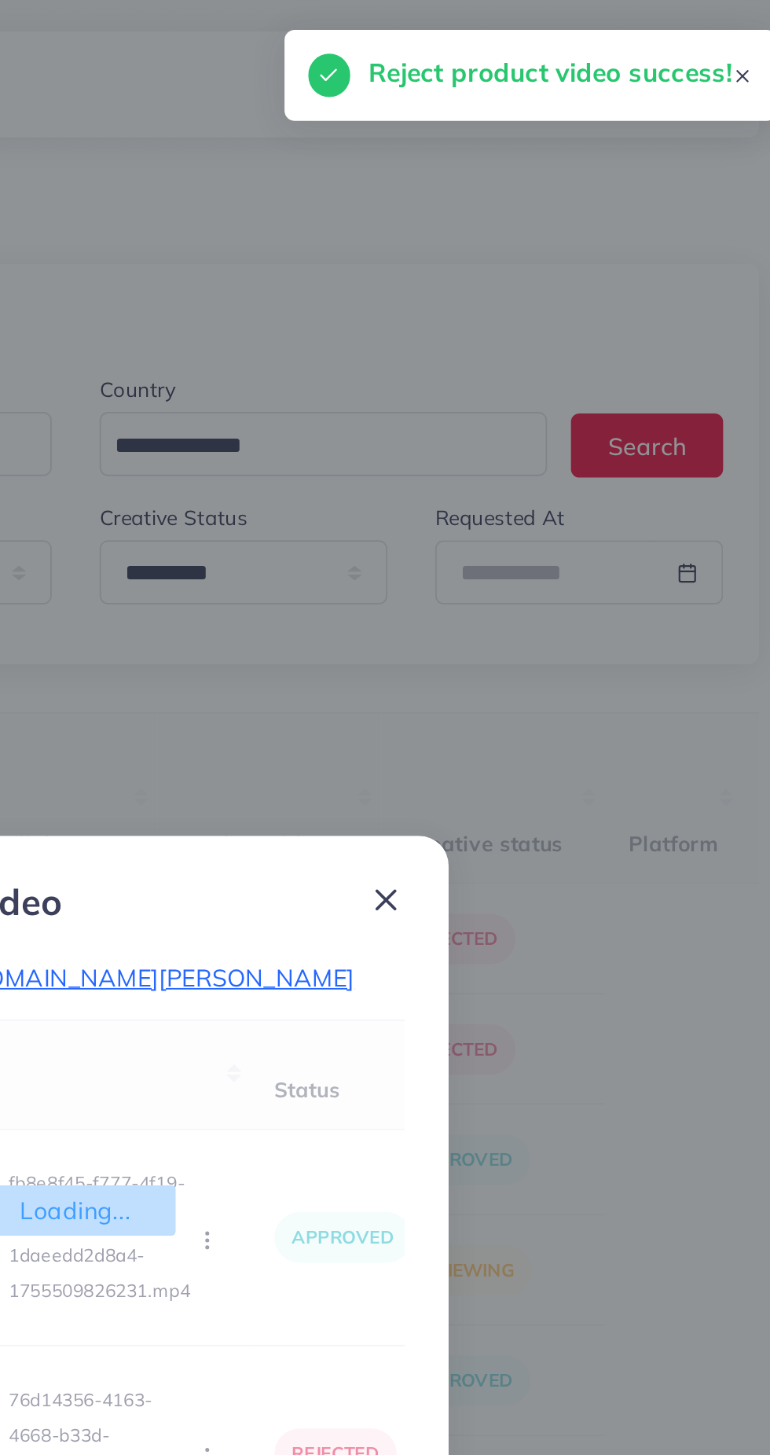
scroll to position [0, 0]
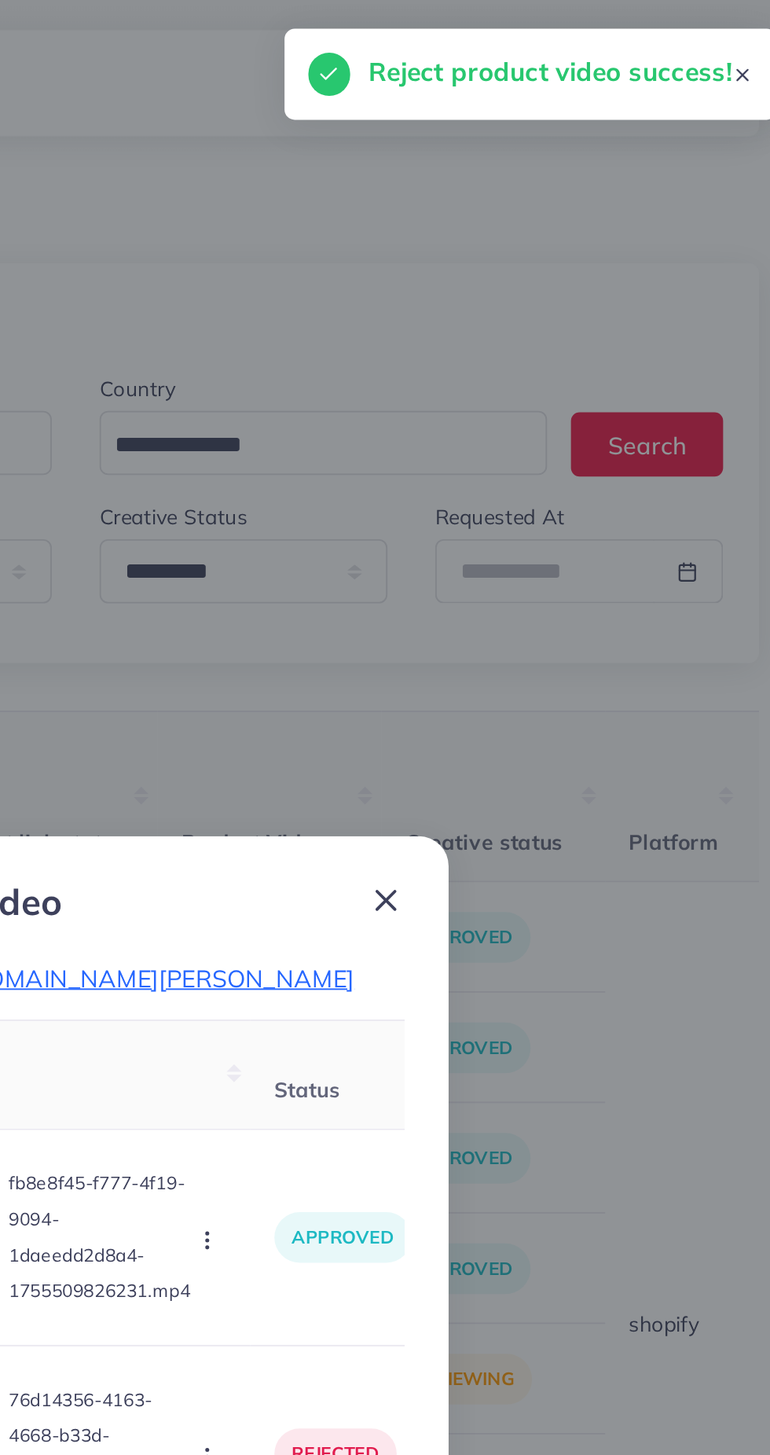
click at [571, 457] on div "List Product Video Product URL: https://www.pardo.pk/products/premium-handmade-…" at bounding box center [385, 728] width 393 height 574
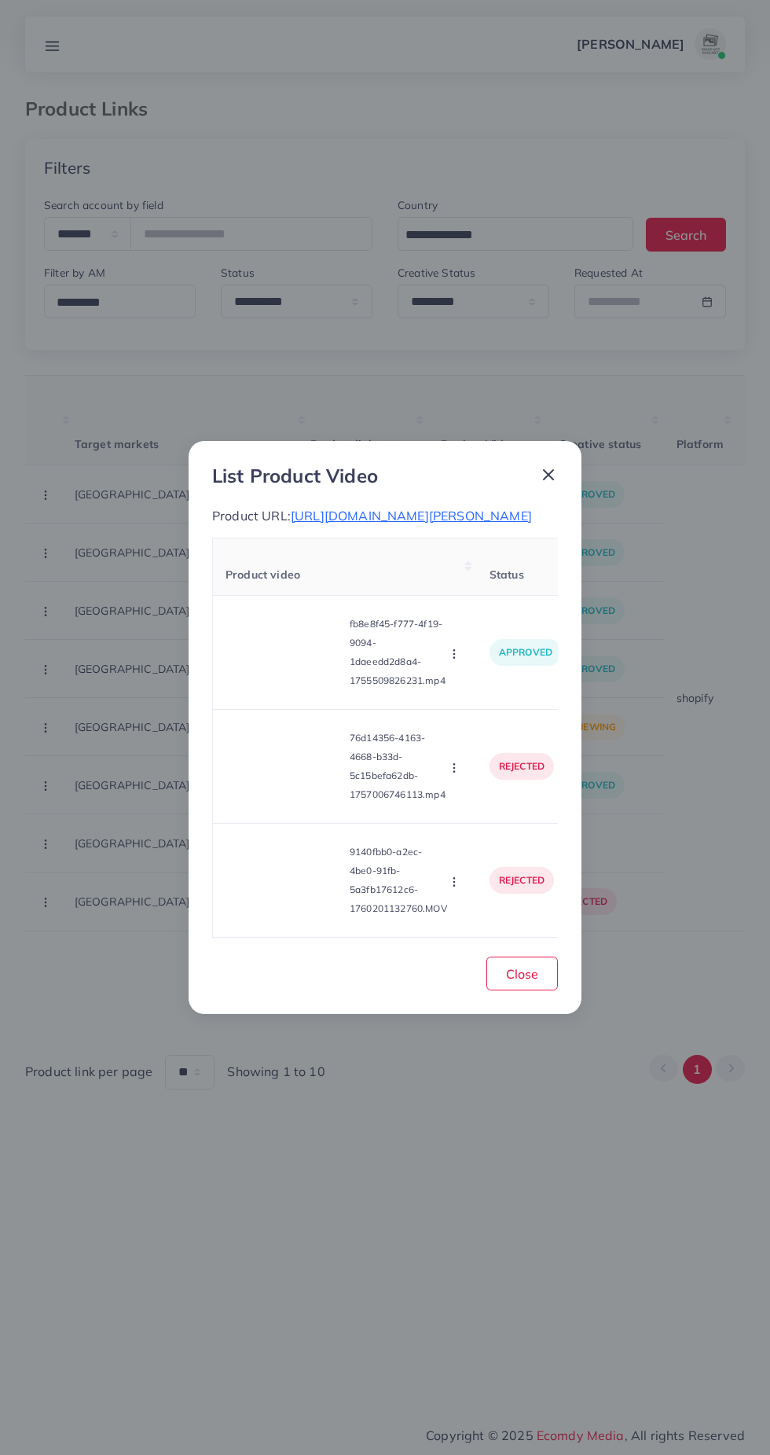
click at [553, 484] on icon at bounding box center [548, 474] width 19 height 19
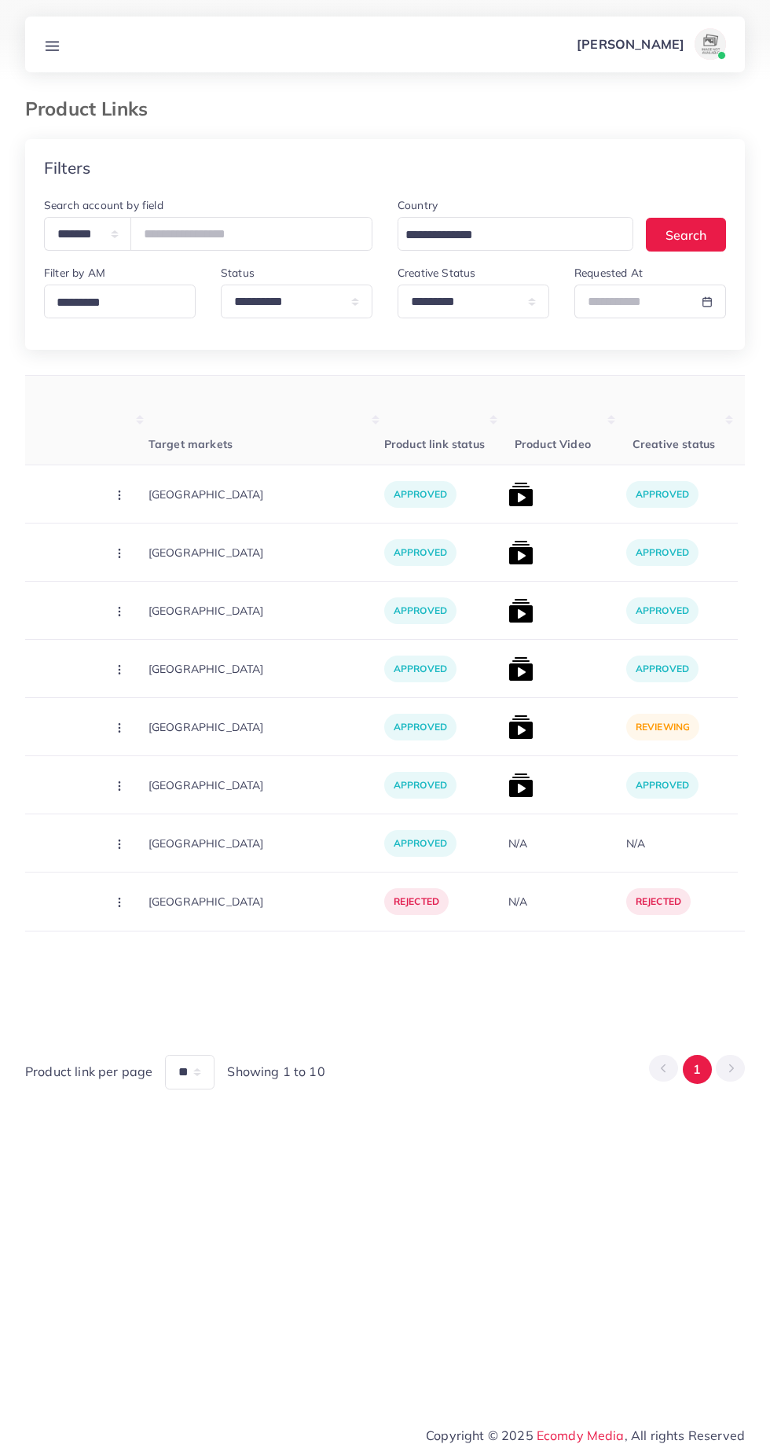
scroll to position [0, 459]
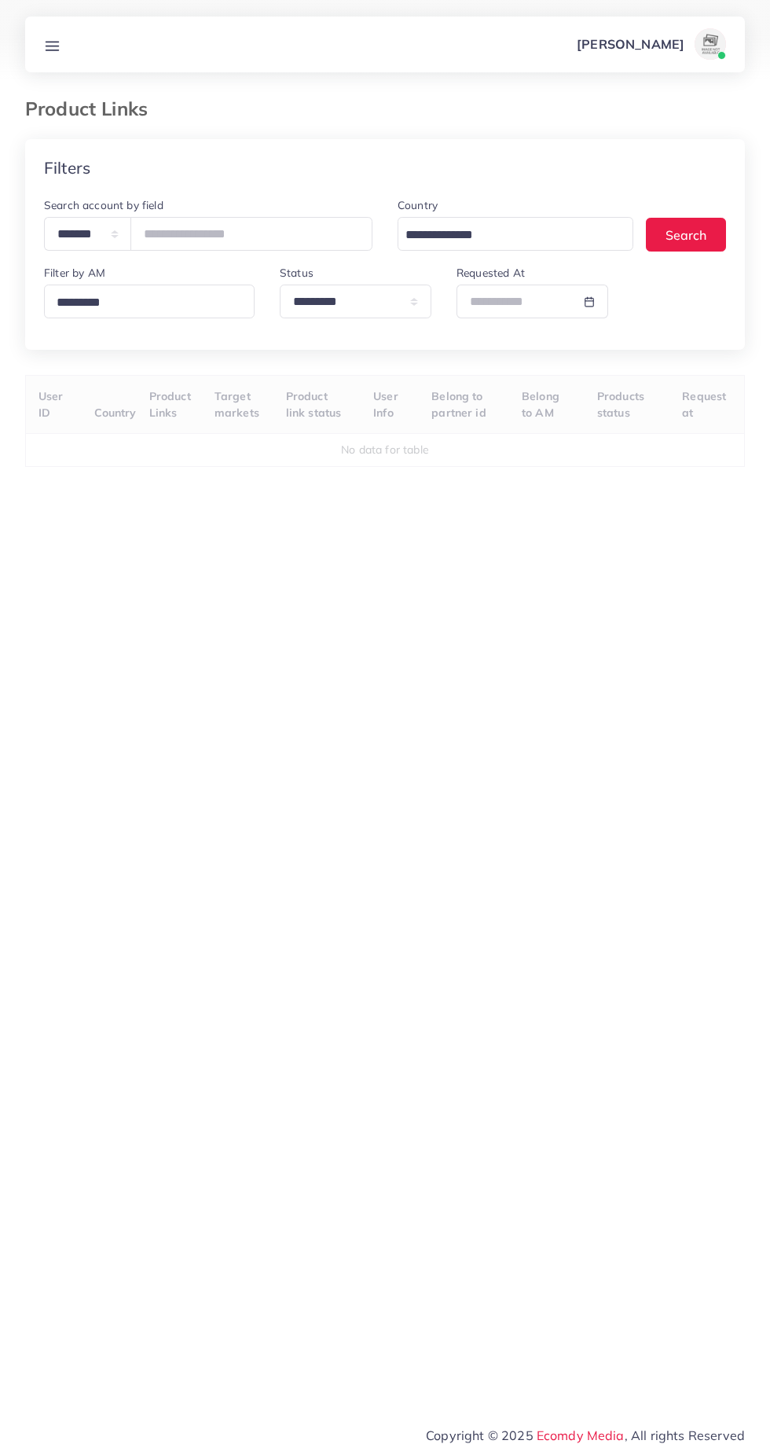
select select "*********"
select select
select select "*********"
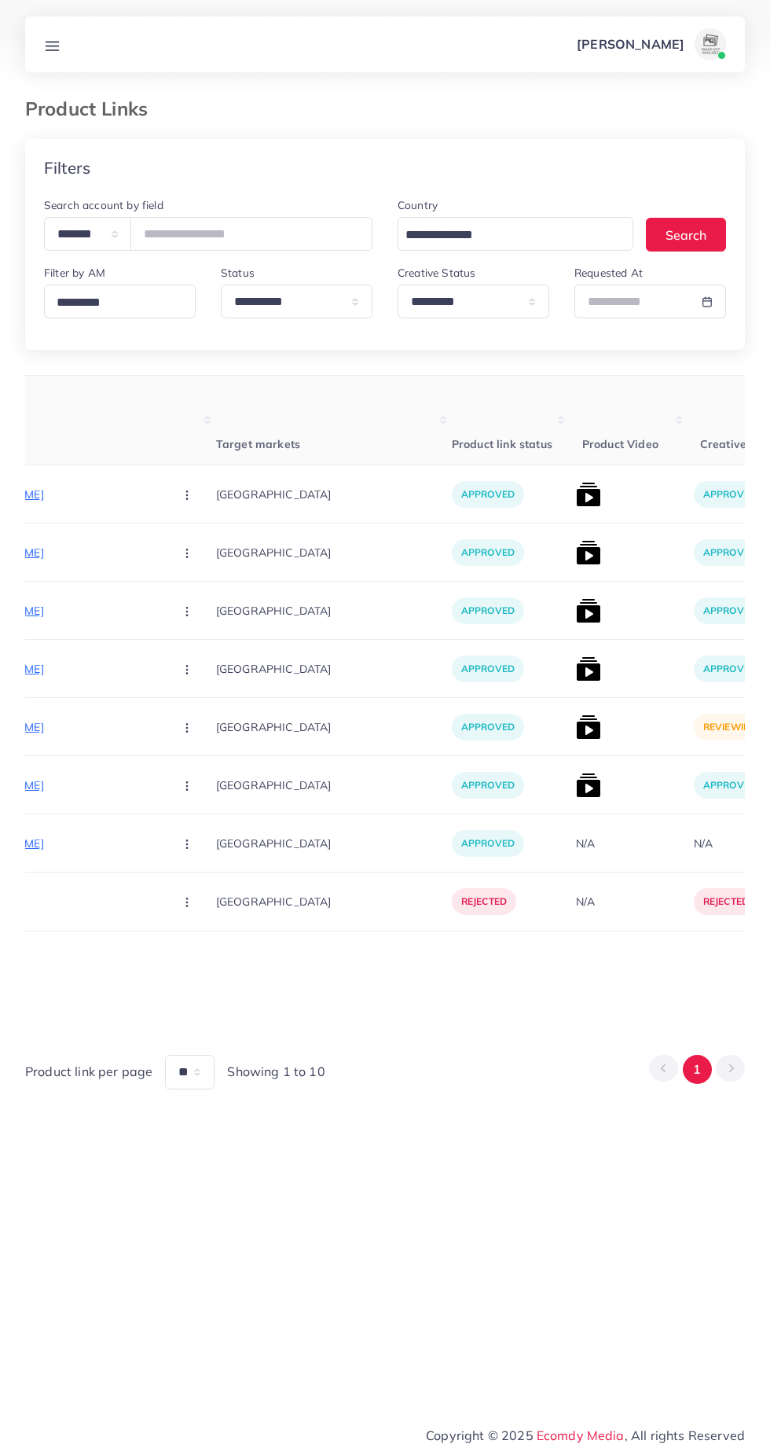
scroll to position [0, 318]
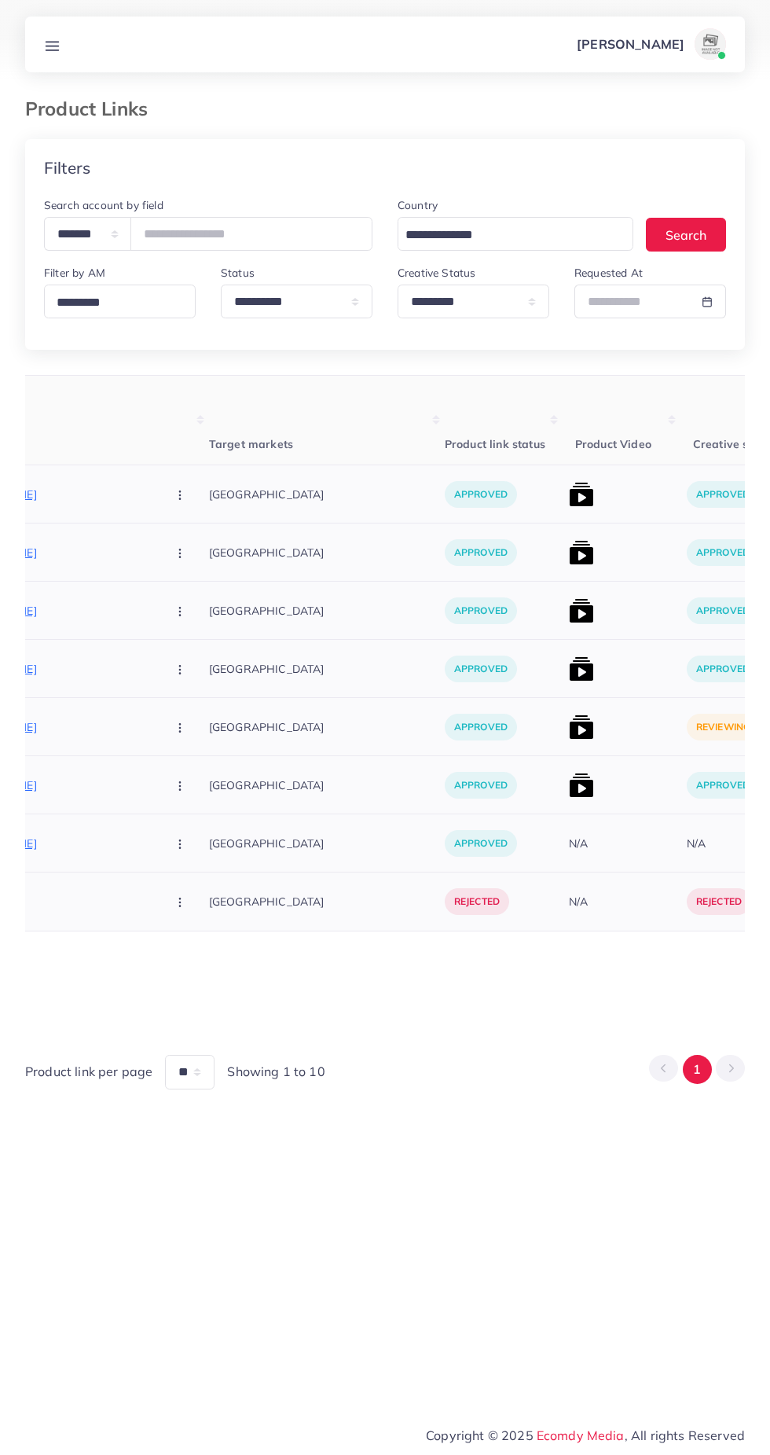
click at [569, 728] on img at bounding box center [581, 726] width 25 height 25
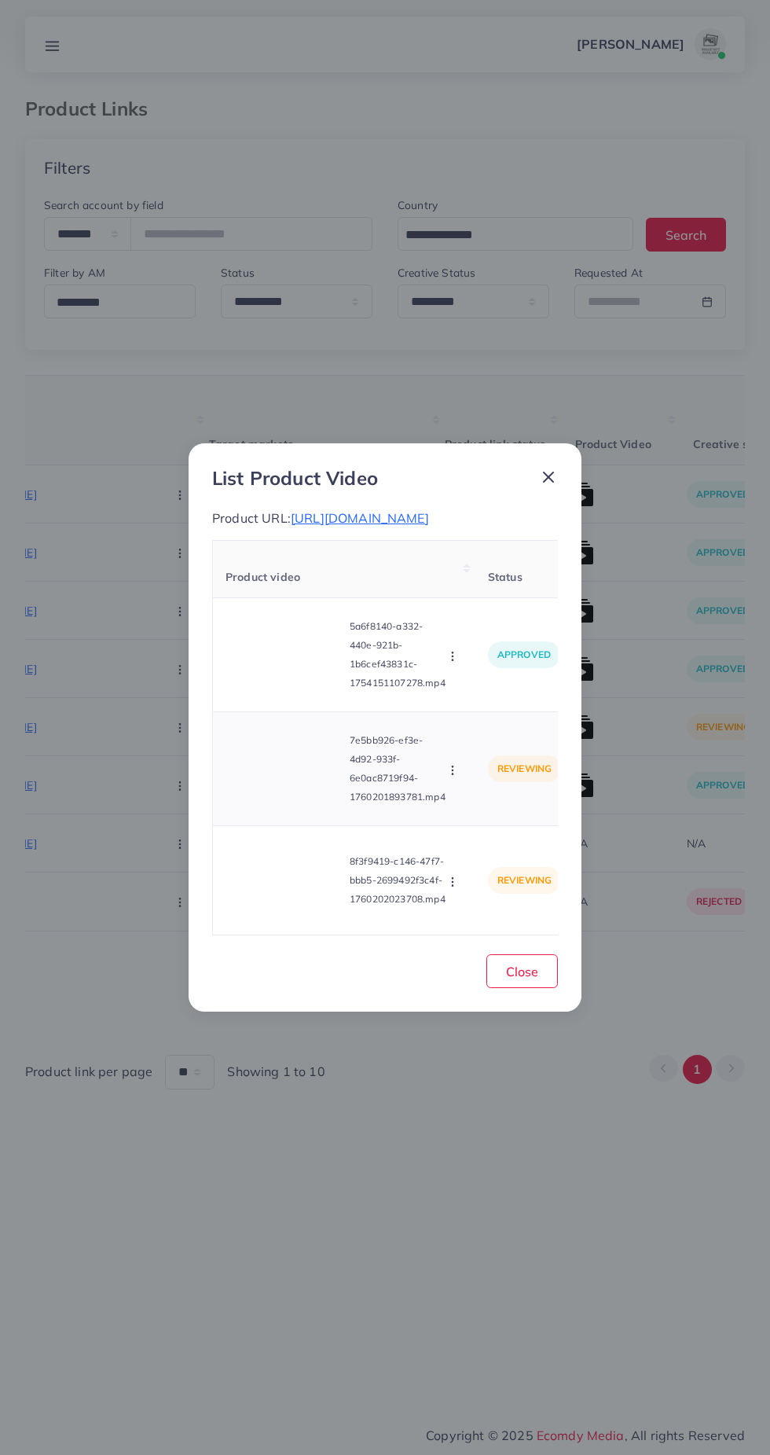
click at [301, 791] on video at bounding box center [285, 768] width 118 height 71
click at [299, 790] on div at bounding box center [285, 768] width 118 height 71
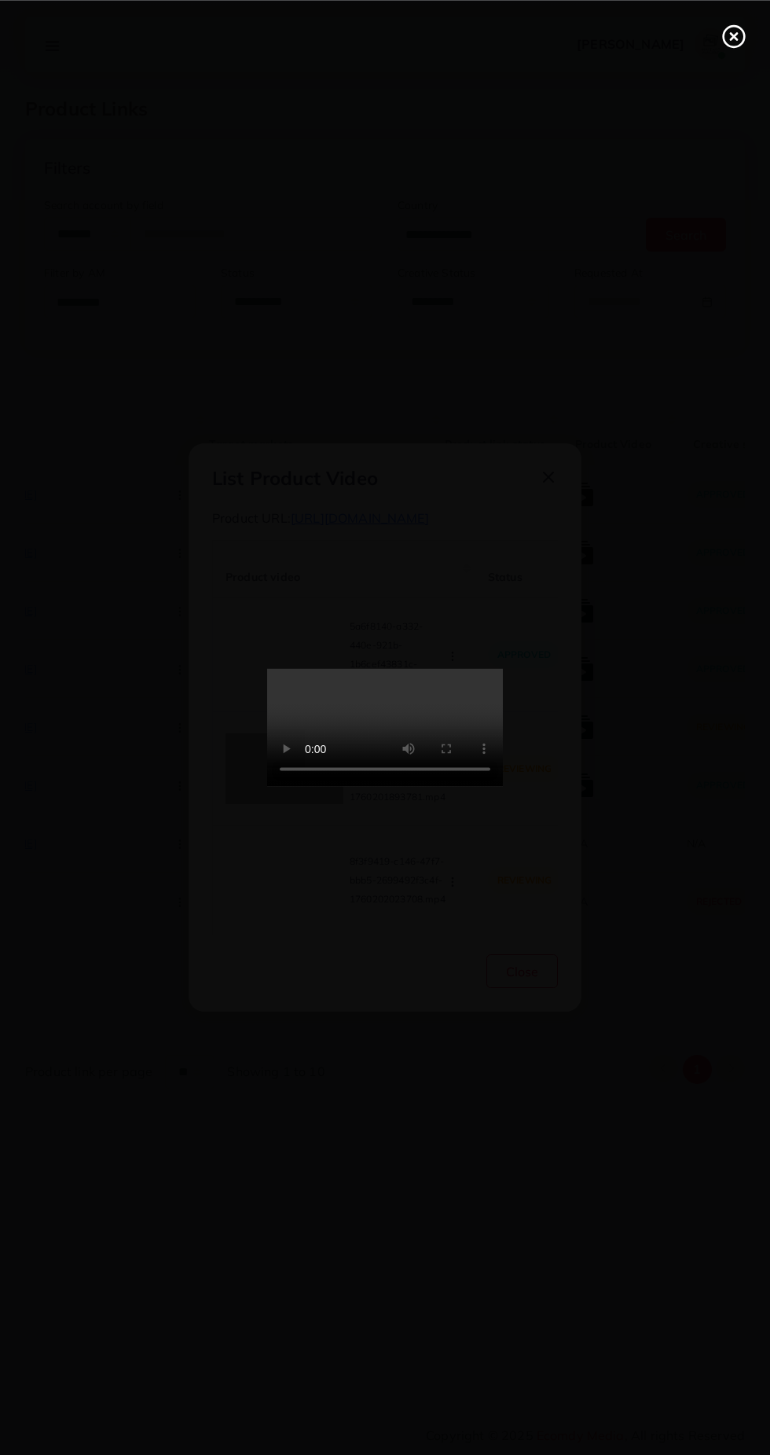
click at [739, 36] on icon at bounding box center [734, 36] width 25 height 25
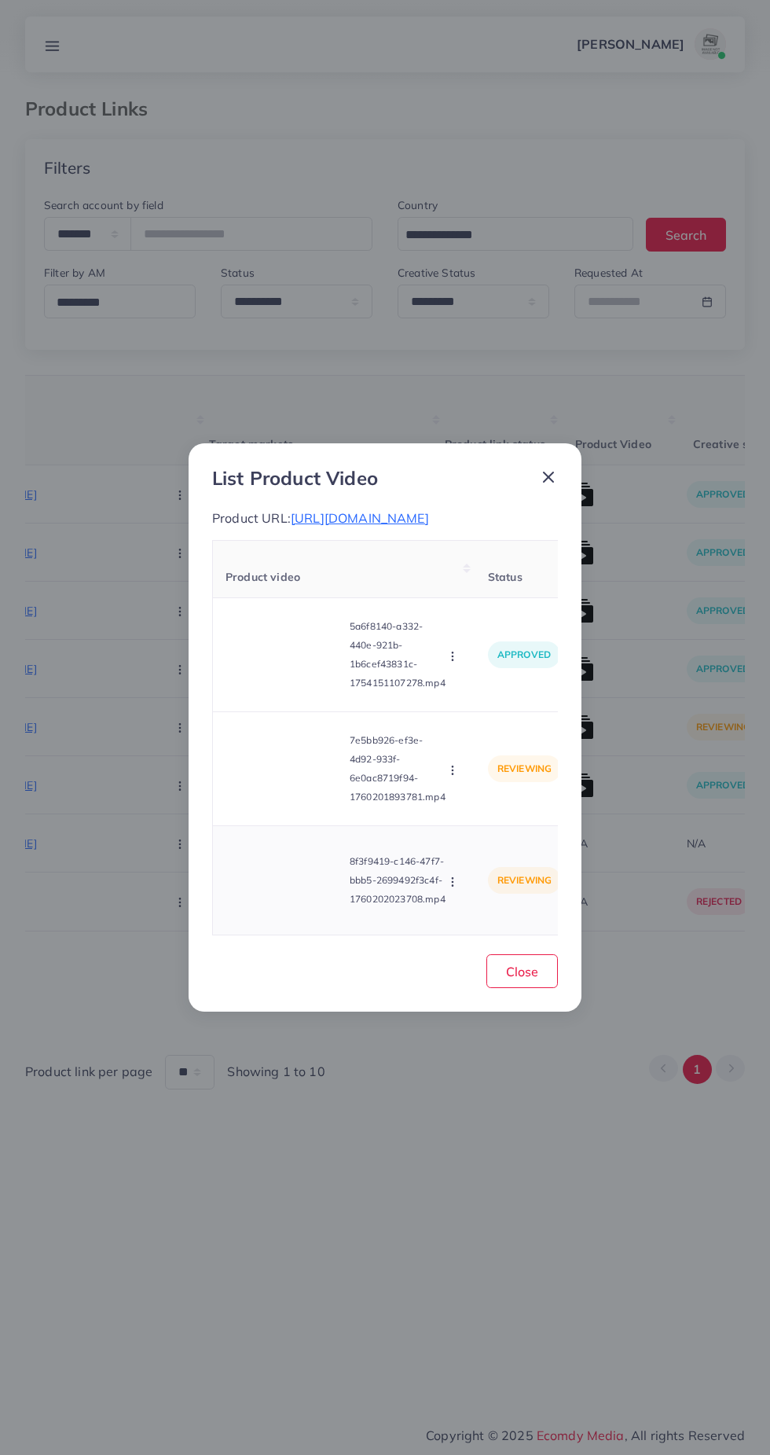
click at [309, 870] on video at bounding box center [285, 880] width 118 height 71
click at [318, 885] on div at bounding box center [285, 880] width 118 height 71
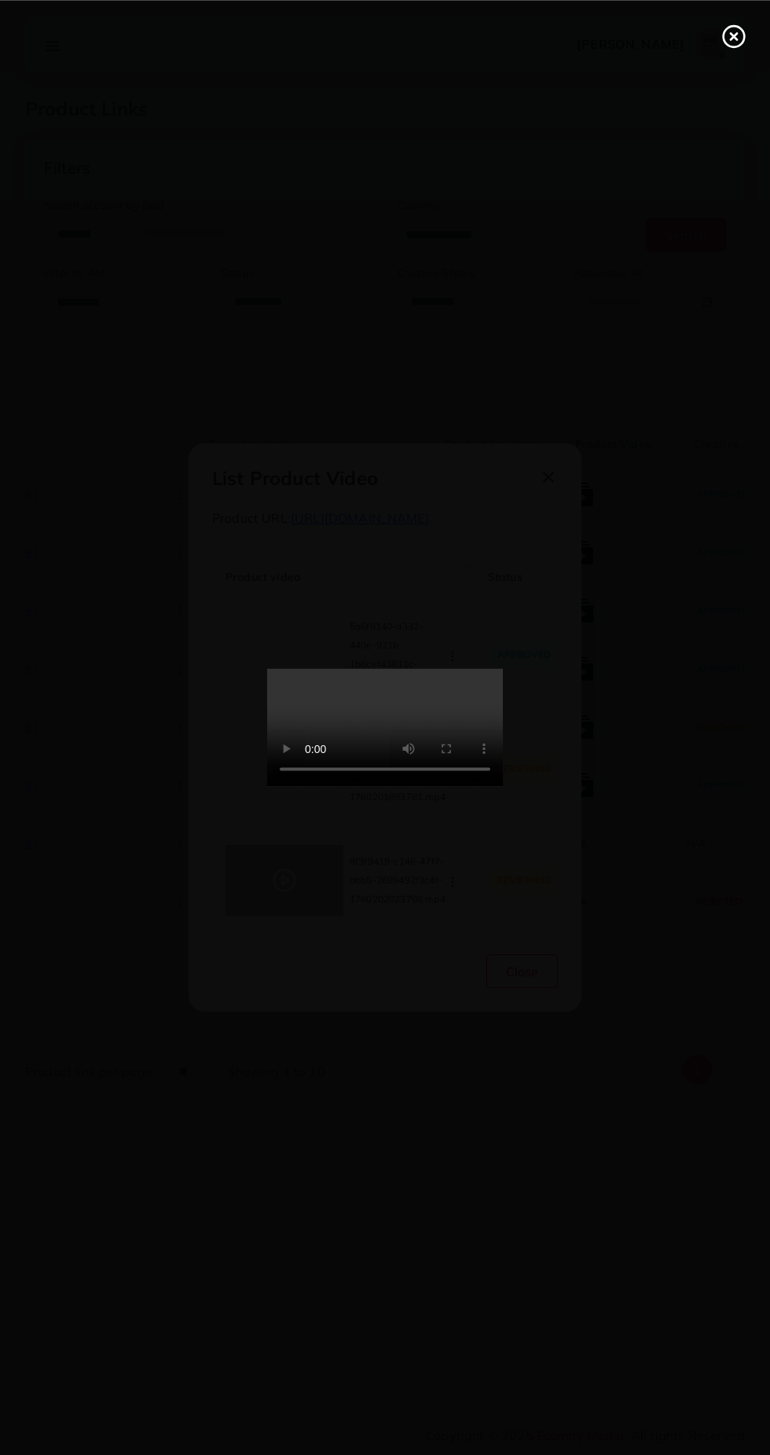
click at [740, 42] on icon at bounding box center [734, 36] width 25 height 25
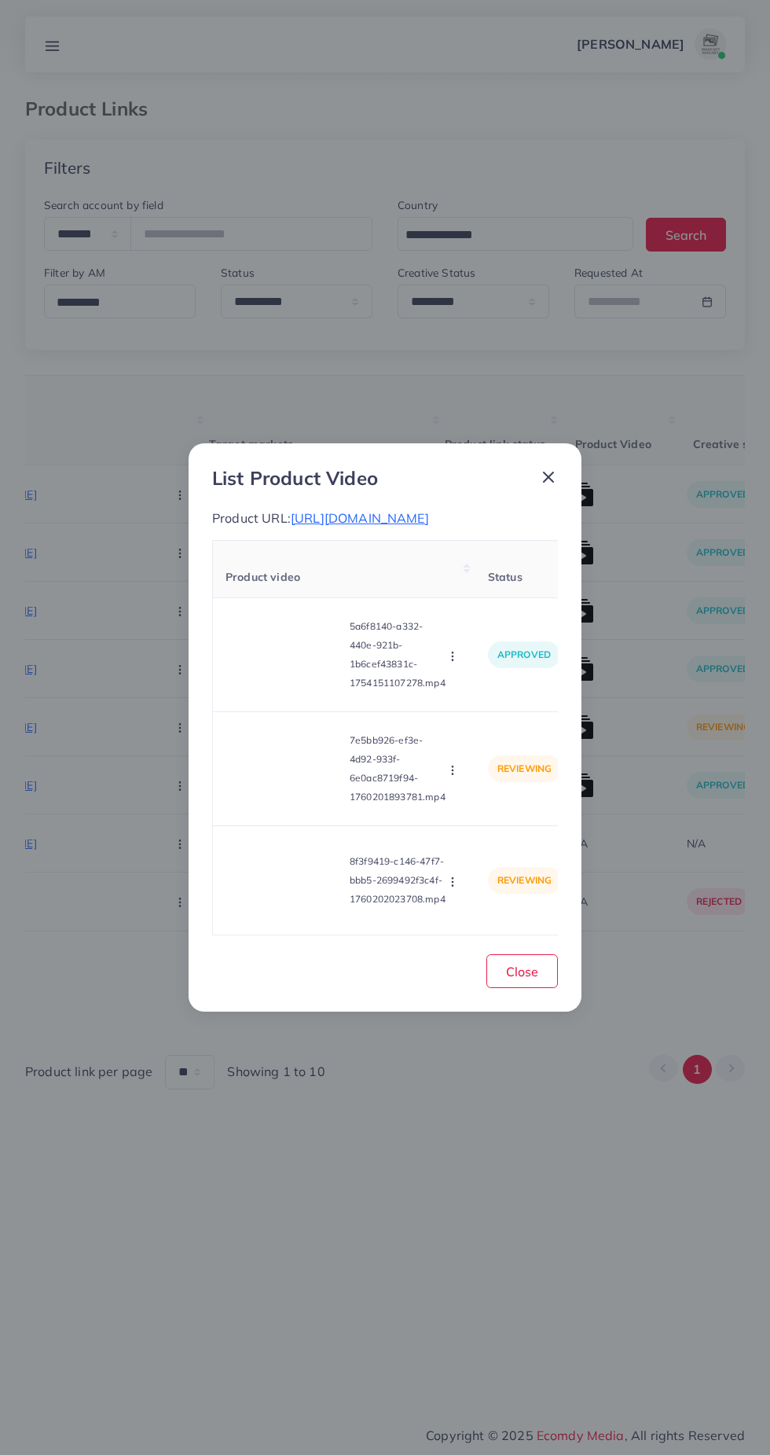
click at [548, 472] on line at bounding box center [548, 476] width 9 height 9
